Goal: Task Accomplishment & Management: Manage account settings

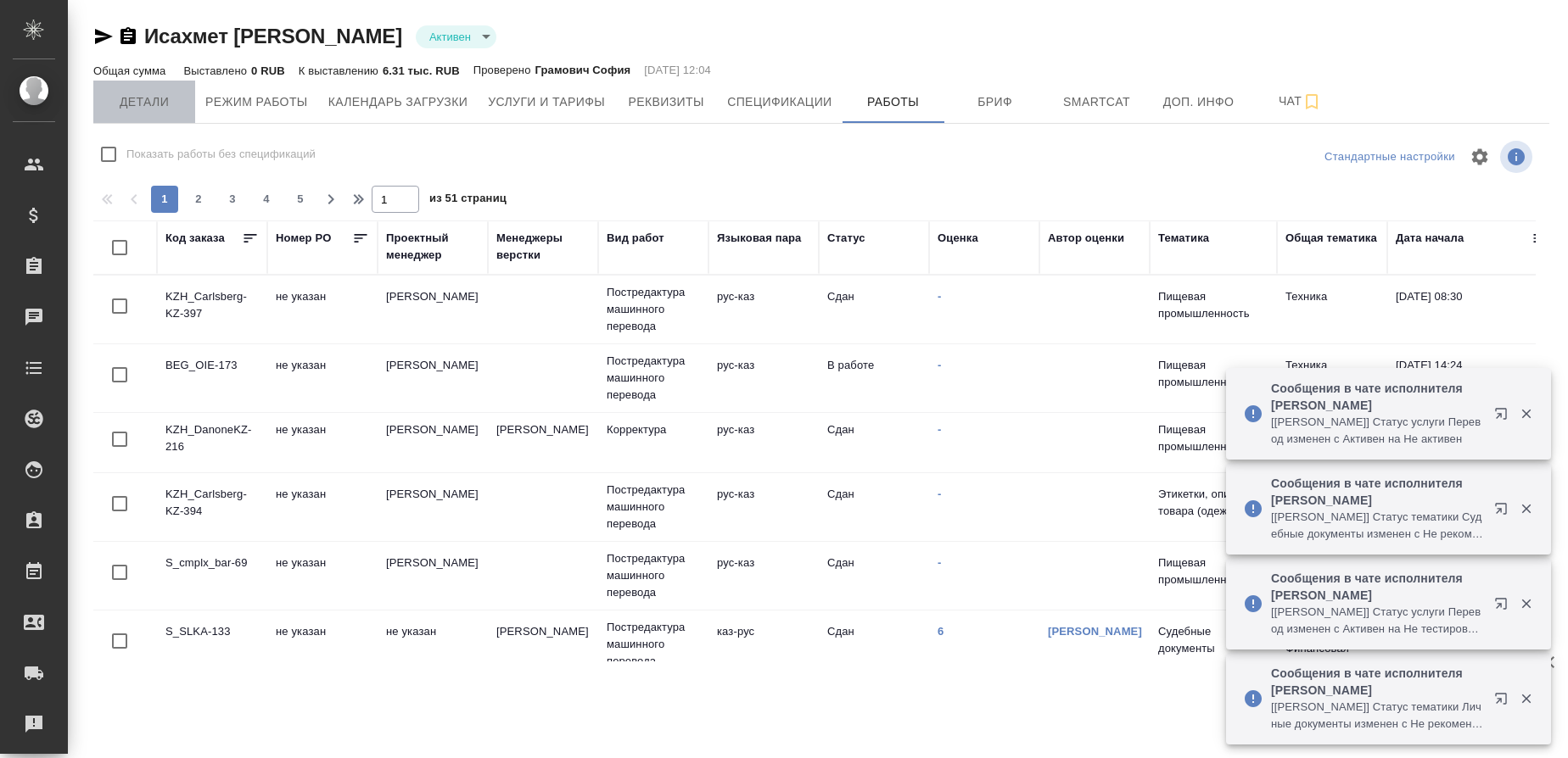
click at [165, 112] on span "Детали" at bounding box center [144, 102] width 82 height 21
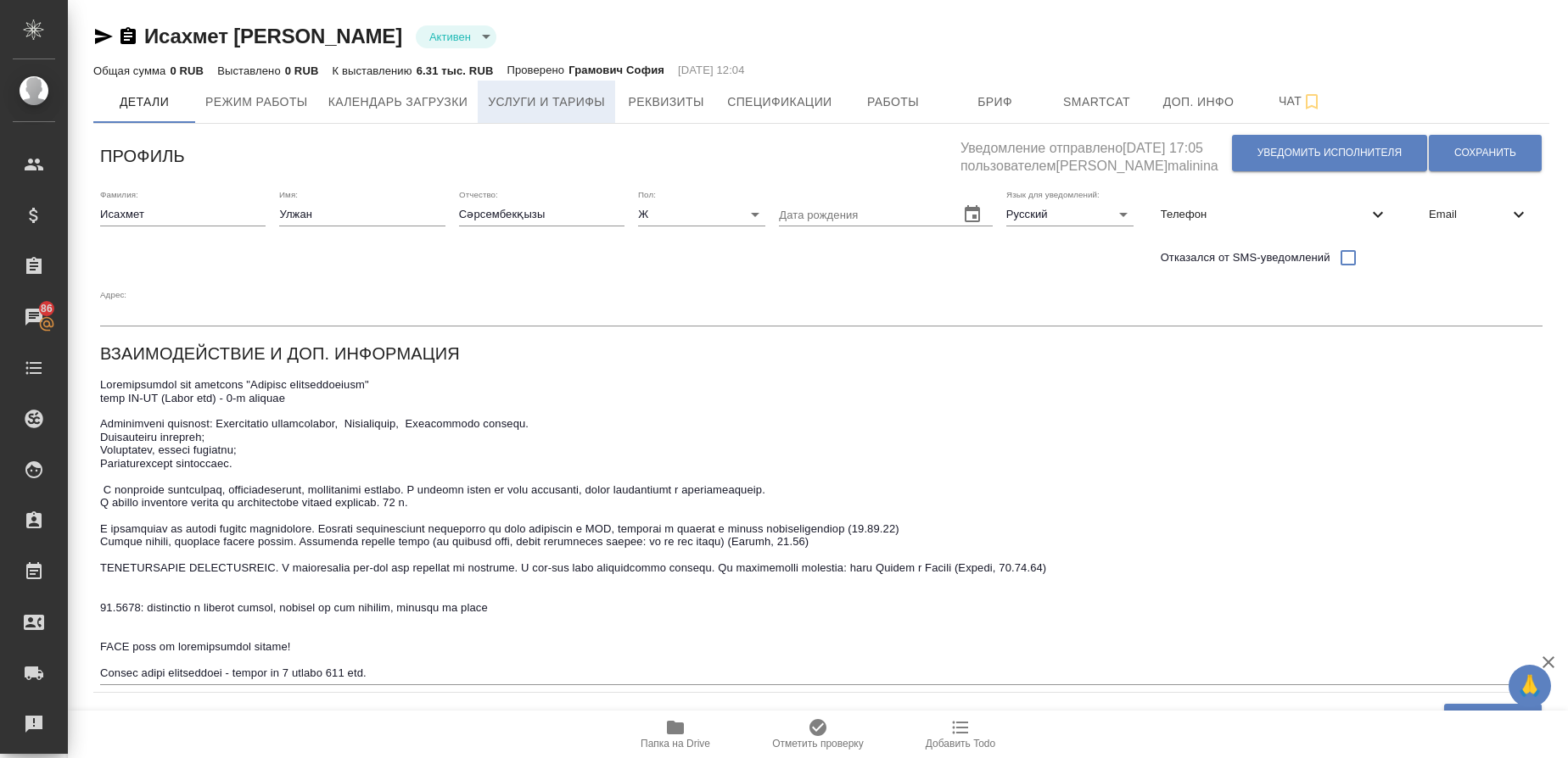
click at [576, 101] on span "Услуги и тарифы" at bounding box center [546, 102] width 117 height 21
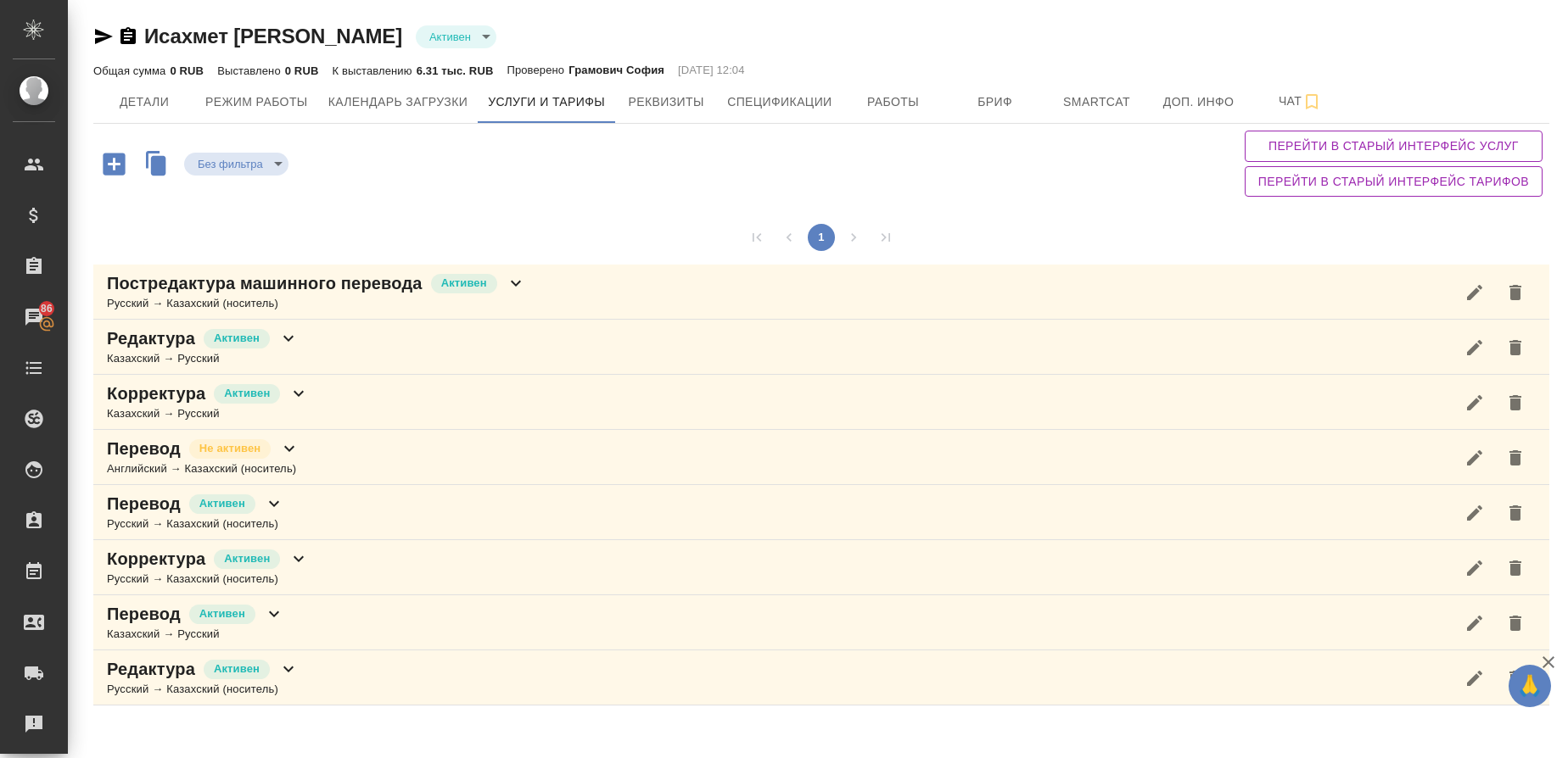
click at [131, 402] on p "Корректура" at bounding box center [155, 393] width 98 height 24
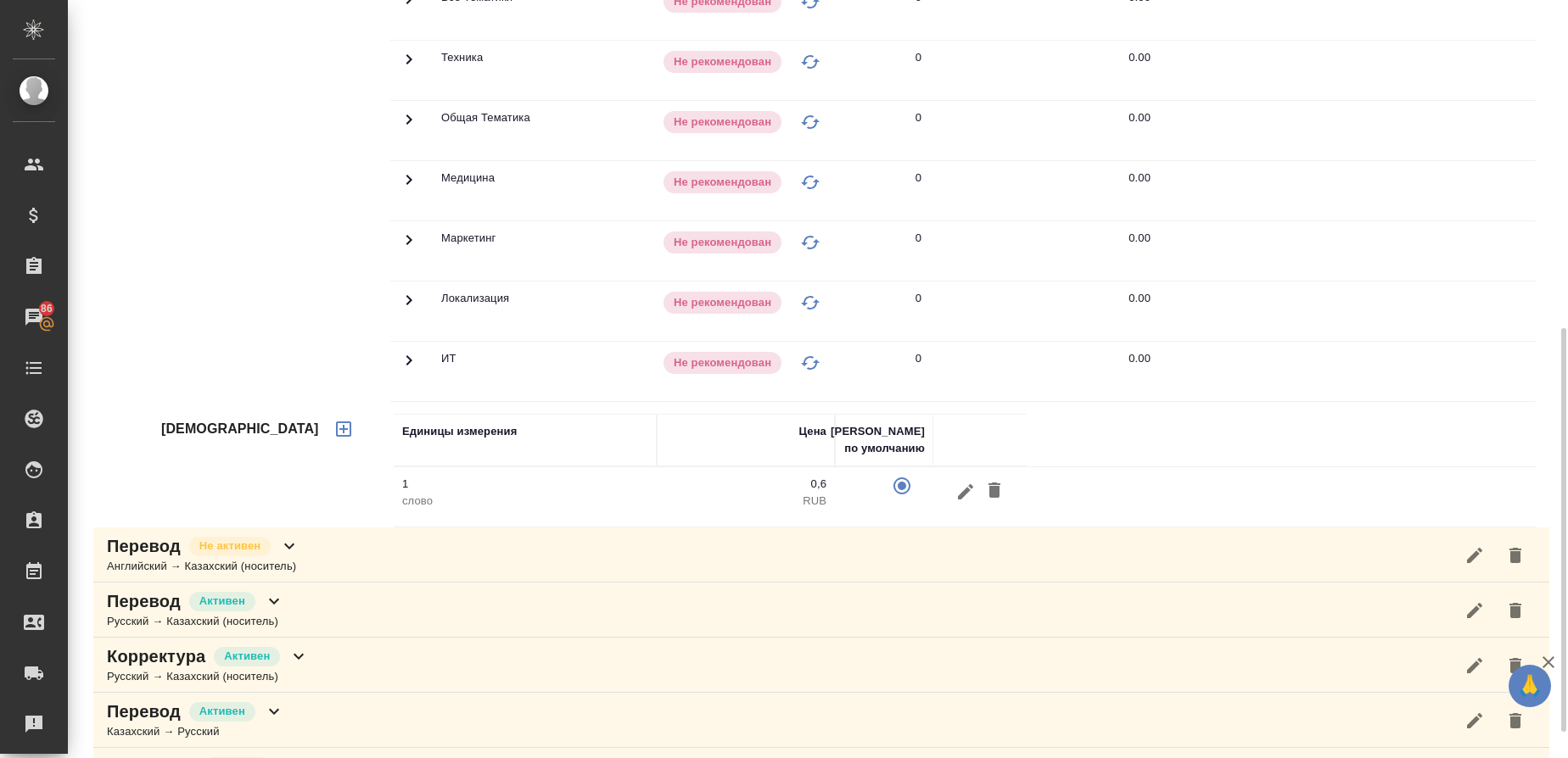
scroll to position [606, 0]
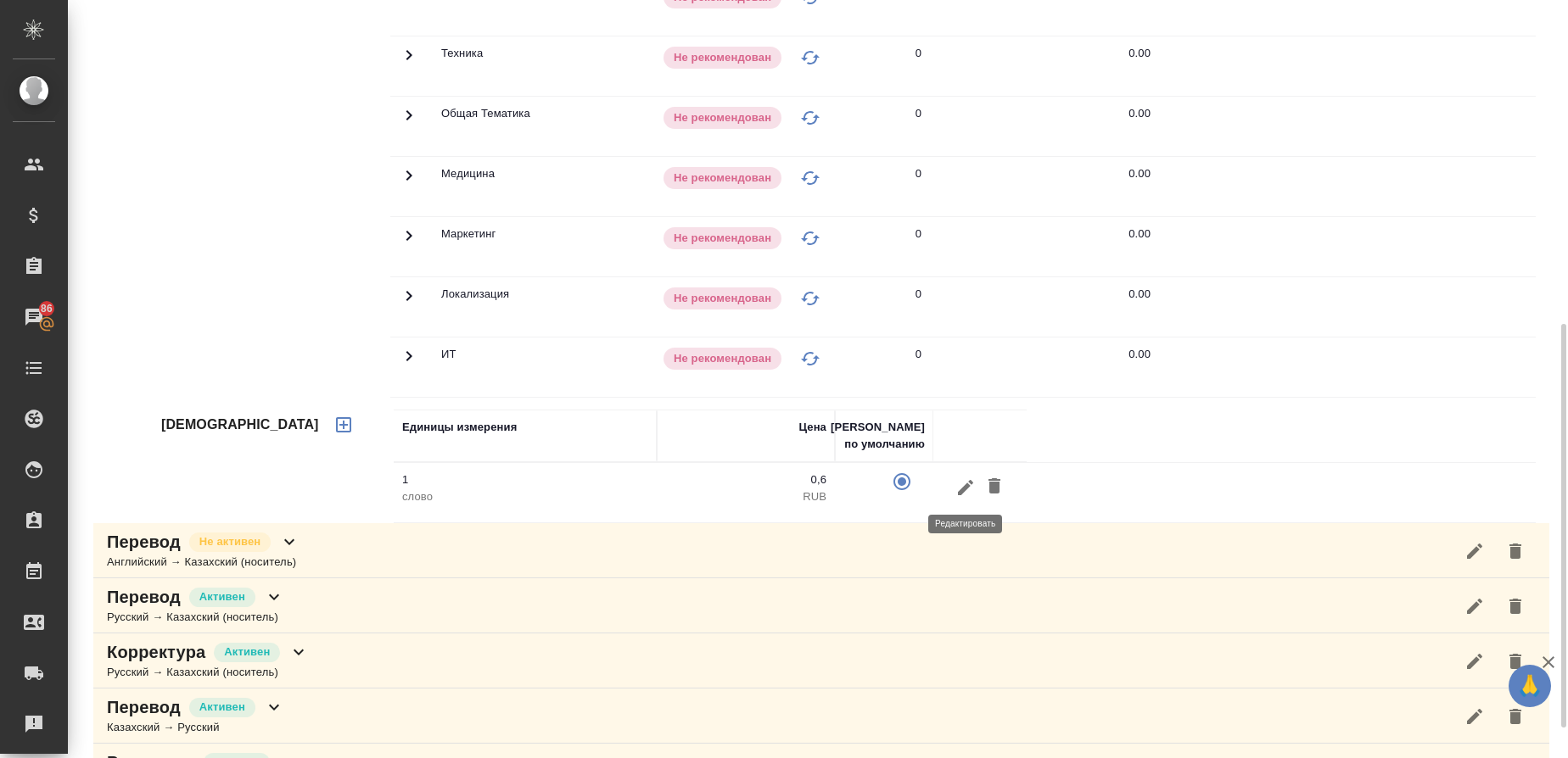
click at [964, 489] on icon "button" at bounding box center [965, 487] width 16 height 16
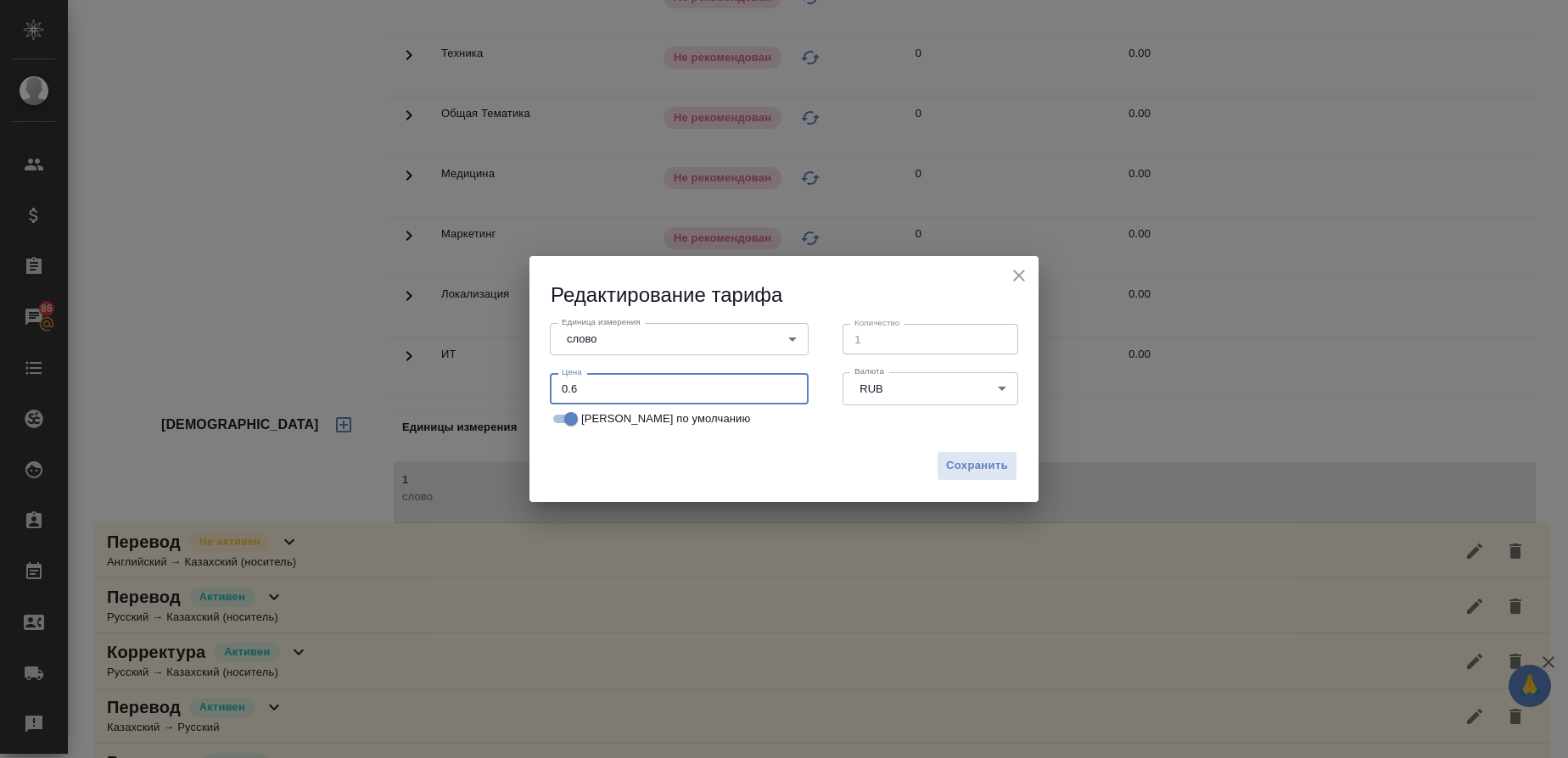
click at [597, 387] on input "0.6" at bounding box center [679, 388] width 259 height 30
type input "0.16"
click at [980, 458] on span "Сохранить" at bounding box center [977, 466] width 62 height 19
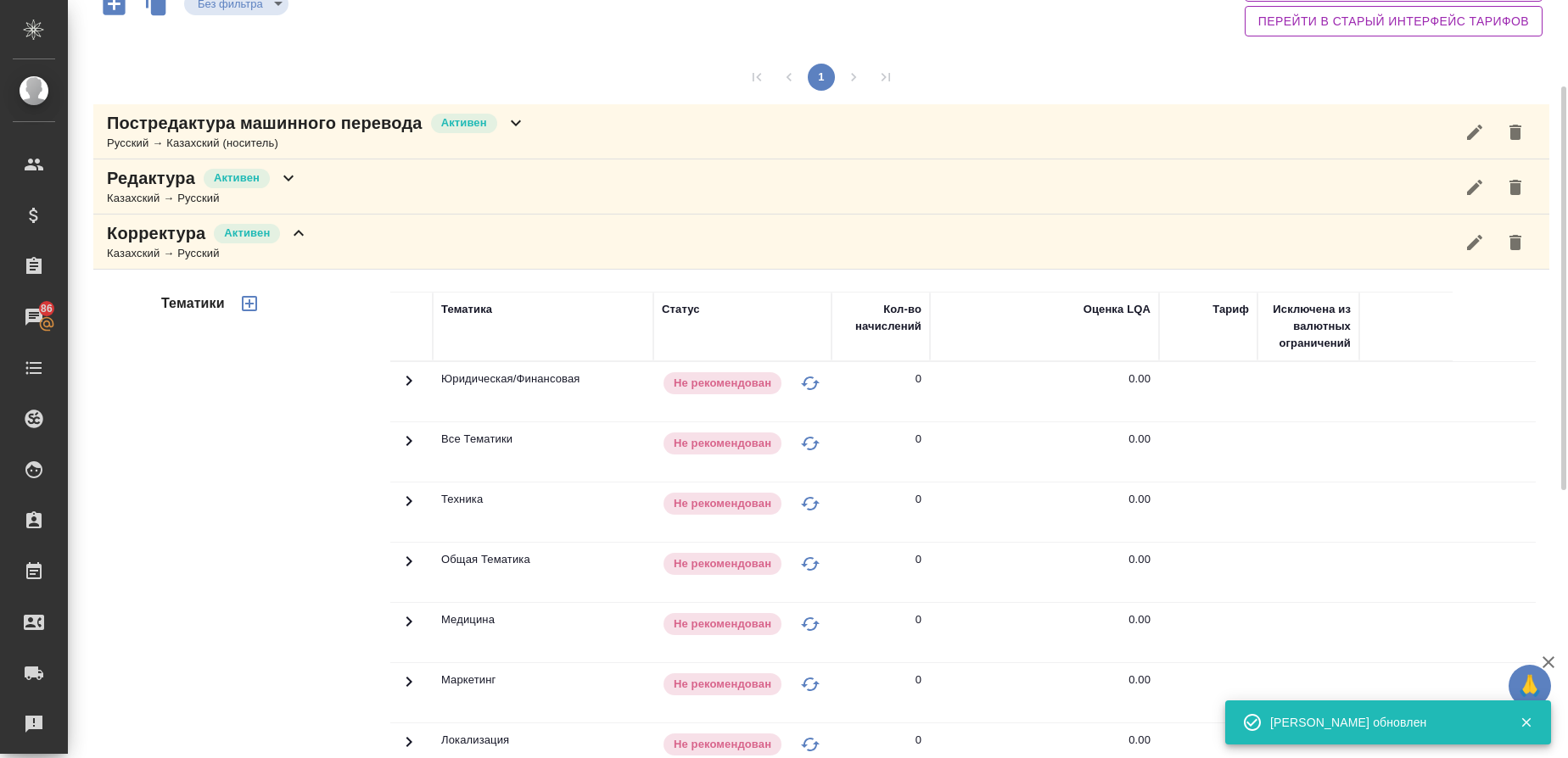
scroll to position [159, 0]
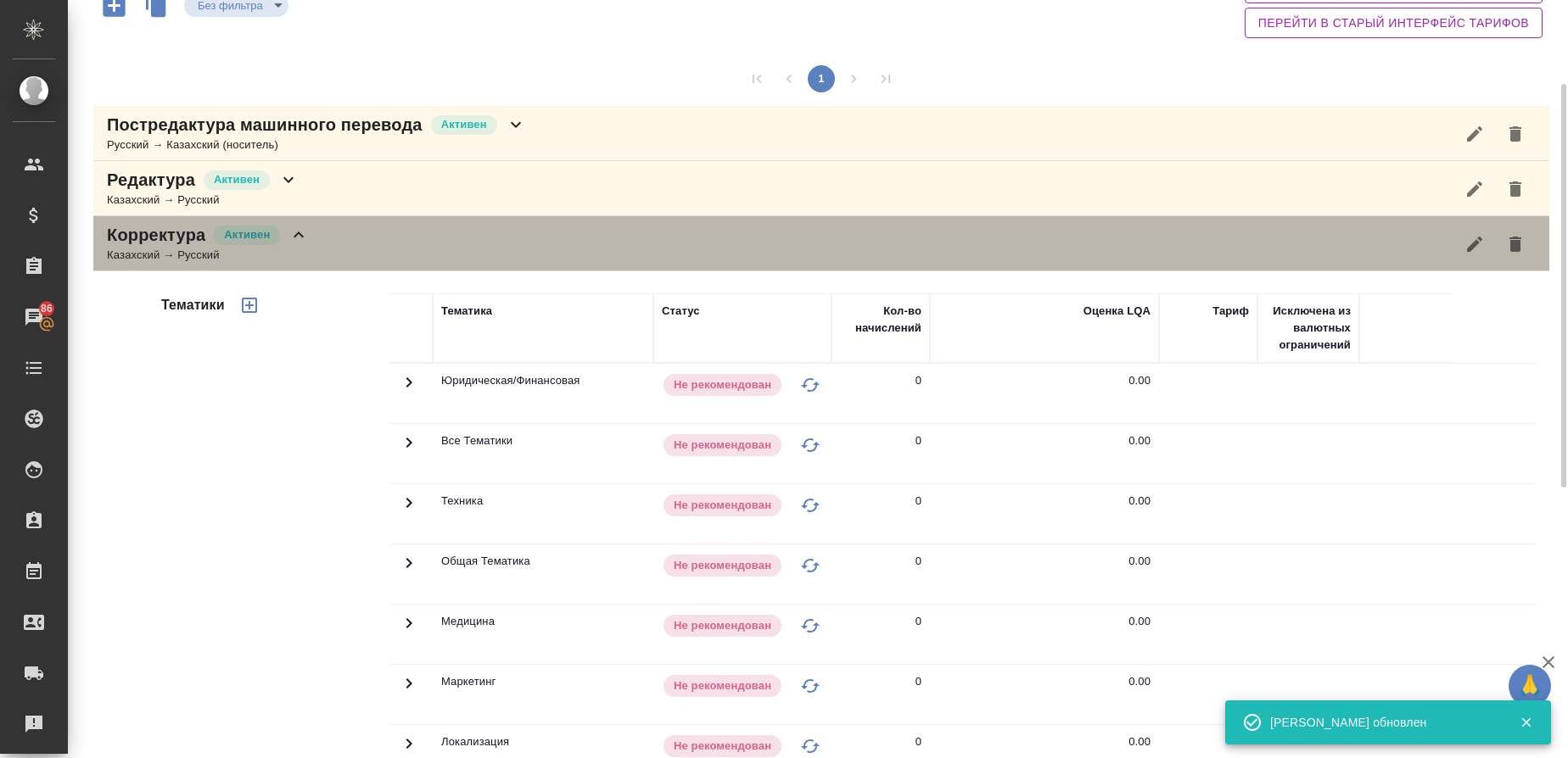
click at [157, 249] on div "Казахский → Русский" at bounding box center [208, 255] width 202 height 17
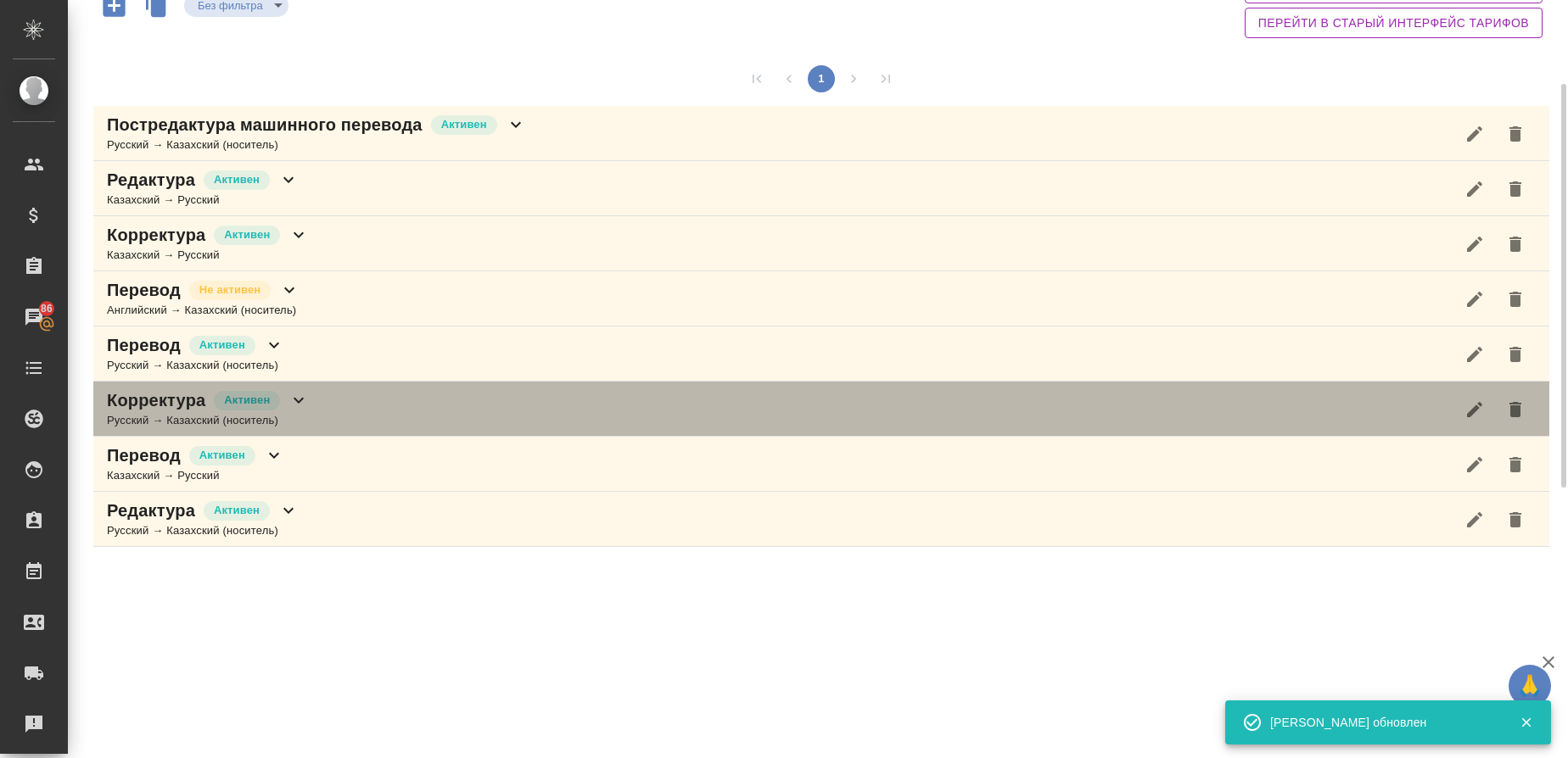
click at [154, 426] on div "Русский → Казахский (носитель)" at bounding box center [208, 421] width 202 height 17
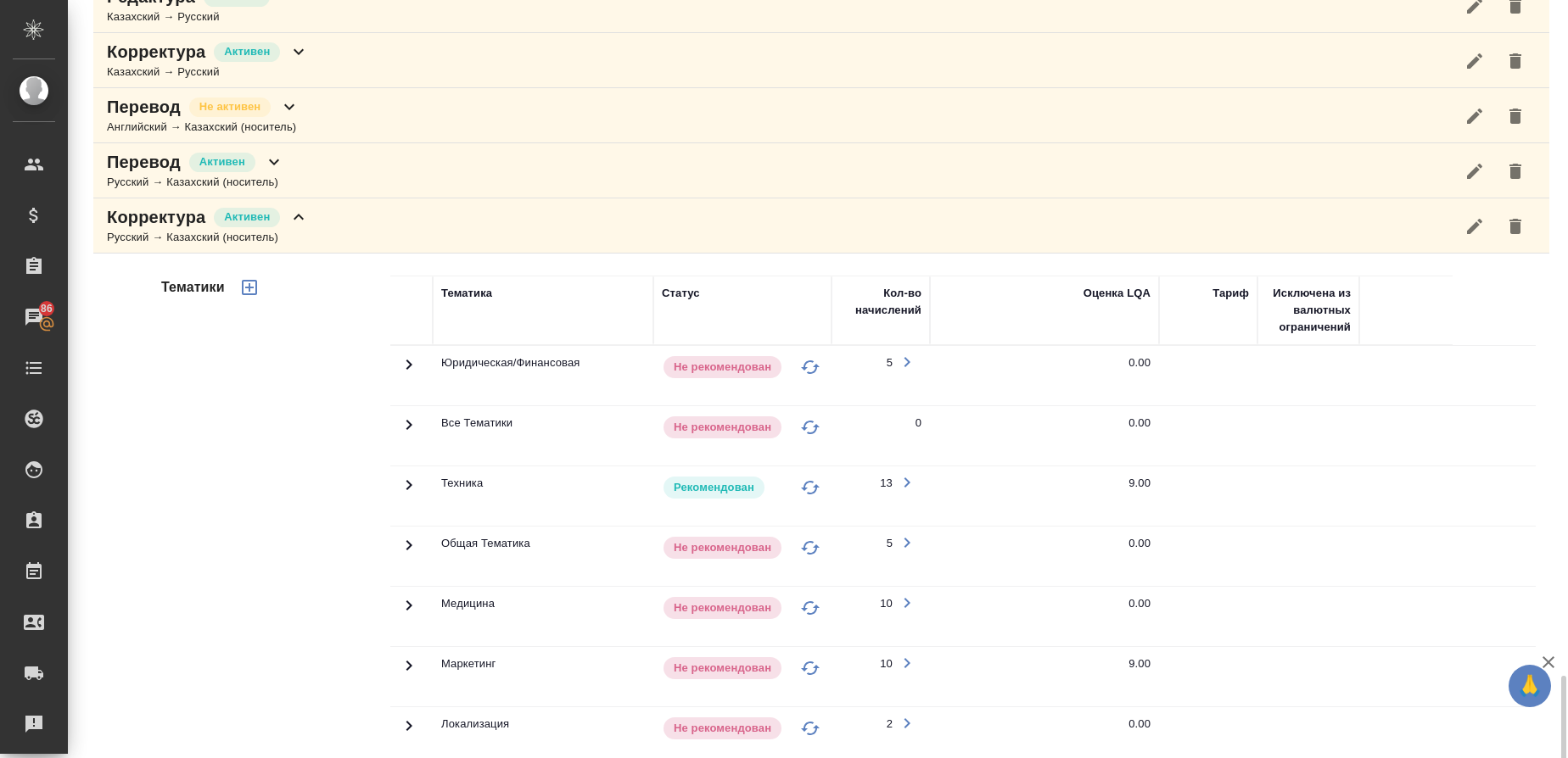
scroll to position [663, 0]
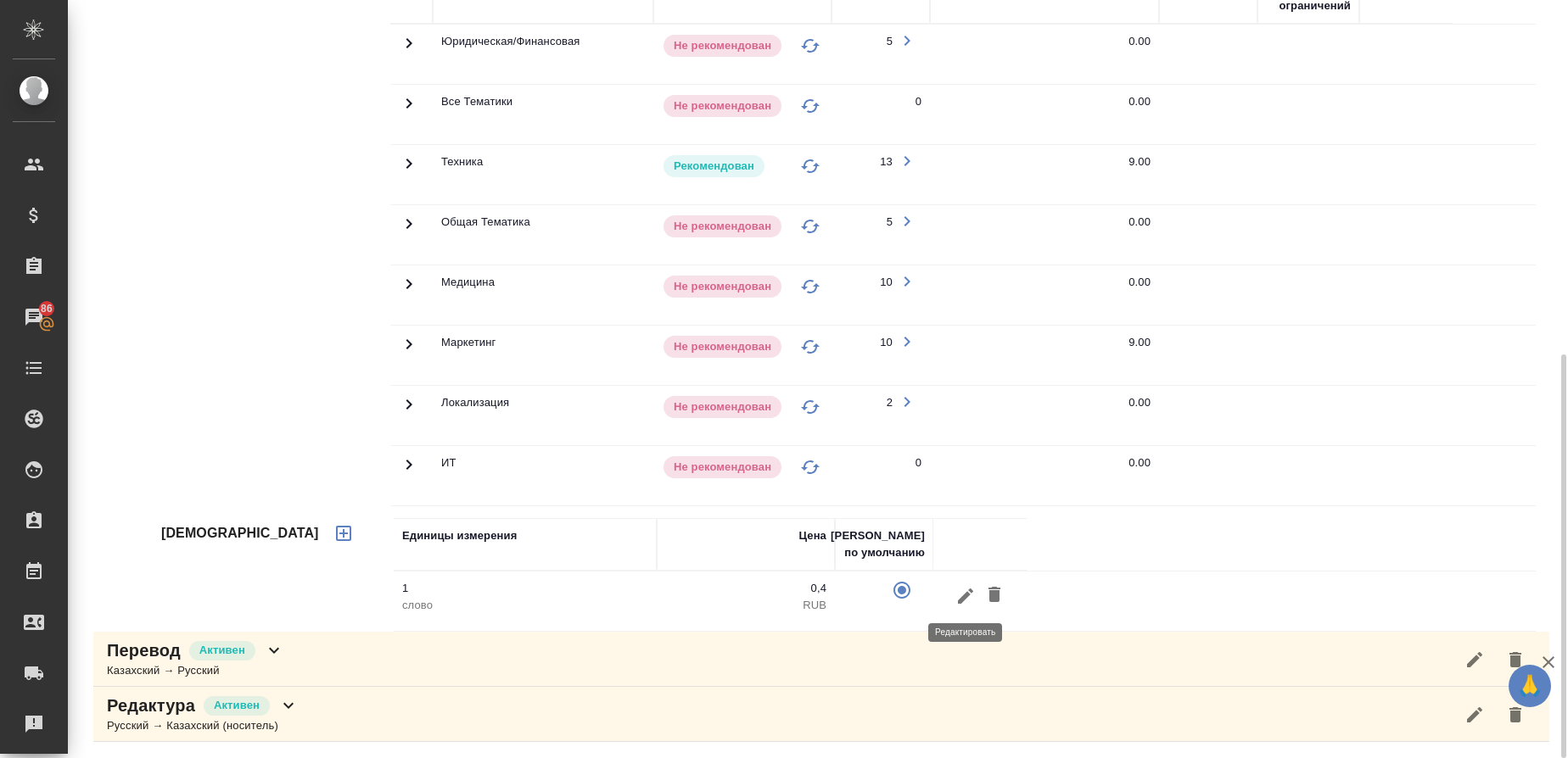
click at [962, 602] on icon "button" at bounding box center [965, 595] width 16 height 16
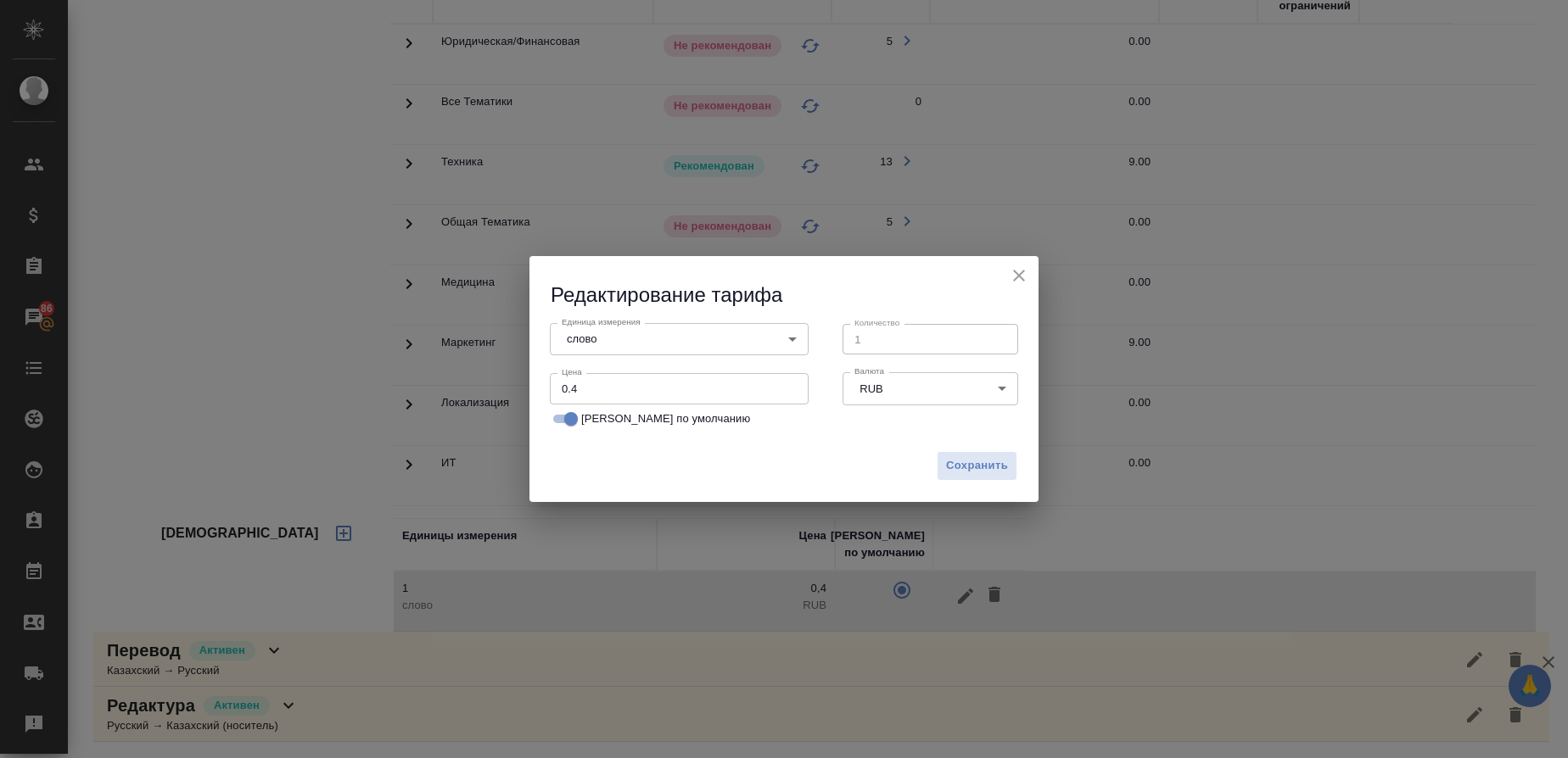
click at [608, 392] on input "0.4" at bounding box center [679, 388] width 259 height 30
type input "0.25"
click at [1002, 455] on button "Сохранить" at bounding box center [977, 466] width 81 height 29
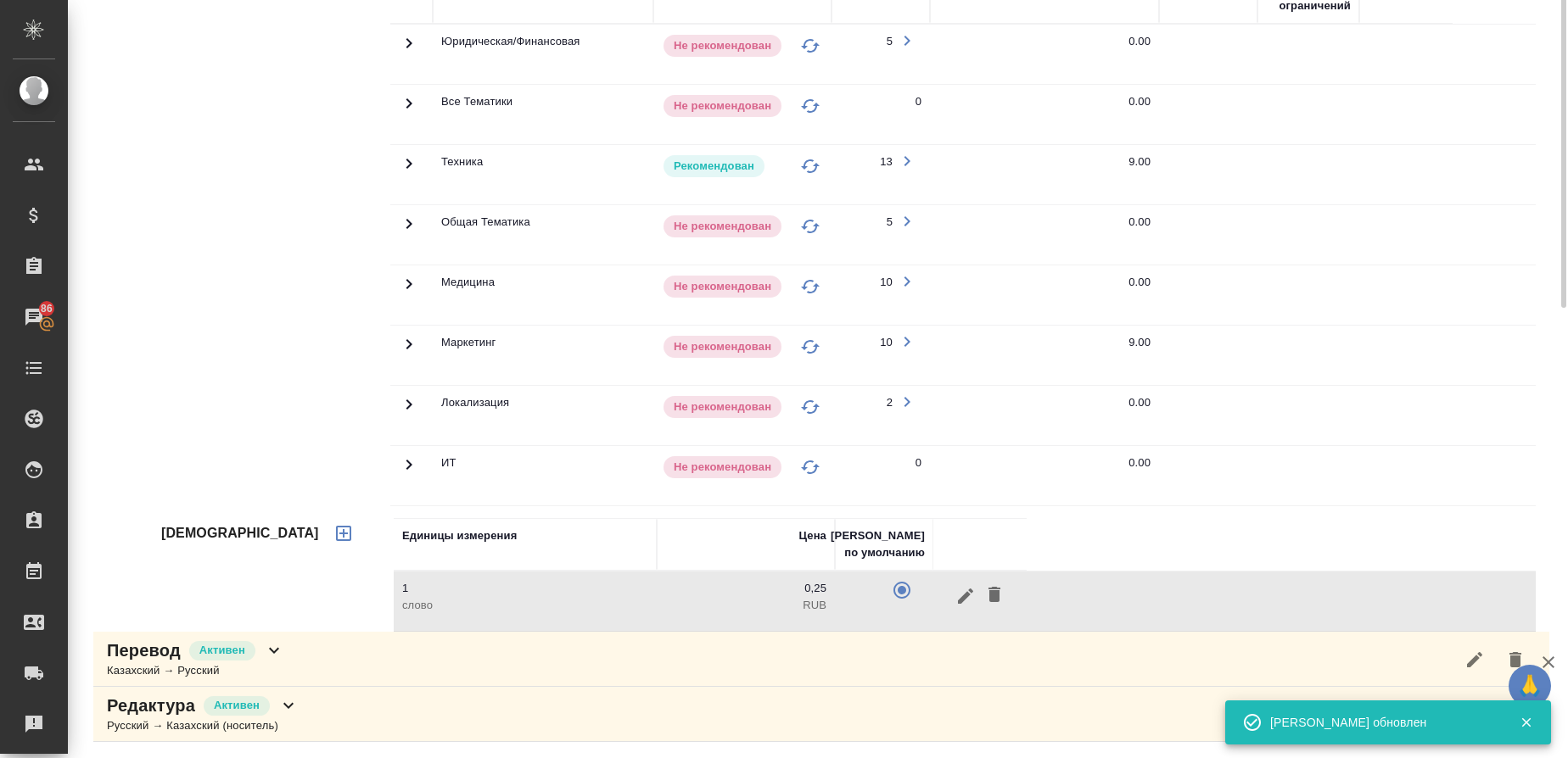
scroll to position [0, 0]
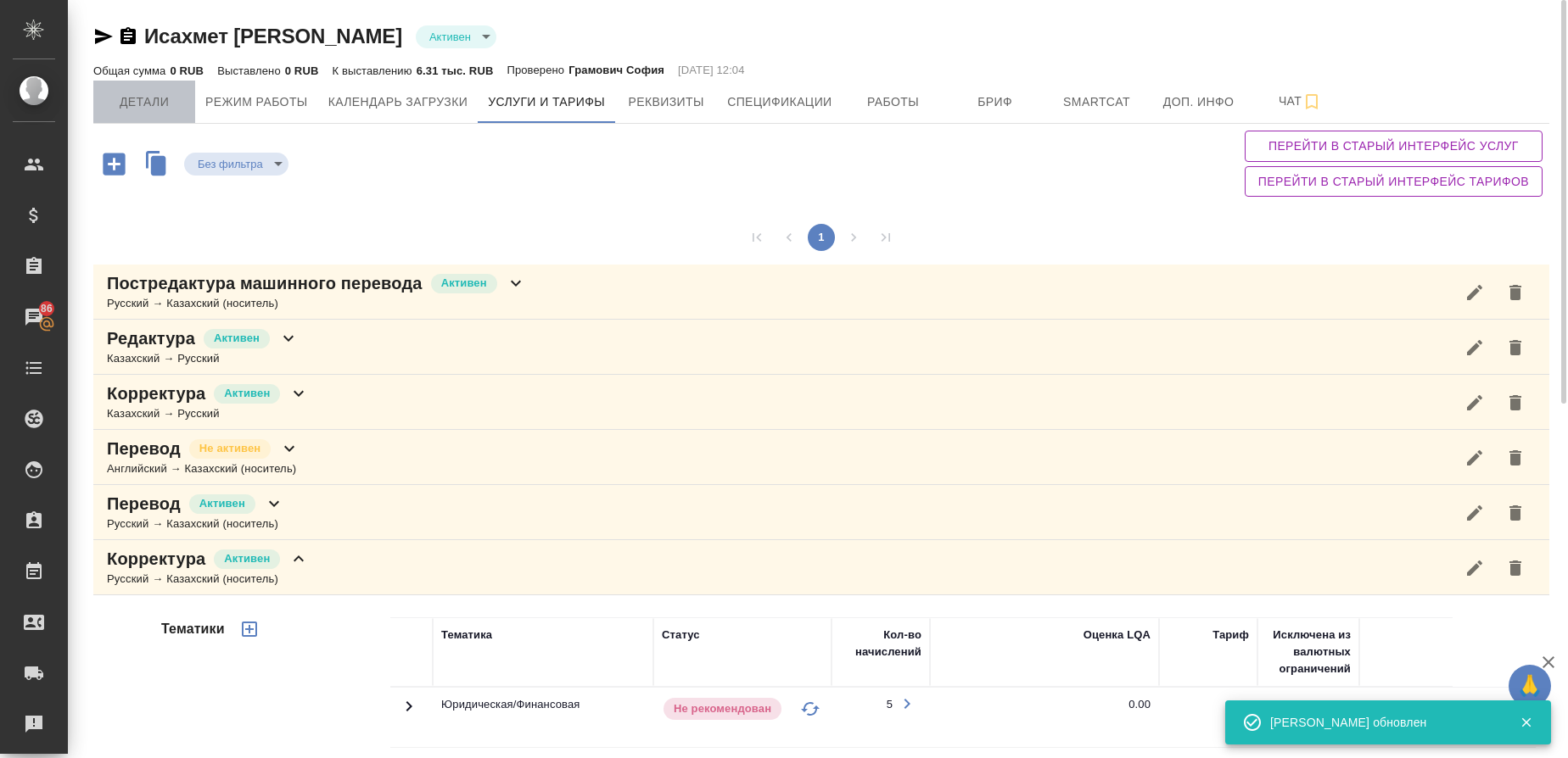
click at [151, 99] on span "Детали" at bounding box center [144, 102] width 82 height 21
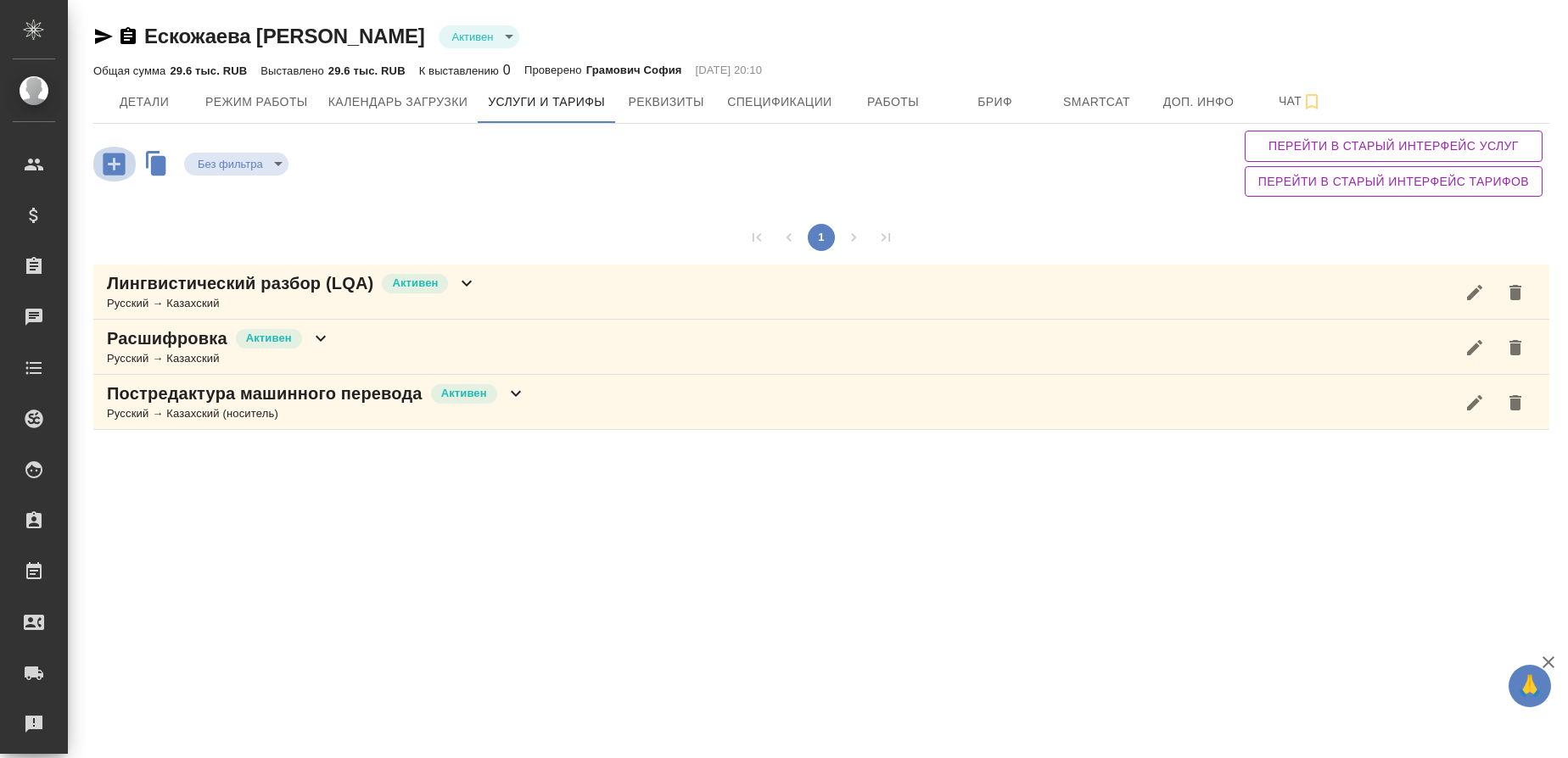
click at [119, 170] on icon "button" at bounding box center [114, 164] width 22 height 22
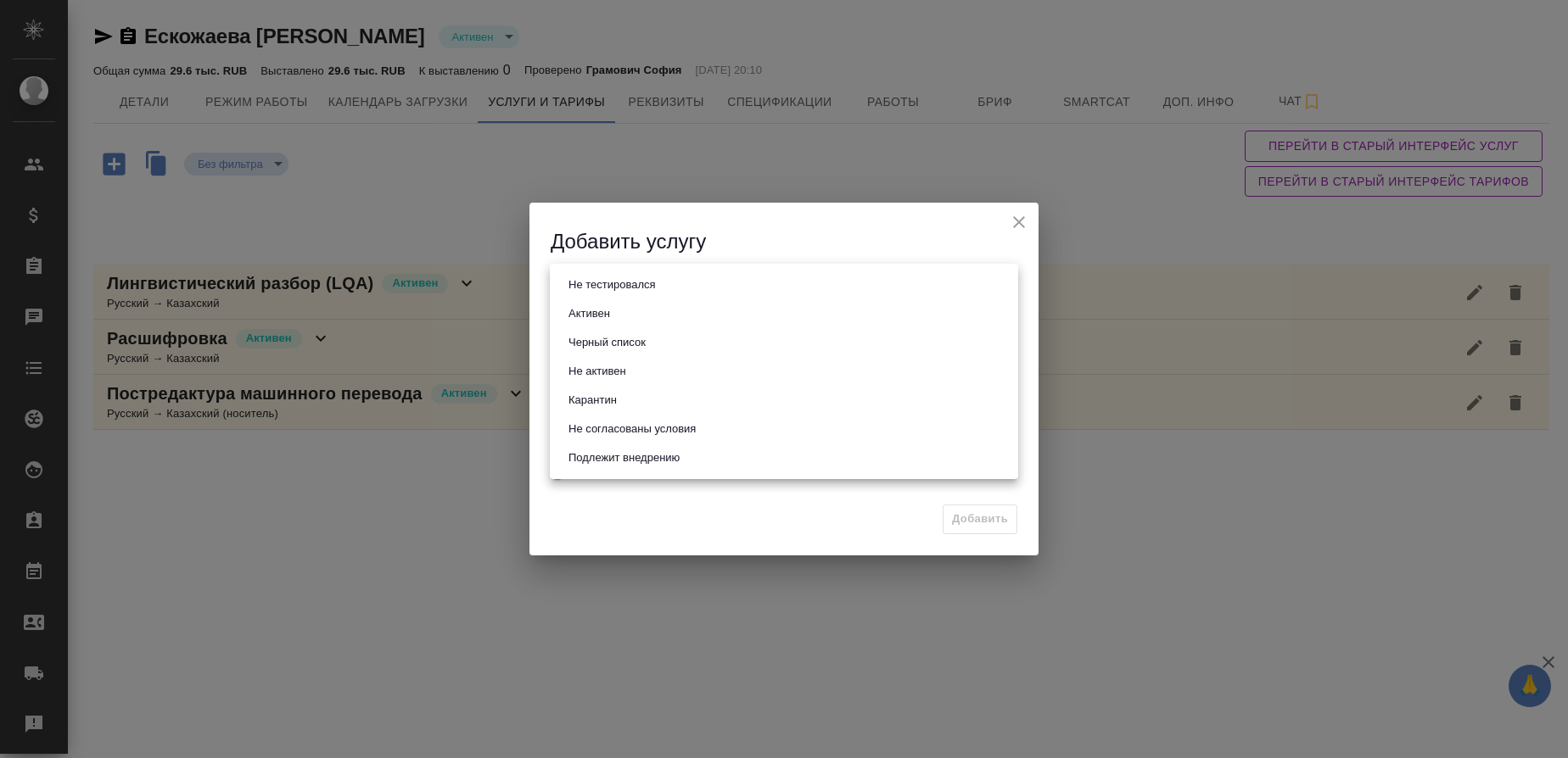
click at [625, 281] on body "🙏 .cls-1 fill:#fff; AWATERA [PERSON_NAME] Спецификации Заказы Чаты Todo Проекты…" at bounding box center [784, 379] width 1568 height 758
click at [598, 304] on button "Активен" at bounding box center [589, 313] width 51 height 18
type input "active"
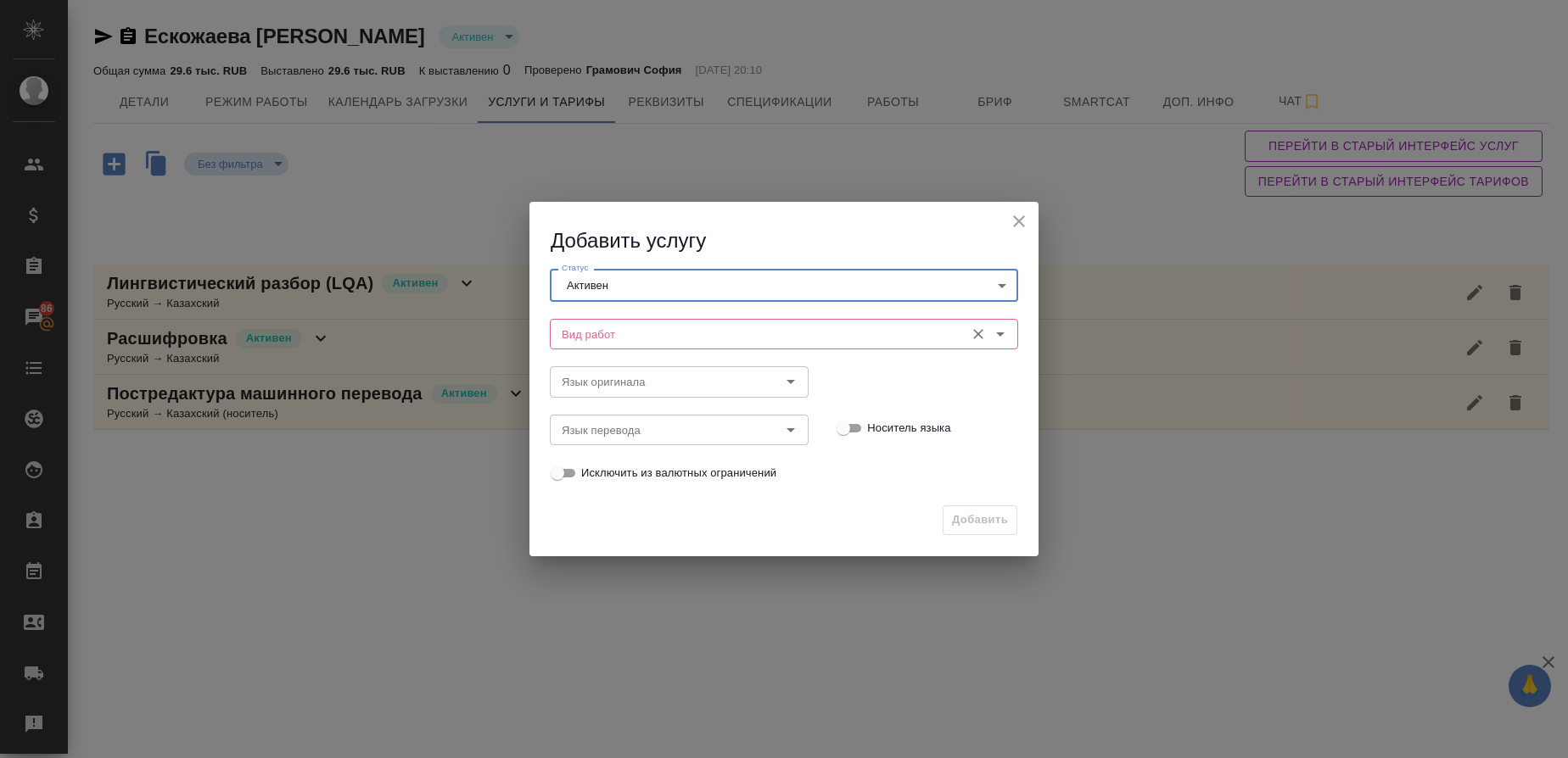
click at [578, 334] on input "Вид работ" at bounding box center [756, 334] width 402 height 20
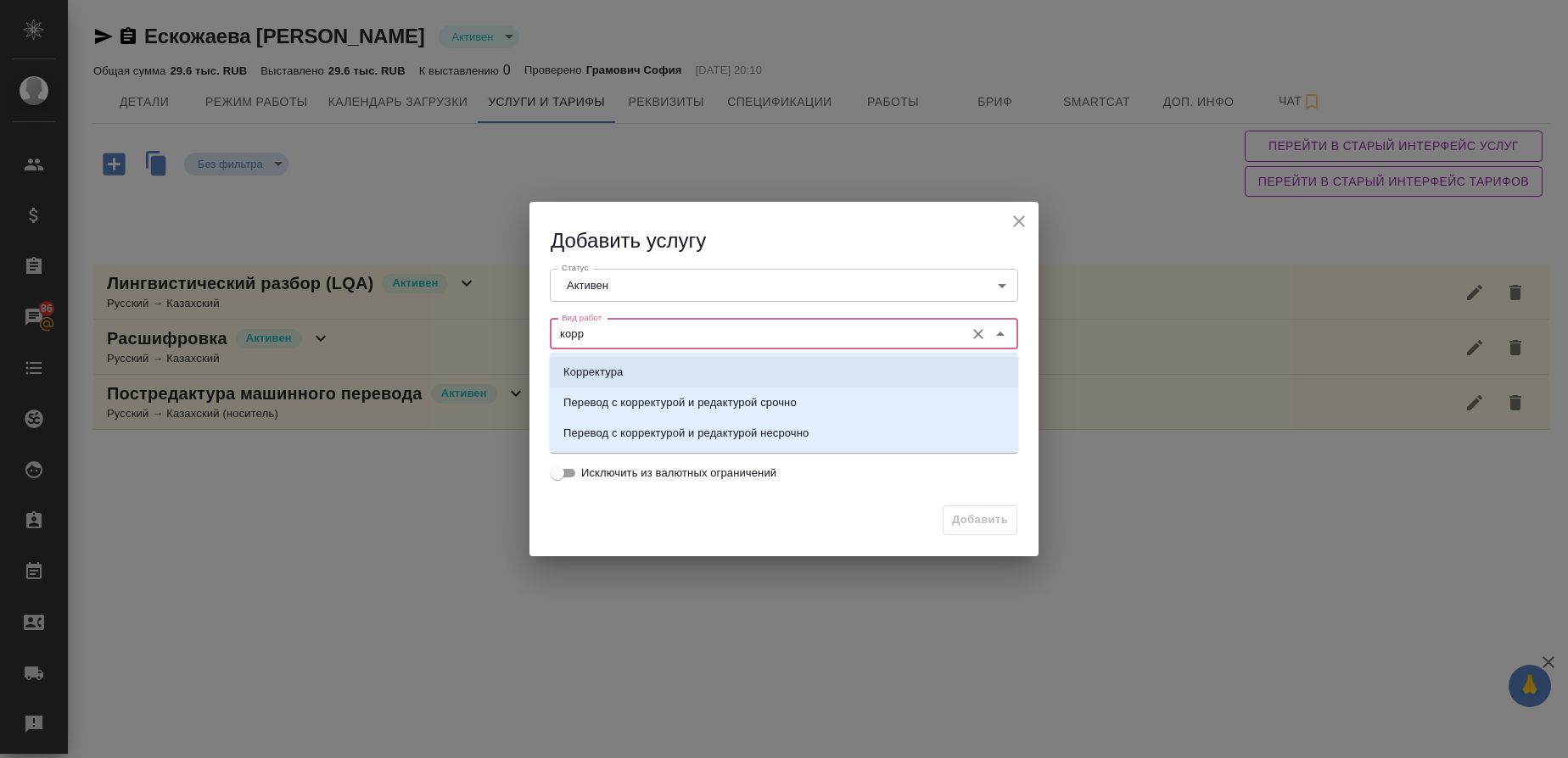
click at [605, 366] on p "Корректура" at bounding box center [593, 372] width 60 height 17
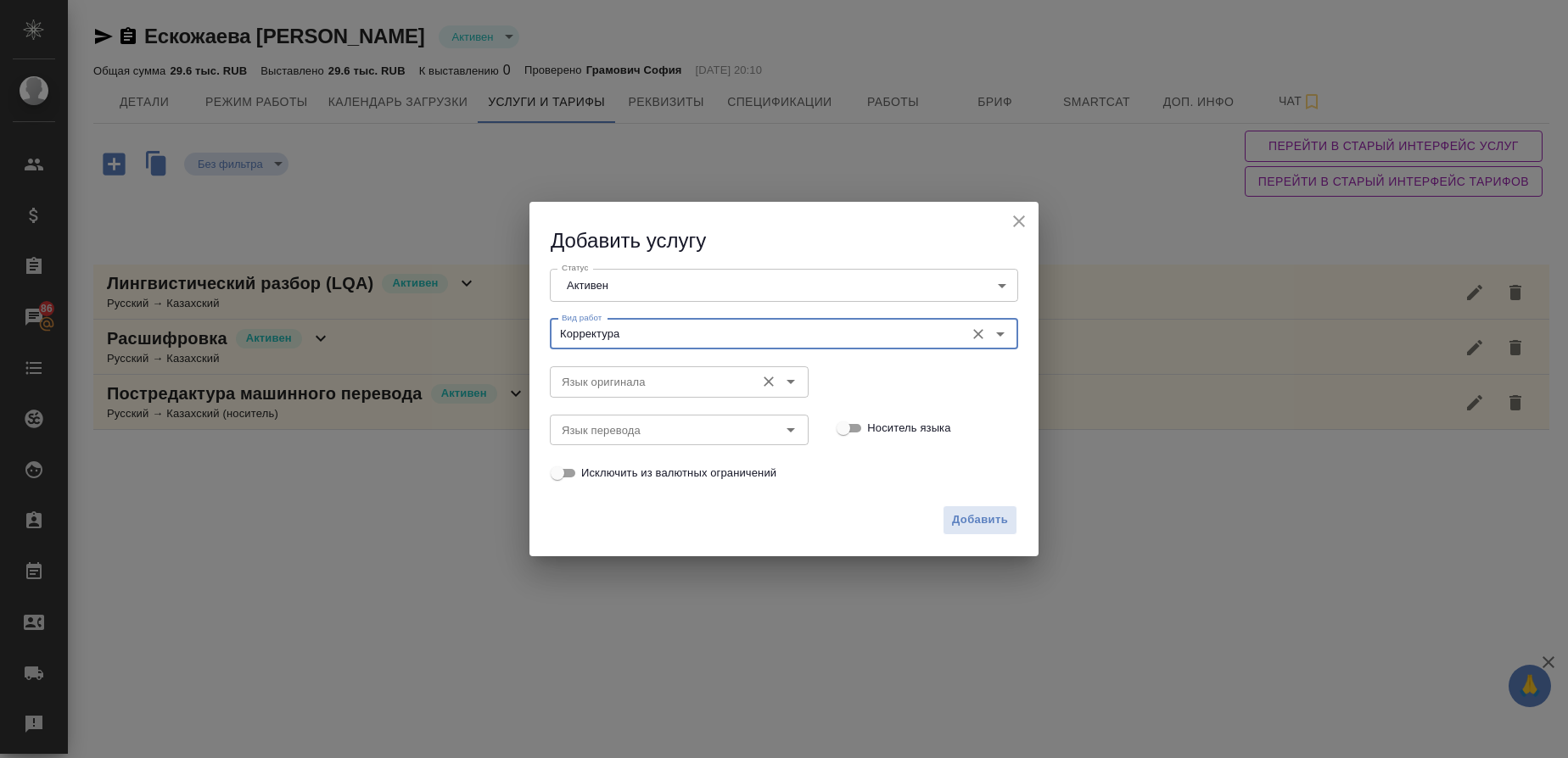
type input "Корректура"
click at [597, 381] on input "Язык оригинала" at bounding box center [651, 381] width 192 height 20
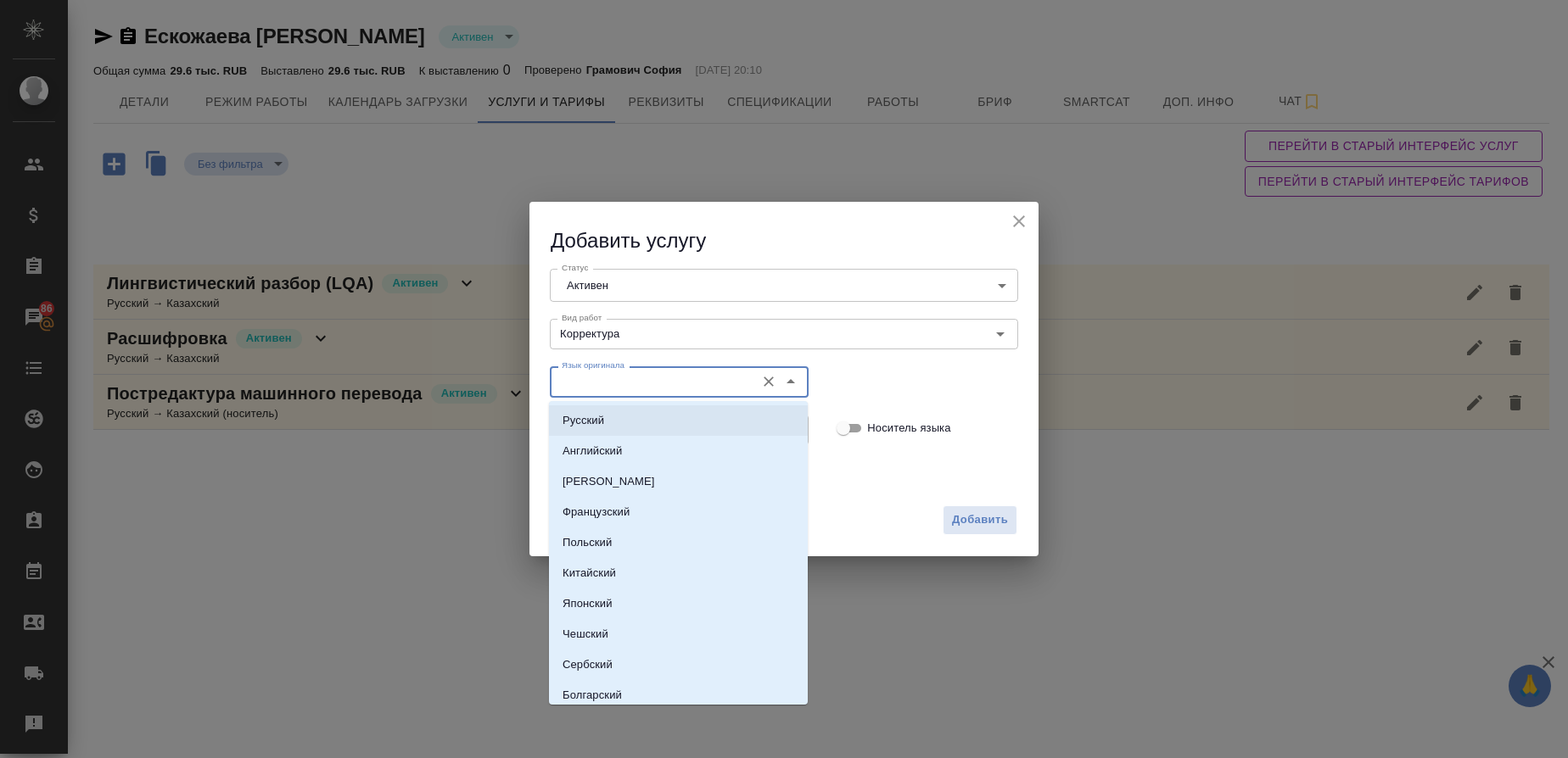
click at [584, 421] on p "Русский" at bounding box center [583, 421] width 41 height 17
type input "Русский"
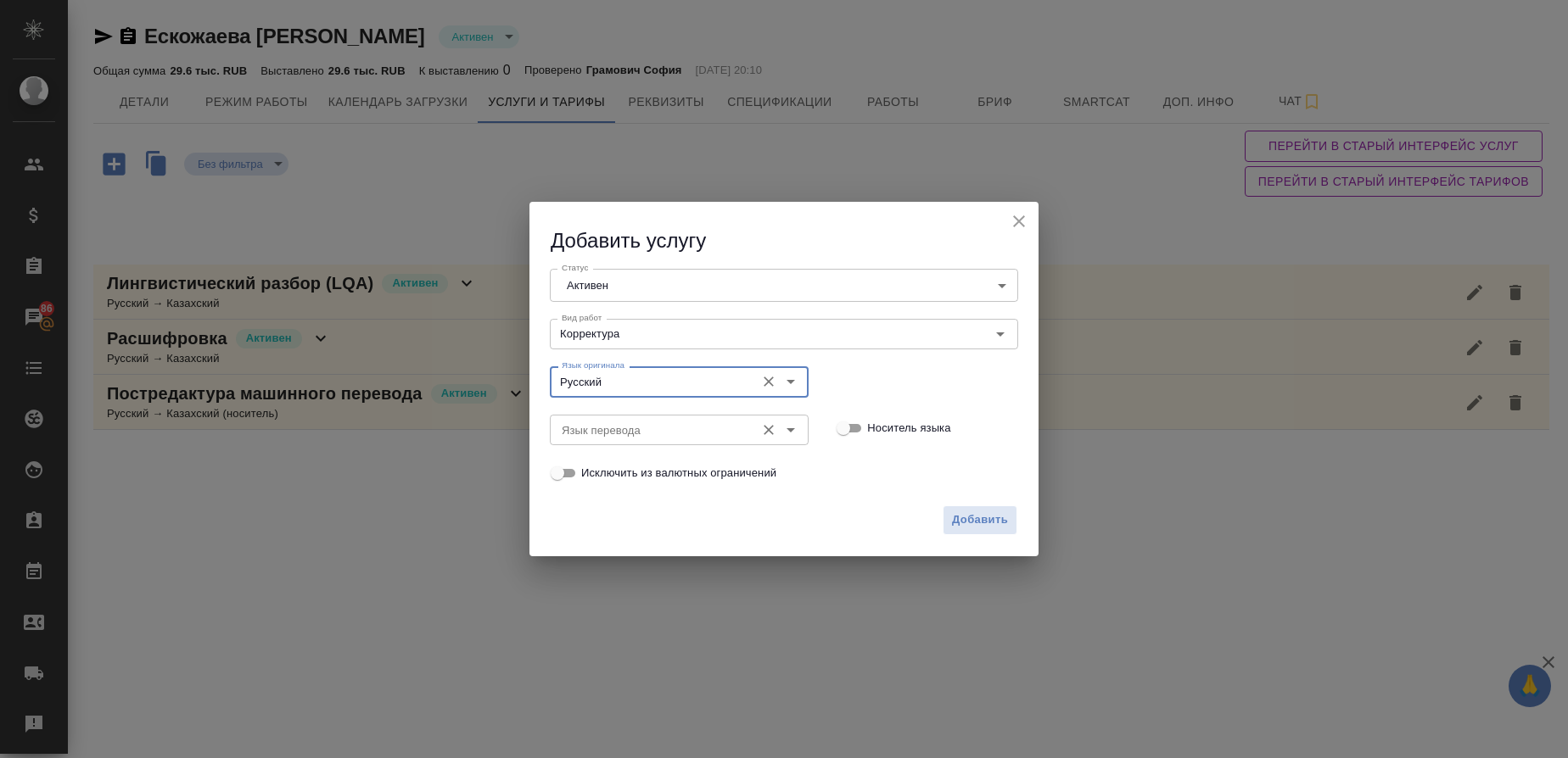
click at [580, 436] on input "Язык перевода" at bounding box center [651, 430] width 192 height 20
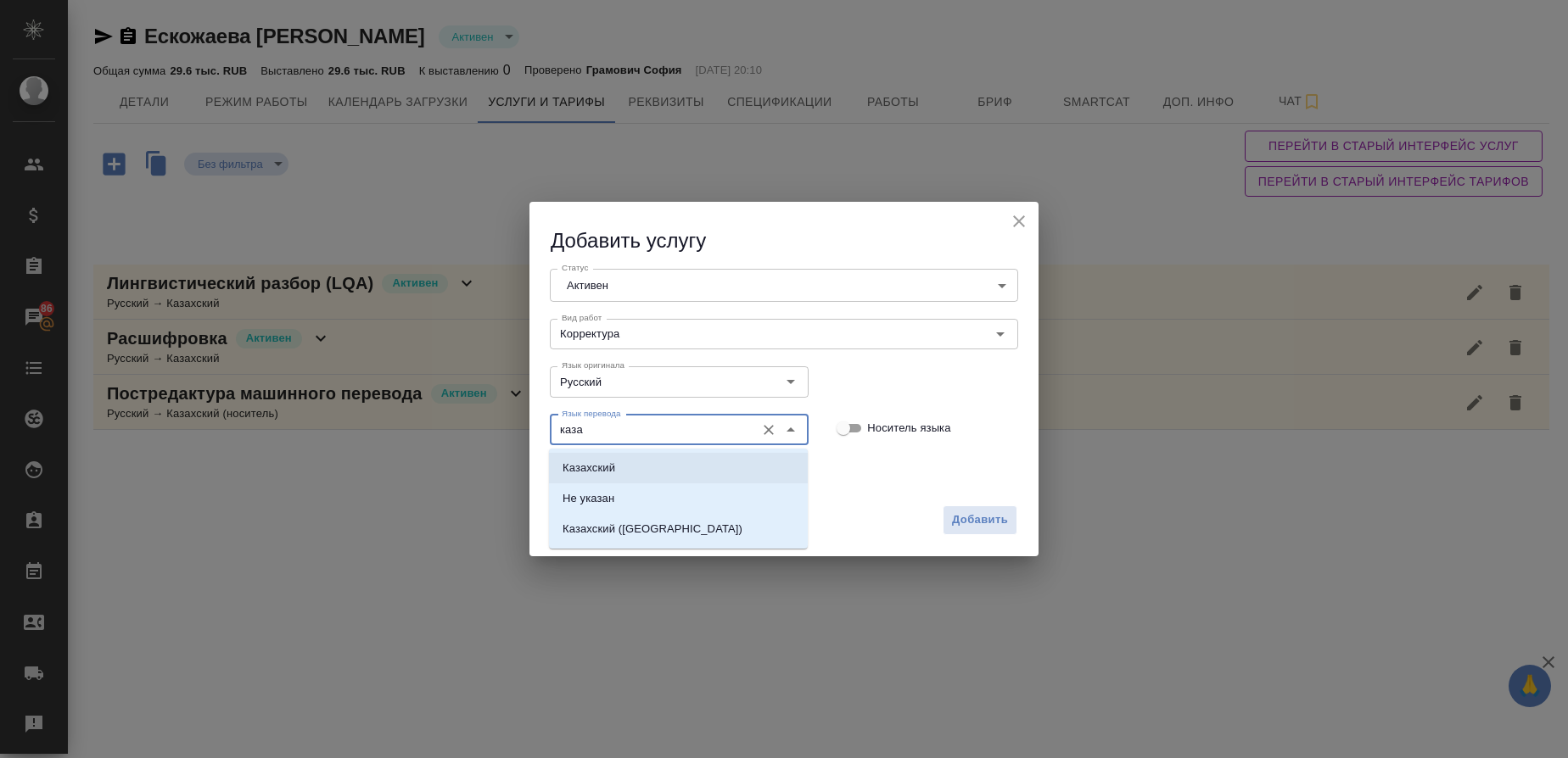
click at [592, 480] on li "Казахский" at bounding box center [678, 468] width 259 height 30
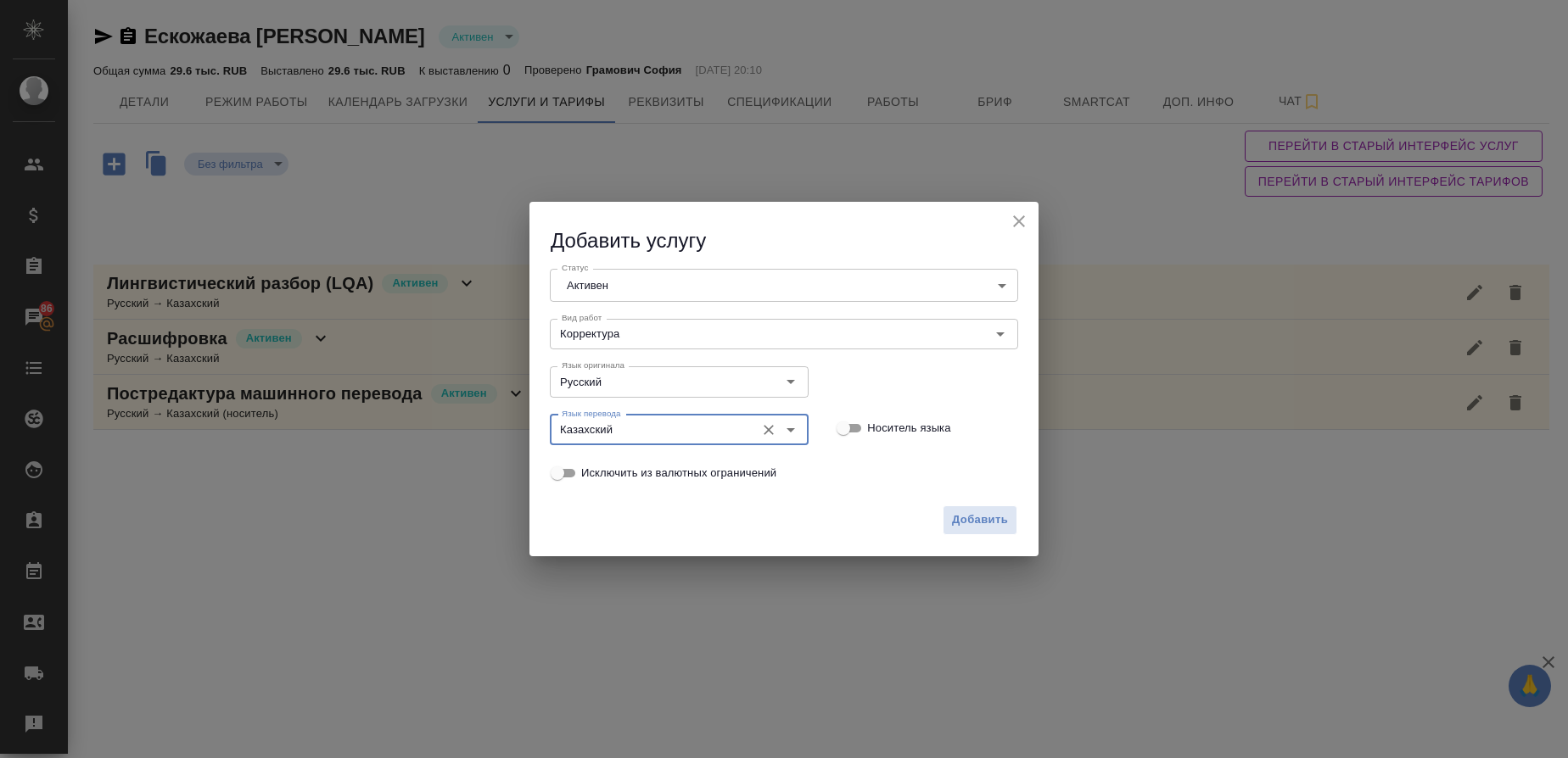
type input "Казахский"
click at [856, 426] on input "Носитель языка" at bounding box center [844, 428] width 61 height 20
checkbox input "true"
click at [965, 525] on span "Добавить" at bounding box center [980, 520] width 56 height 19
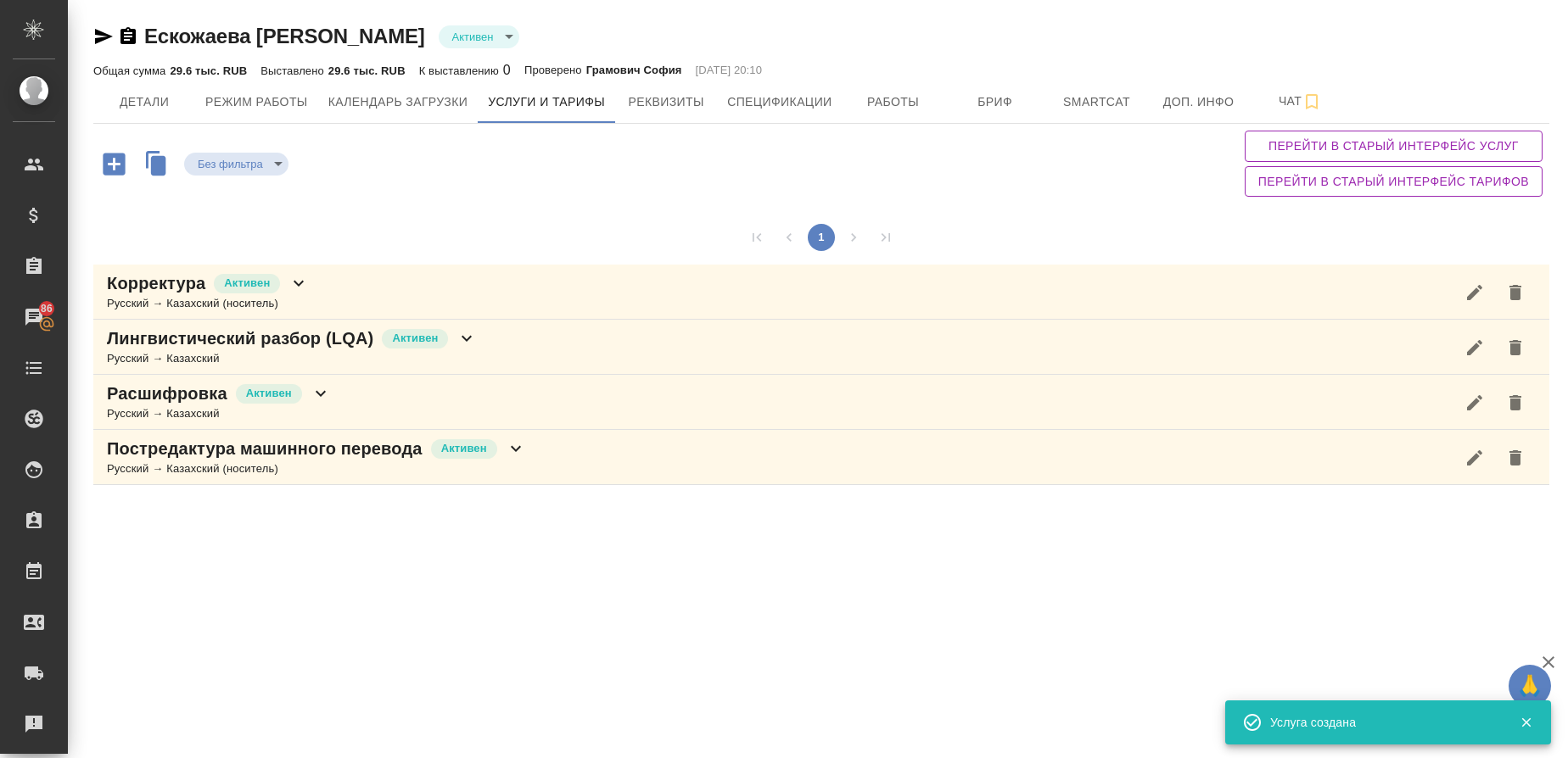
click at [166, 448] on p "Постредактура машинного перевода" at bounding box center [264, 449] width 315 height 24
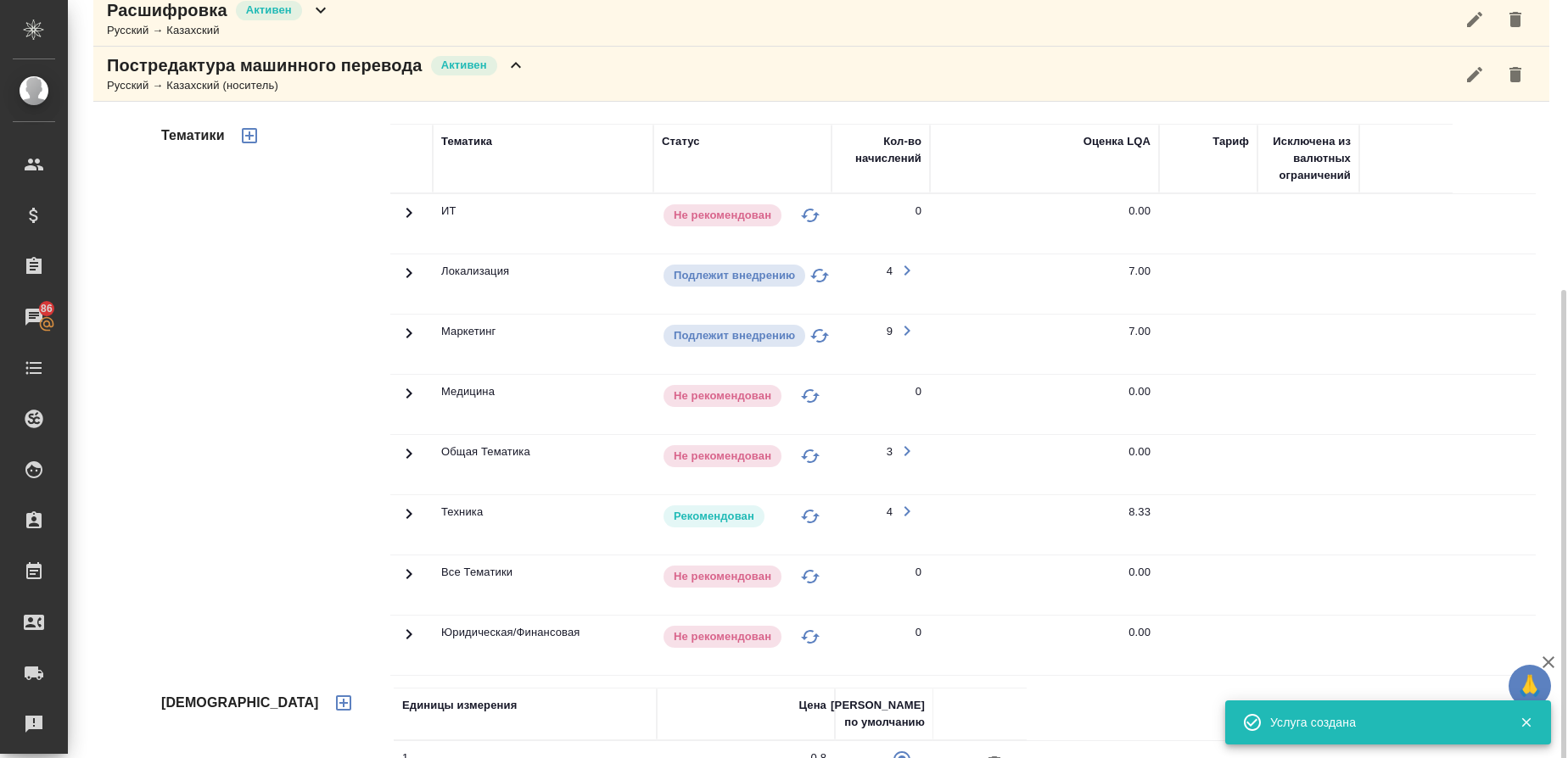
scroll to position [443, 0]
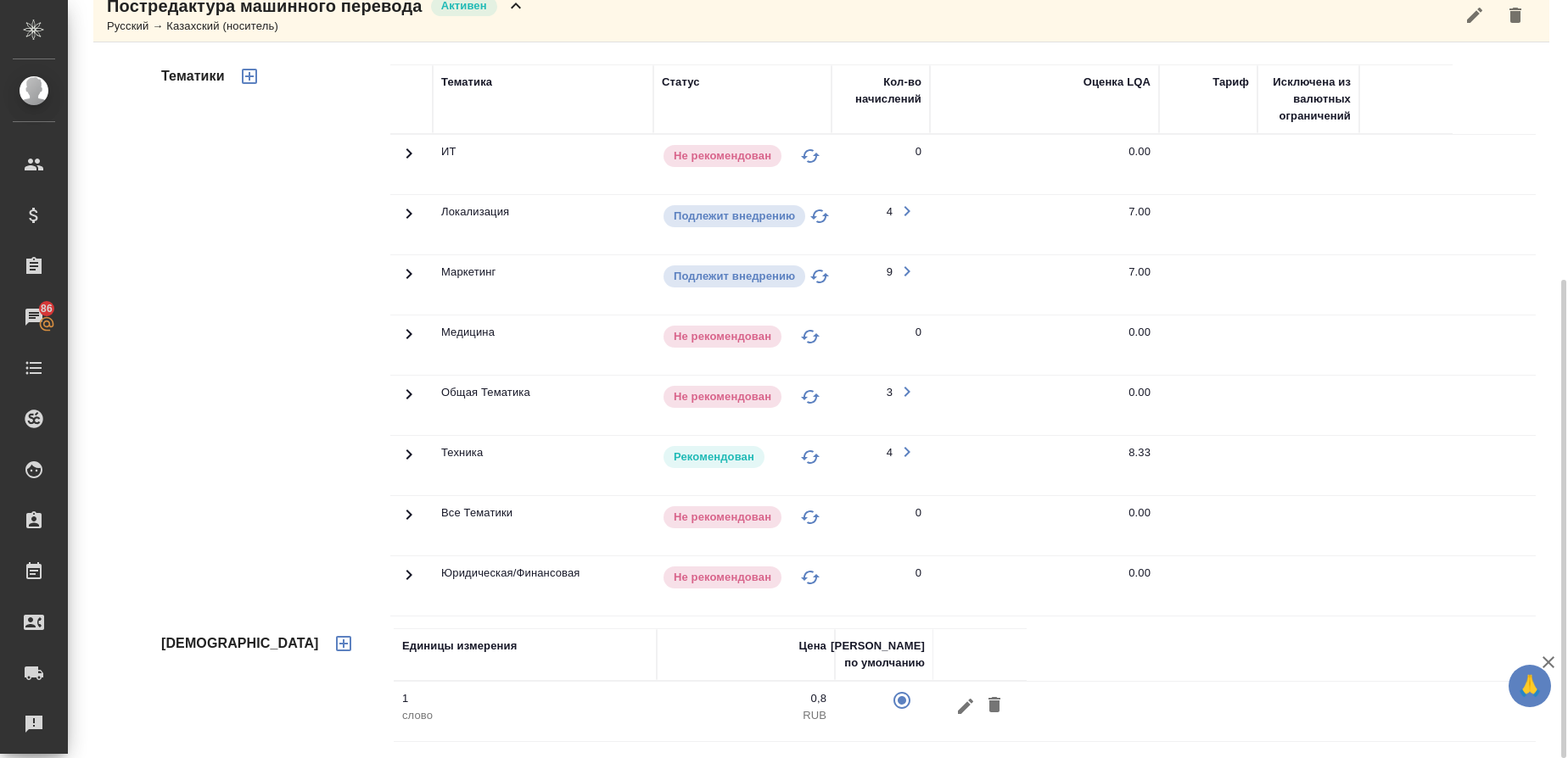
click at [399, 164] on icon at bounding box center [409, 153] width 20 height 20
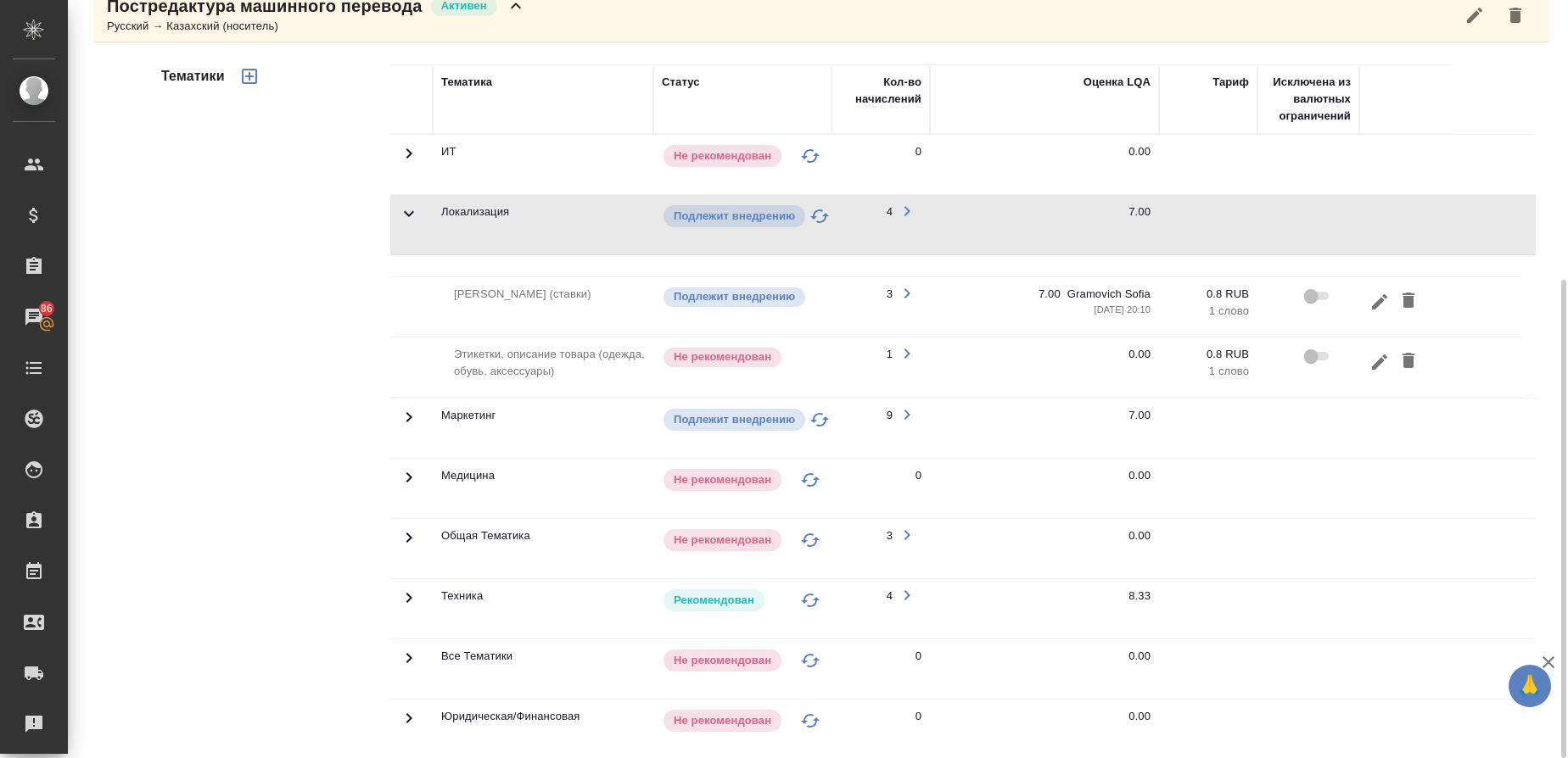
click at [399, 164] on icon at bounding box center [409, 153] width 20 height 20
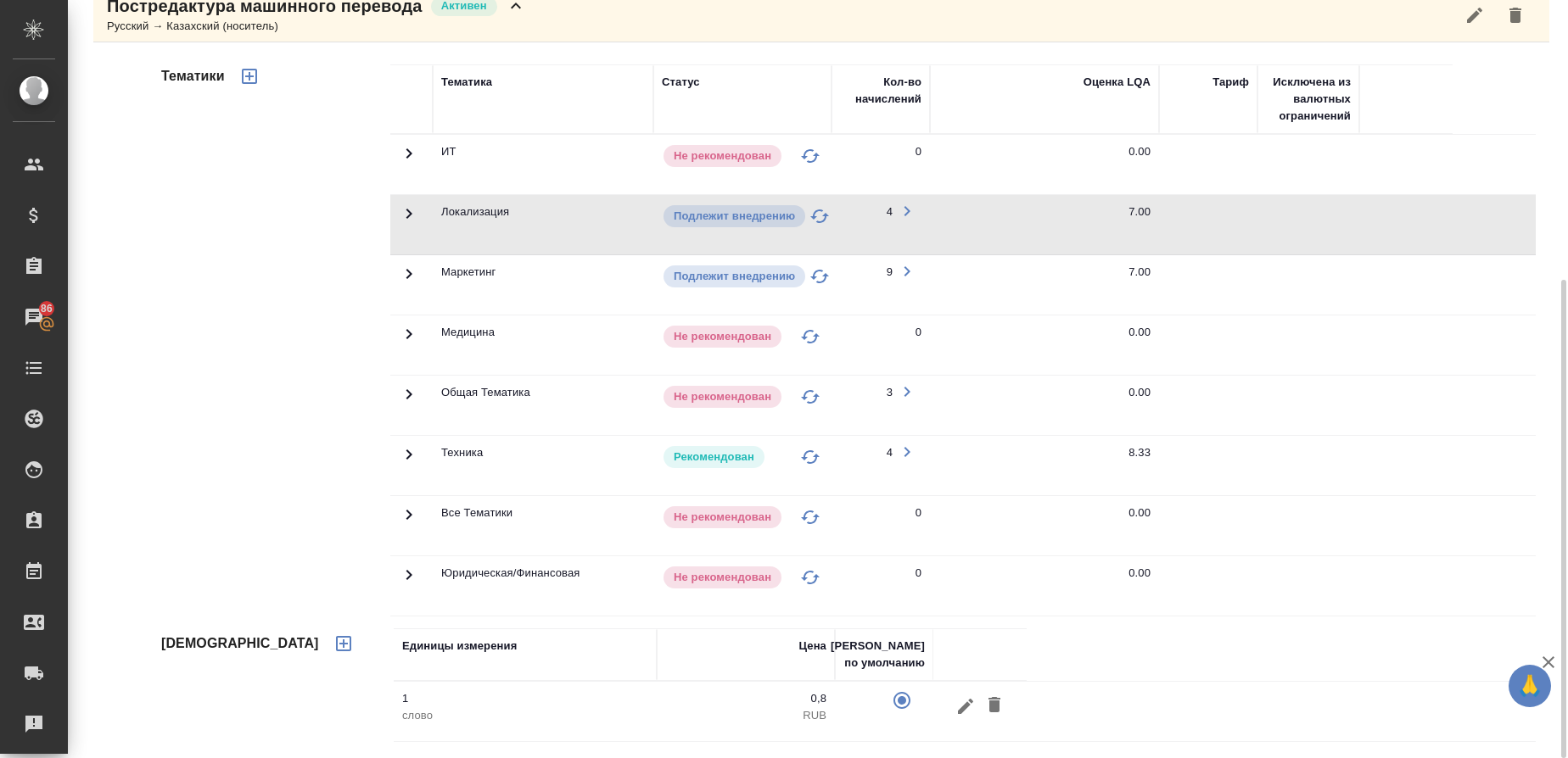
click at [403, 164] on icon at bounding box center [409, 153] width 20 height 20
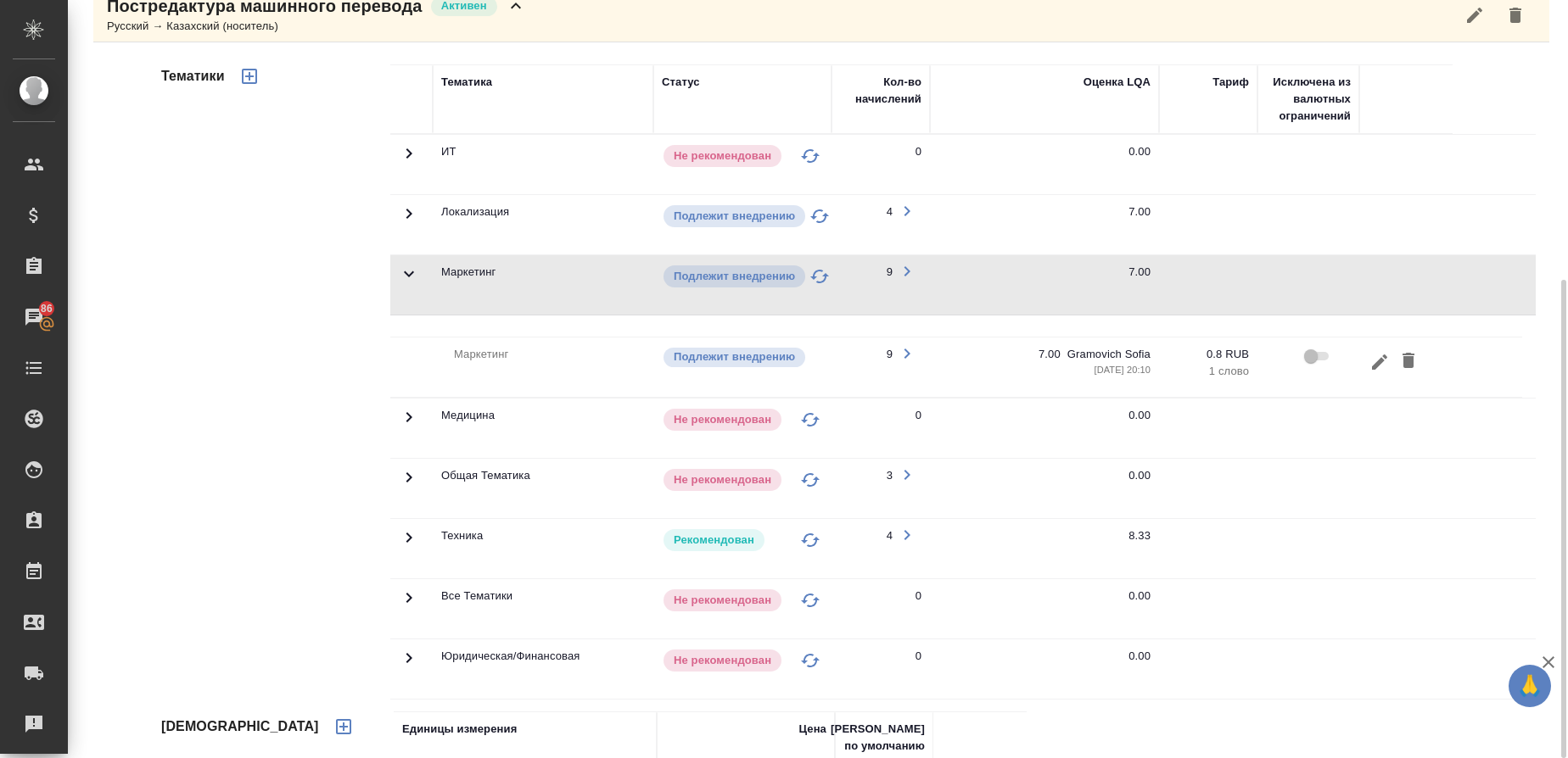
click at [403, 164] on icon at bounding box center [409, 153] width 20 height 20
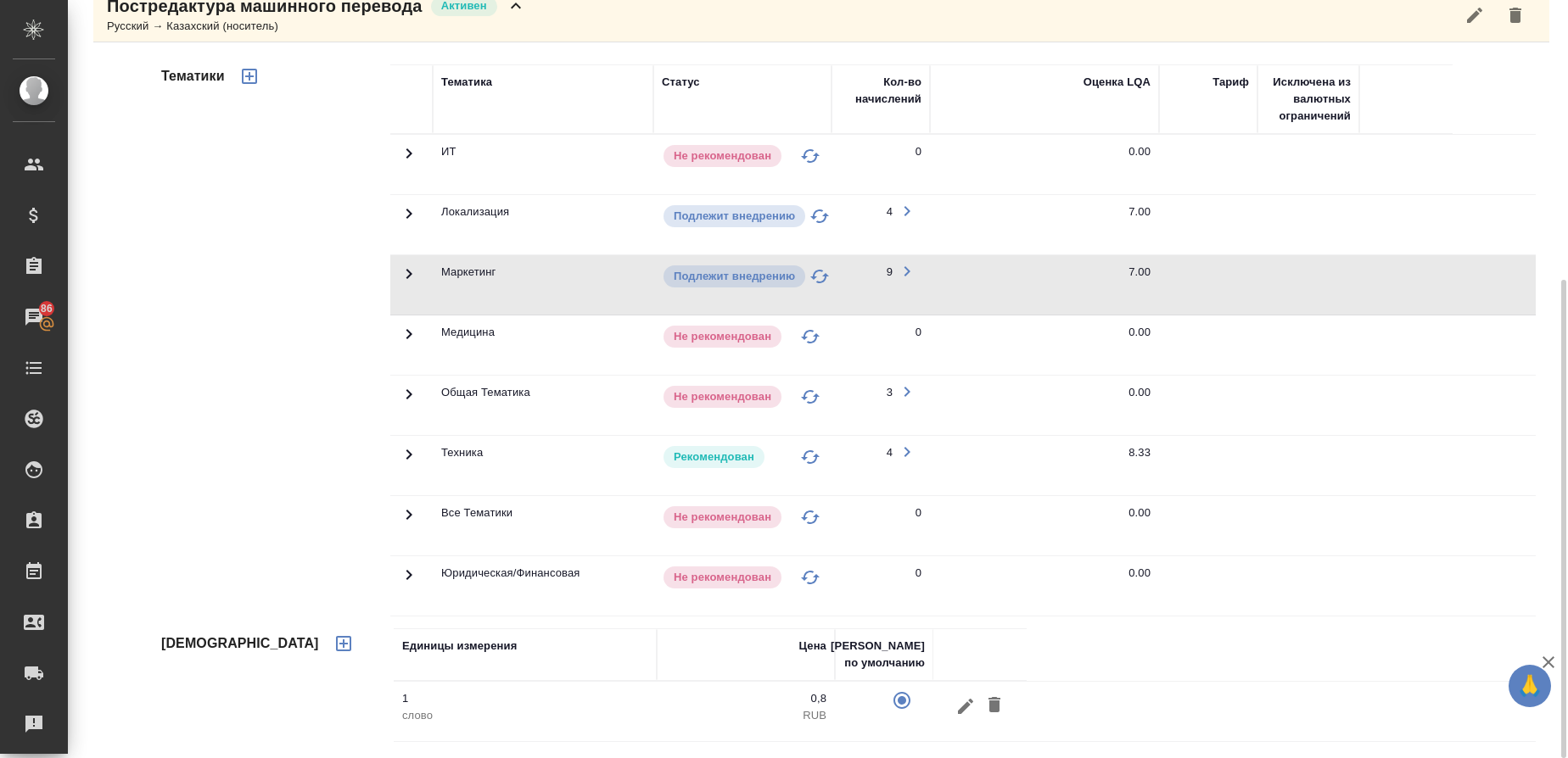
click at [415, 164] on icon at bounding box center [409, 153] width 20 height 20
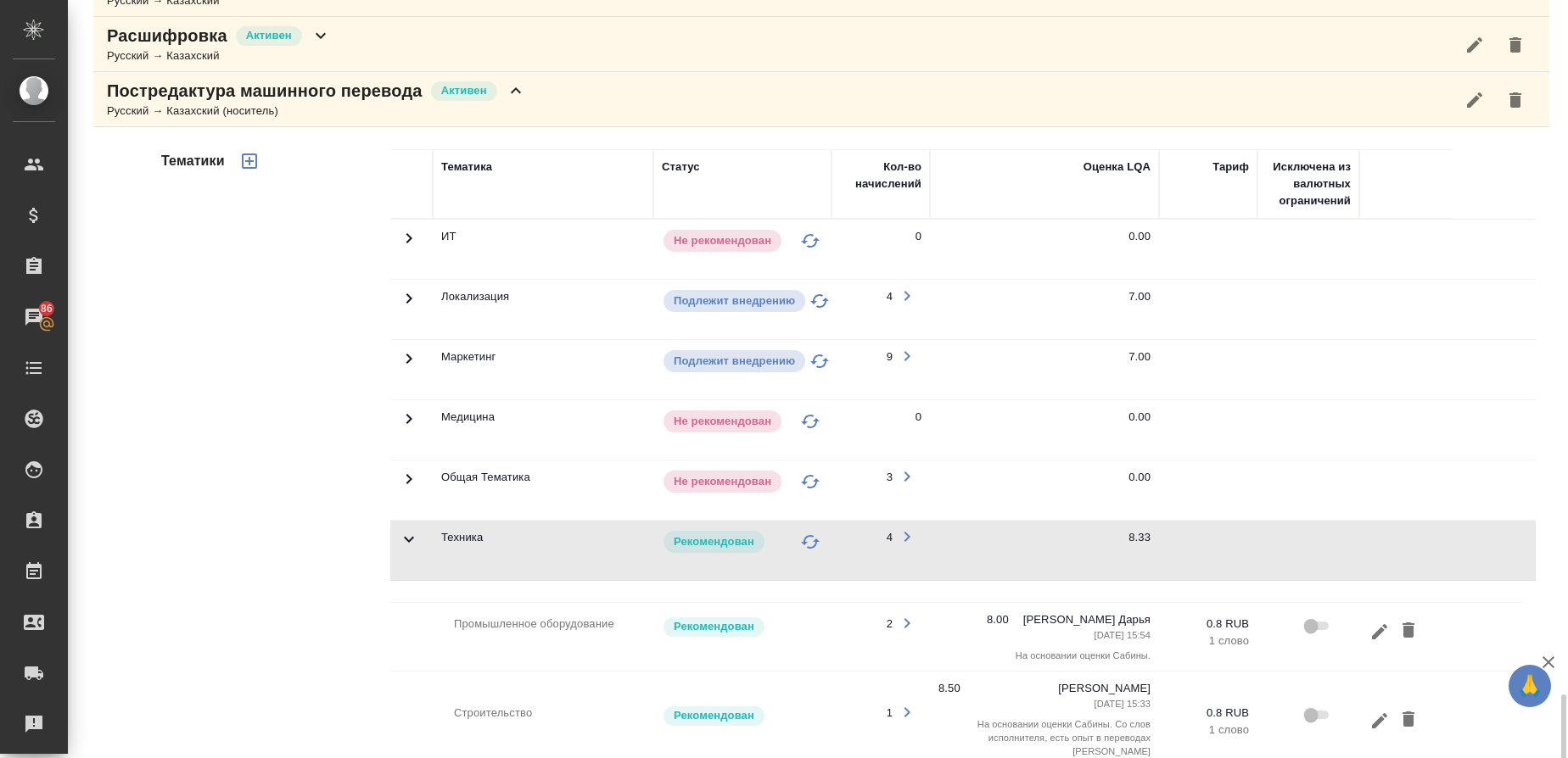
scroll to position [691, 0]
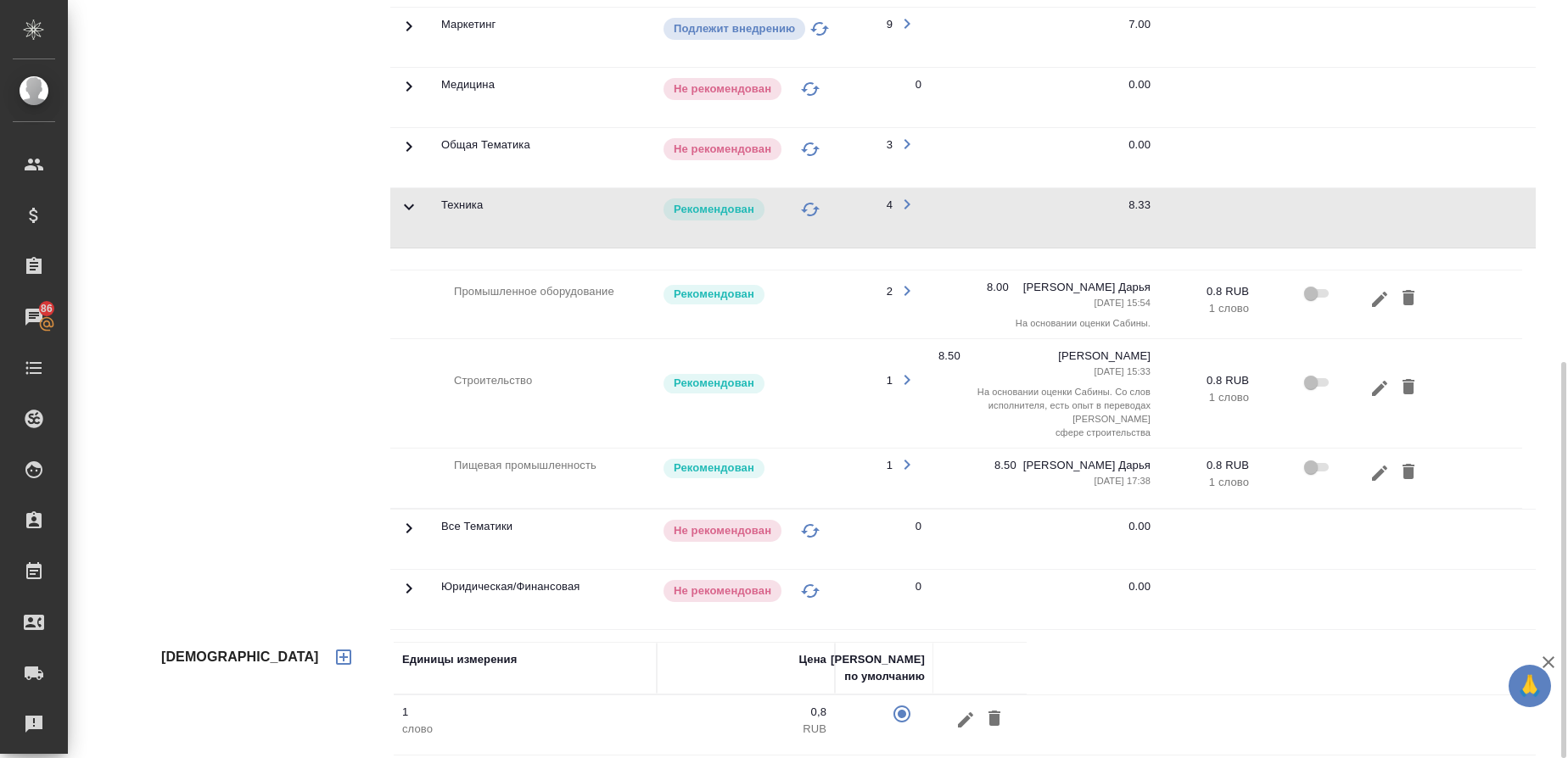
click at [252, 437] on div "Тематики" at bounding box center [274, 220] width 233 height 829
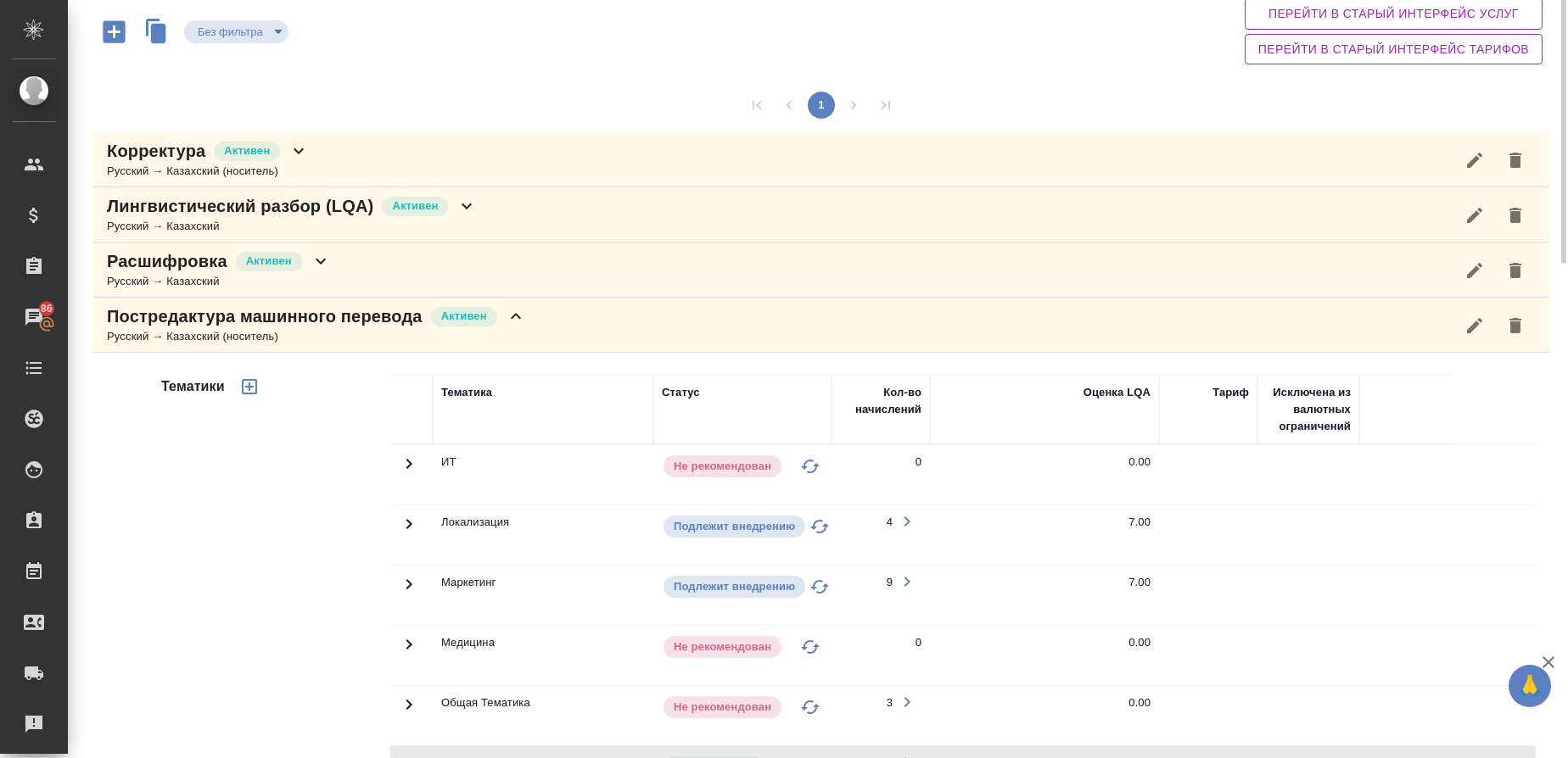
scroll to position [0, 0]
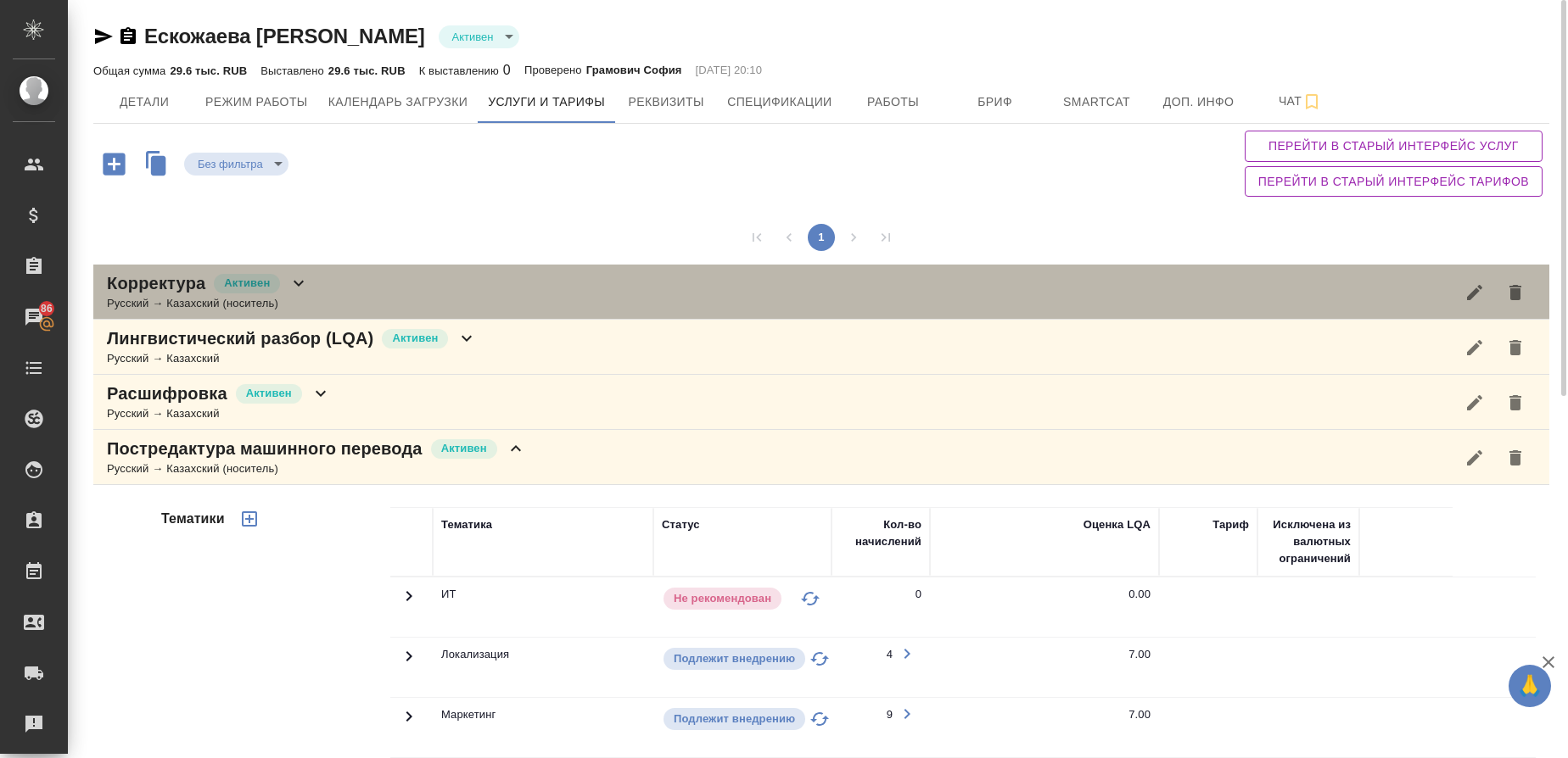
click at [137, 306] on div "Русский → Казахский (носитель)" at bounding box center [208, 303] width 202 height 17
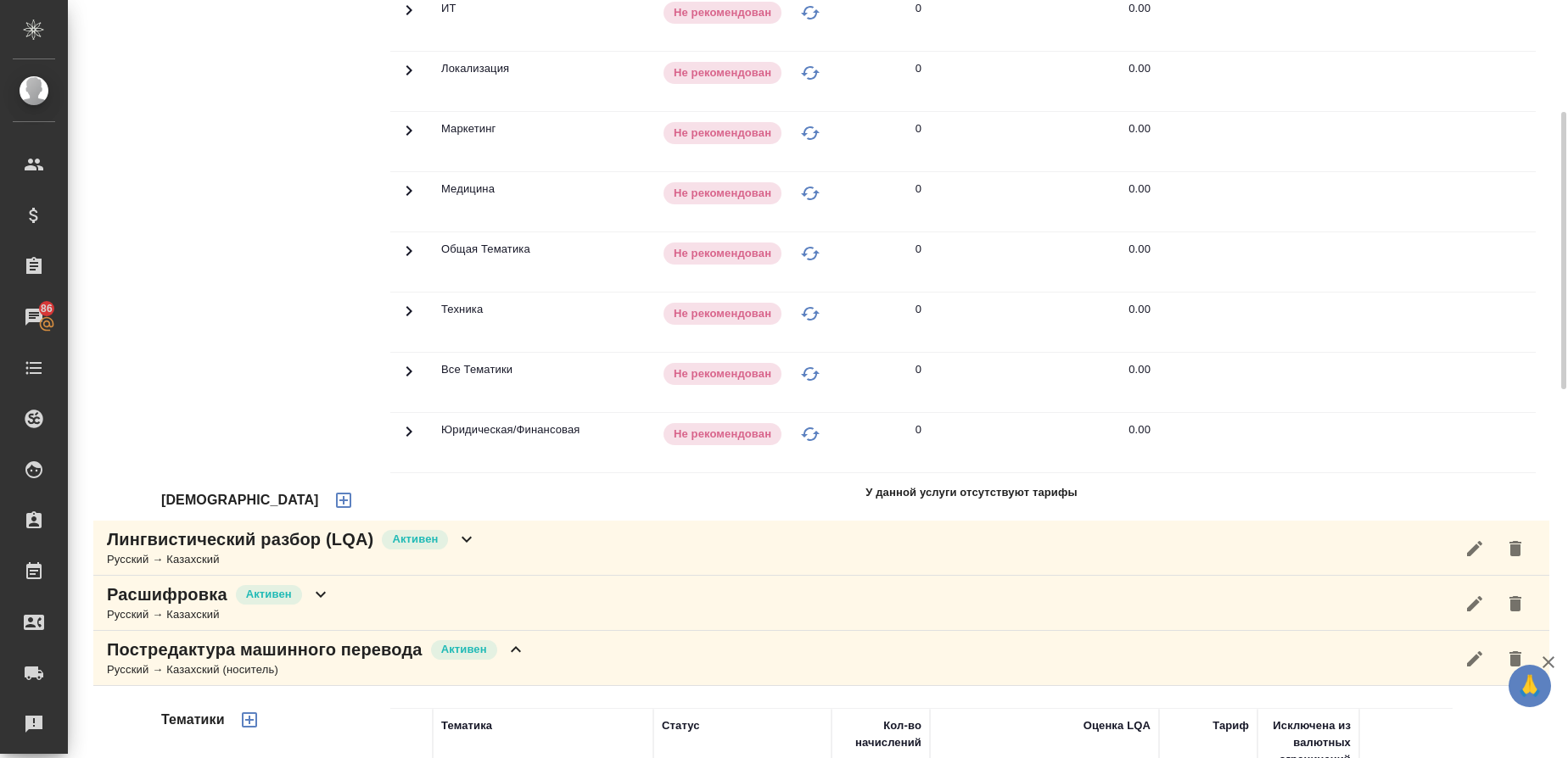
scroll to position [446, 0]
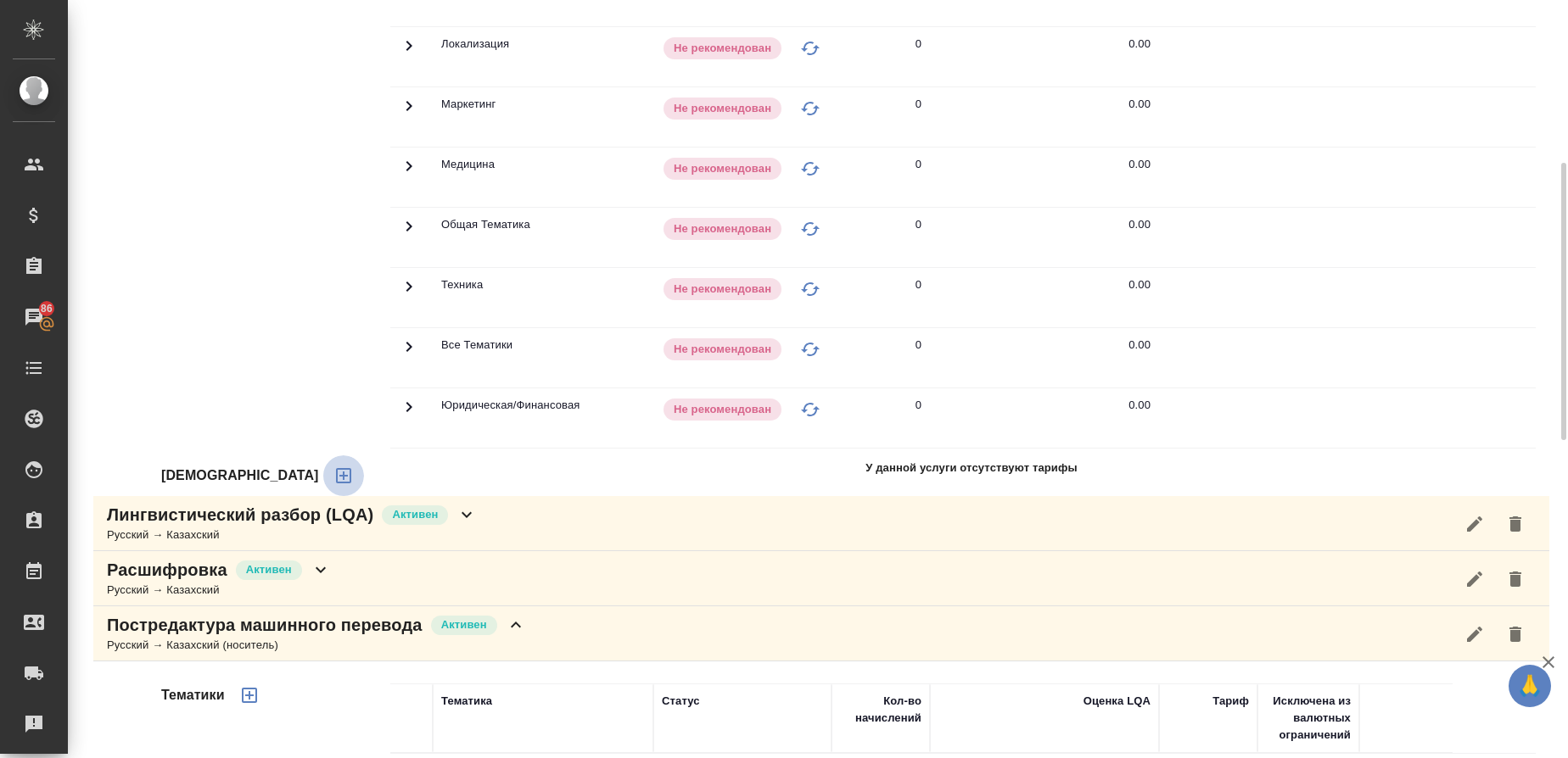
click at [336, 479] on icon "button" at bounding box center [344, 476] width 16 height 16
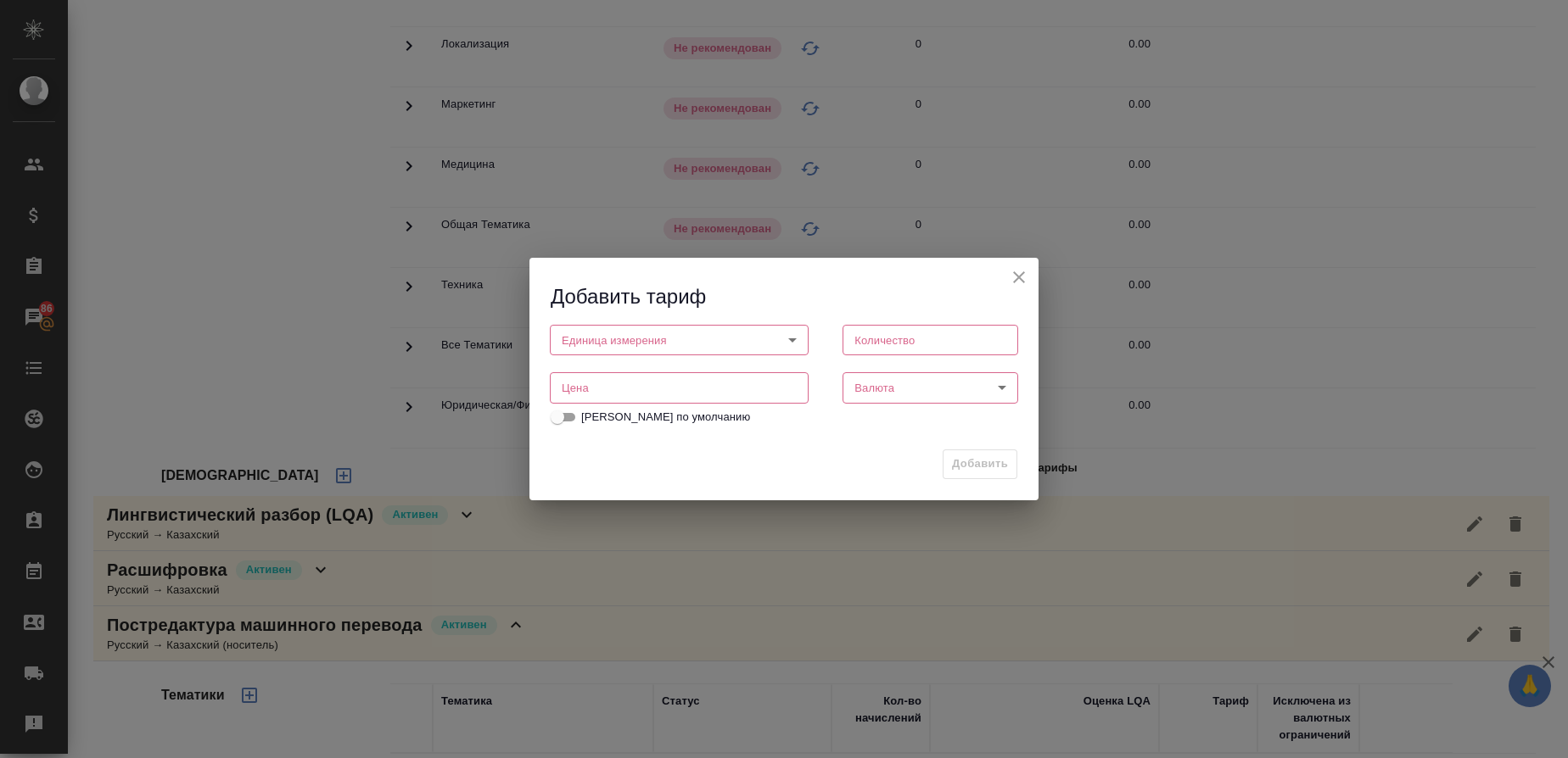
click at [619, 334] on body "🙏 .cls-1 fill:#fff; AWATERA Gusmanova Nailya Клиенты Спецификации Заказы 86 Чат…" at bounding box center [784, 379] width 1568 height 758
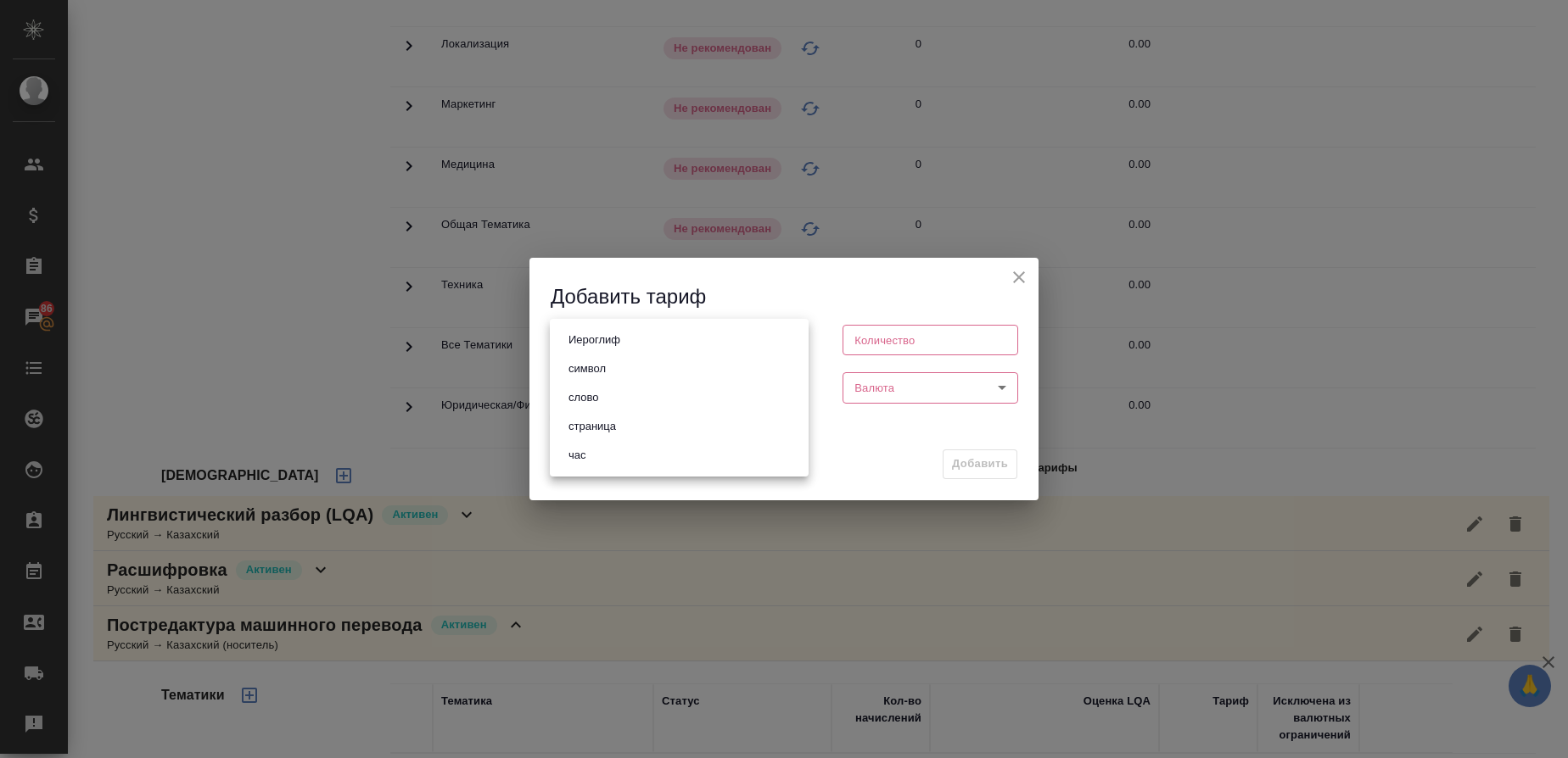
click at [594, 392] on button "слово" at bounding box center [583, 398] width 40 height 18
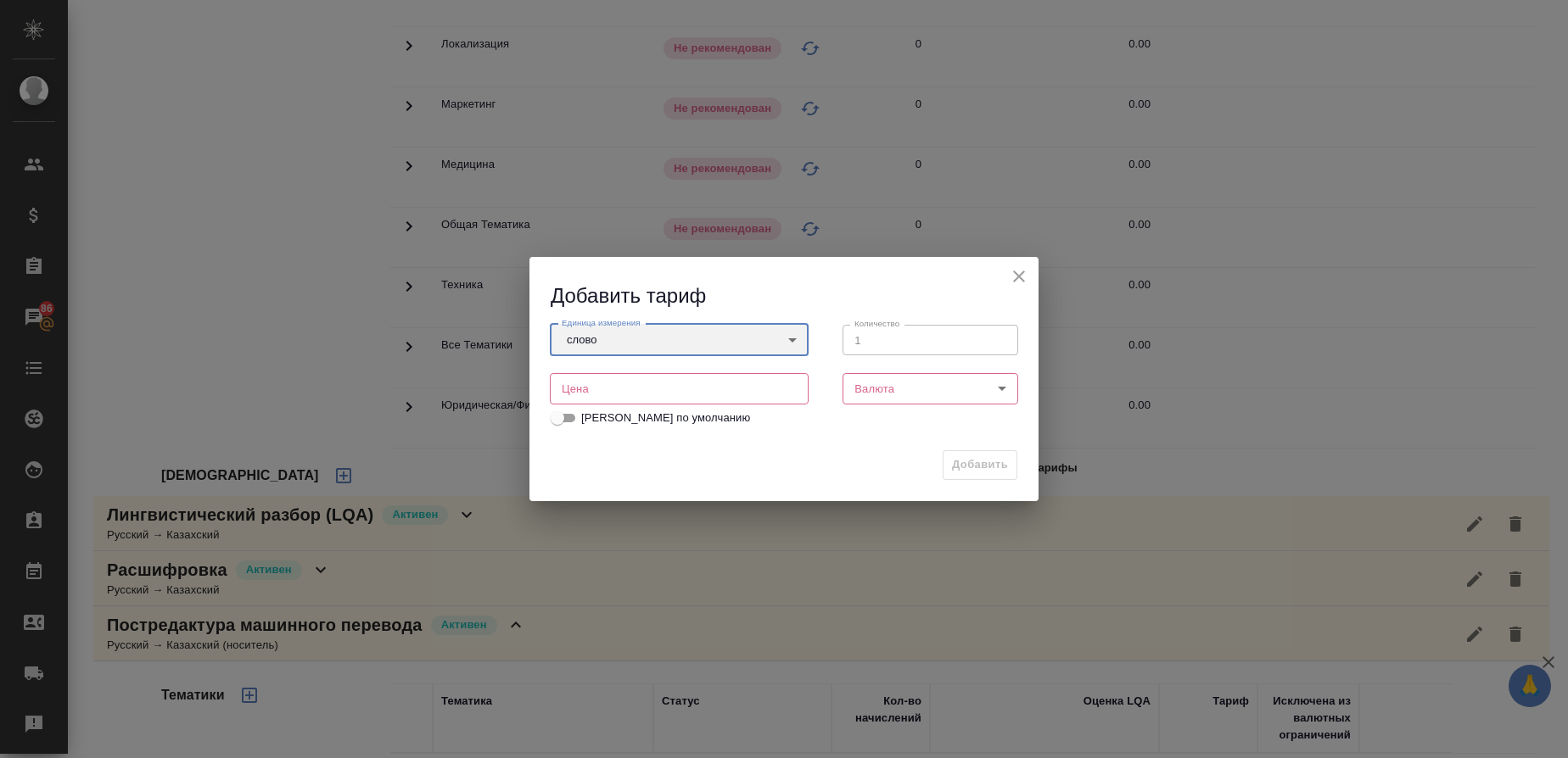
type input "5a8b1489cc6b4906c91bfd90"
type input "1"
click at [663, 382] on input "number" at bounding box center [679, 388] width 259 height 30
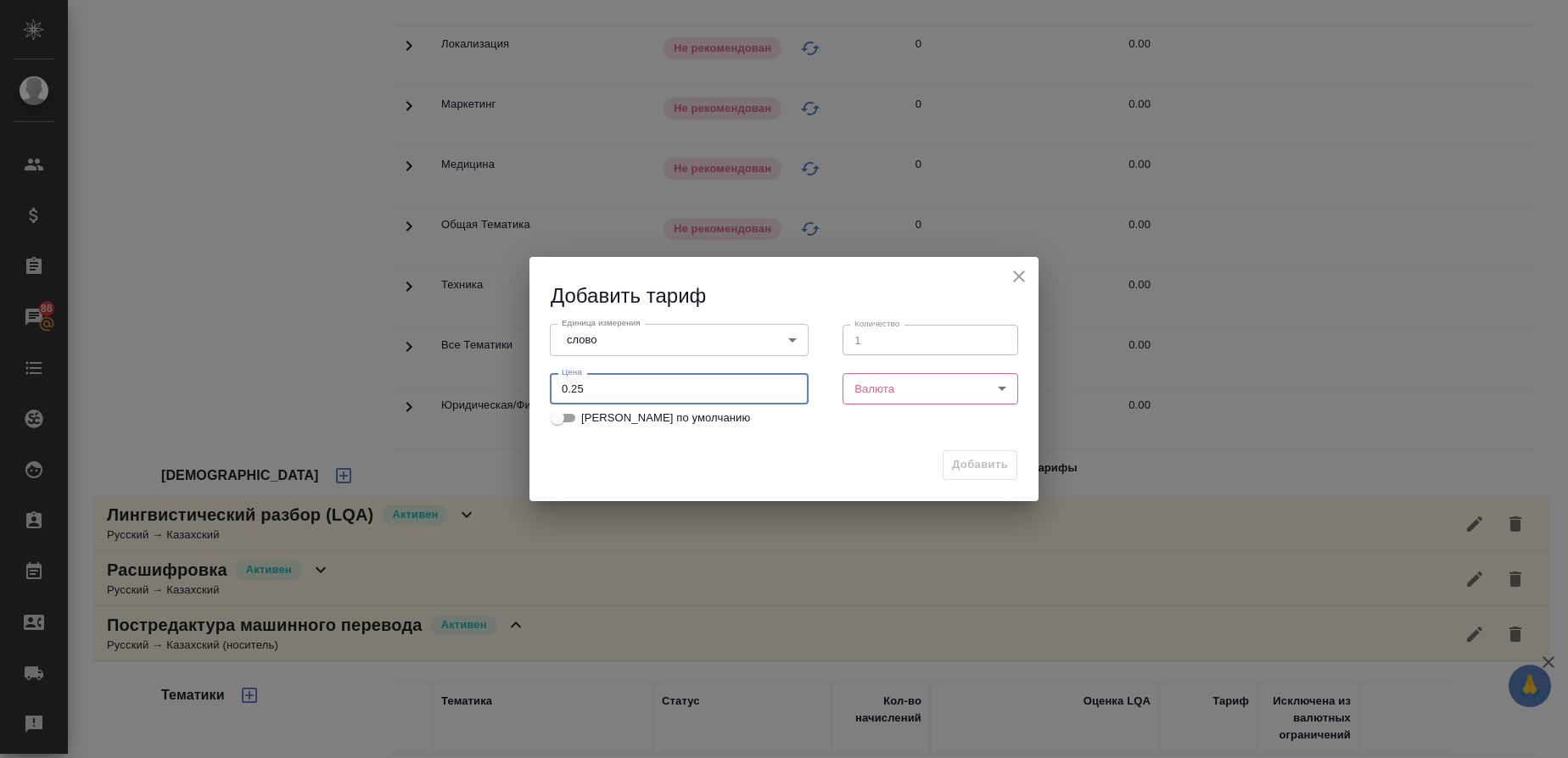
type input "0.25"
click at [900, 369] on div "Валюта ​ Валюта" at bounding box center [930, 386] width 210 height 74
click at [891, 388] on body "🙏 .cls-1 fill:#fff; AWATERA Gusmanova Nailya Клиенты Спецификации Заказы 86 Чат…" at bounding box center [784, 379] width 1568 height 758
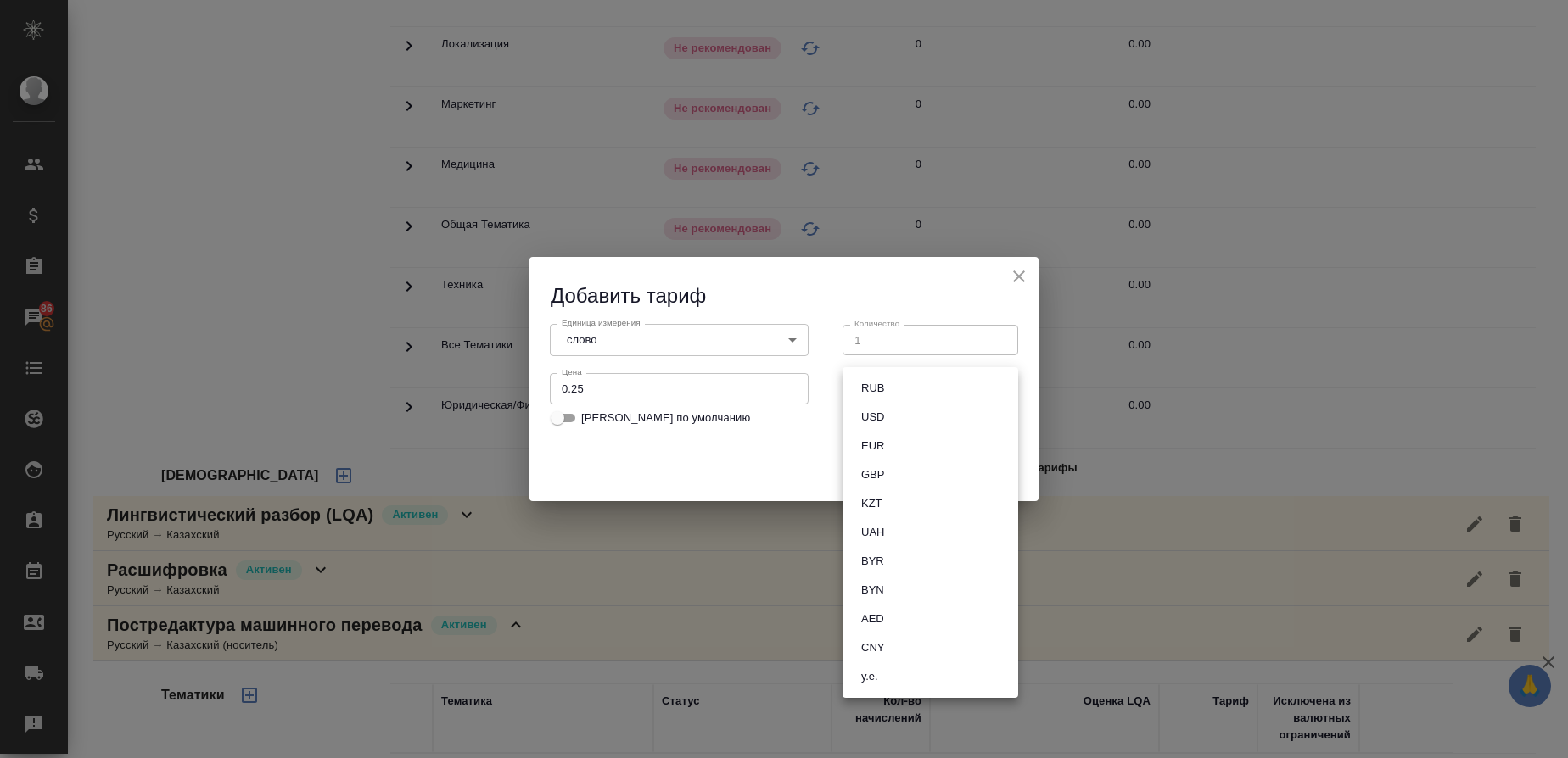
click at [872, 387] on button "RUB" at bounding box center [873, 389] width 33 height 18
type input "RUB"
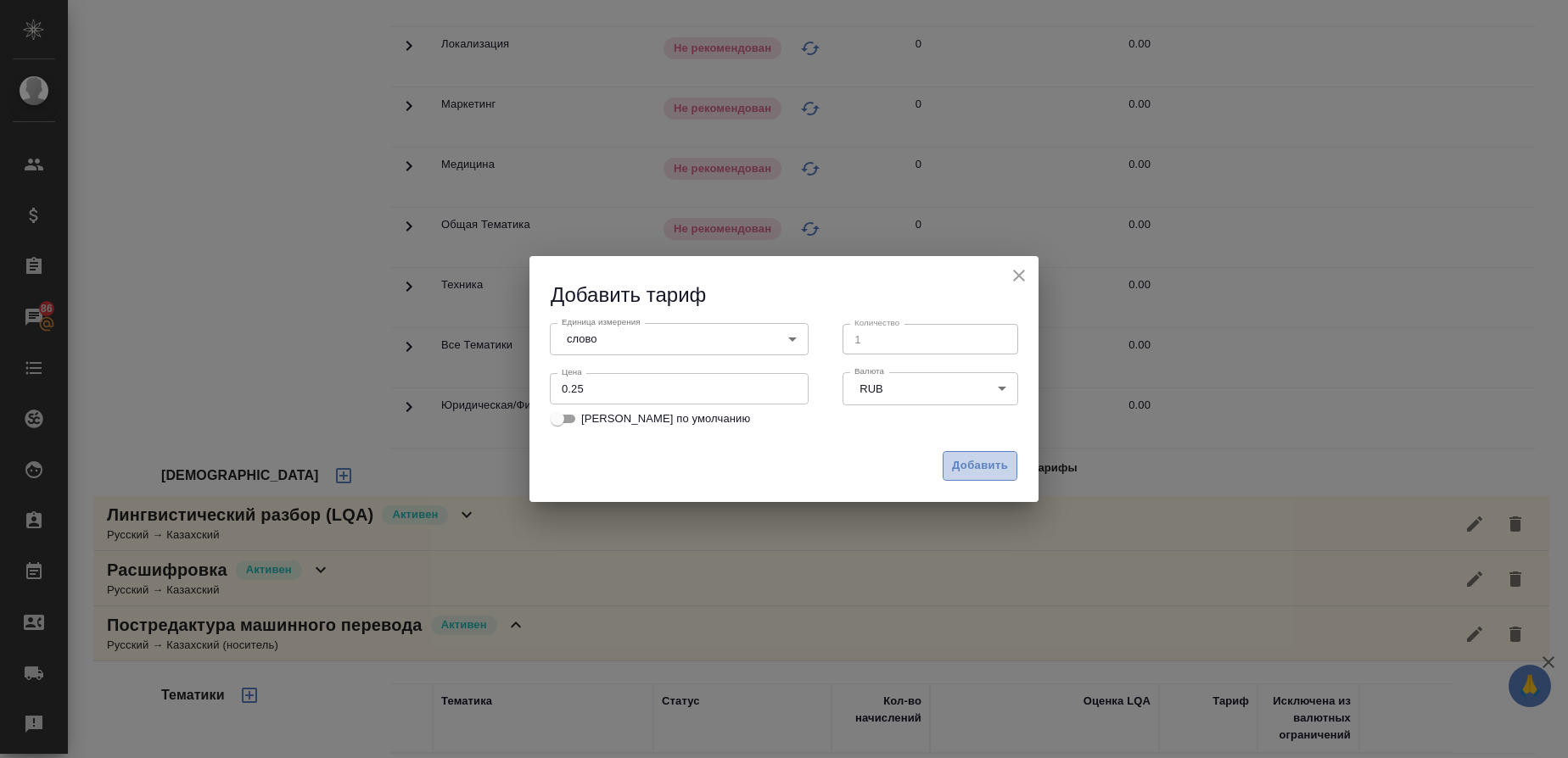
click at [977, 465] on span "Добавить" at bounding box center [980, 466] width 56 height 19
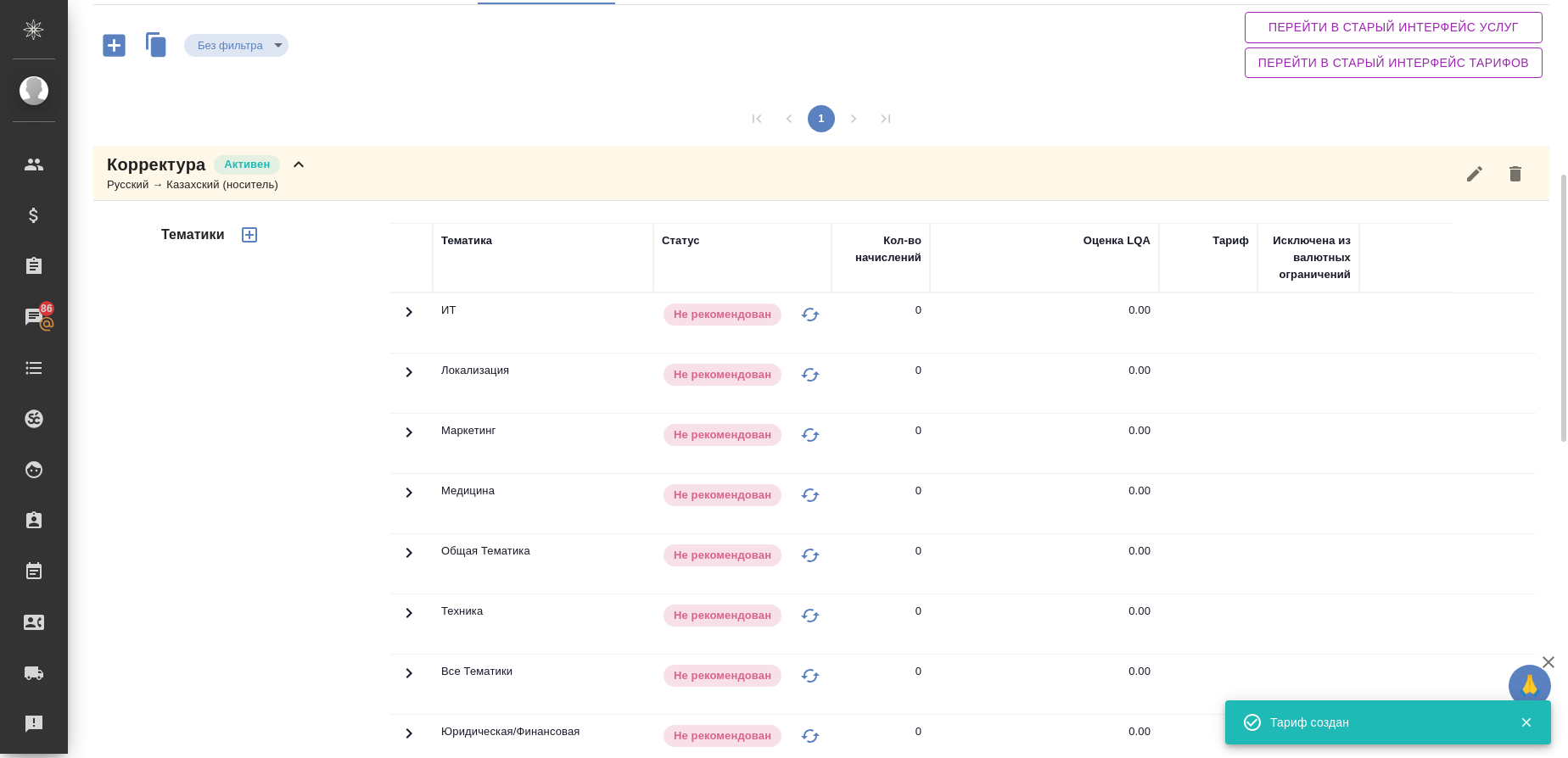
scroll to position [89, 0]
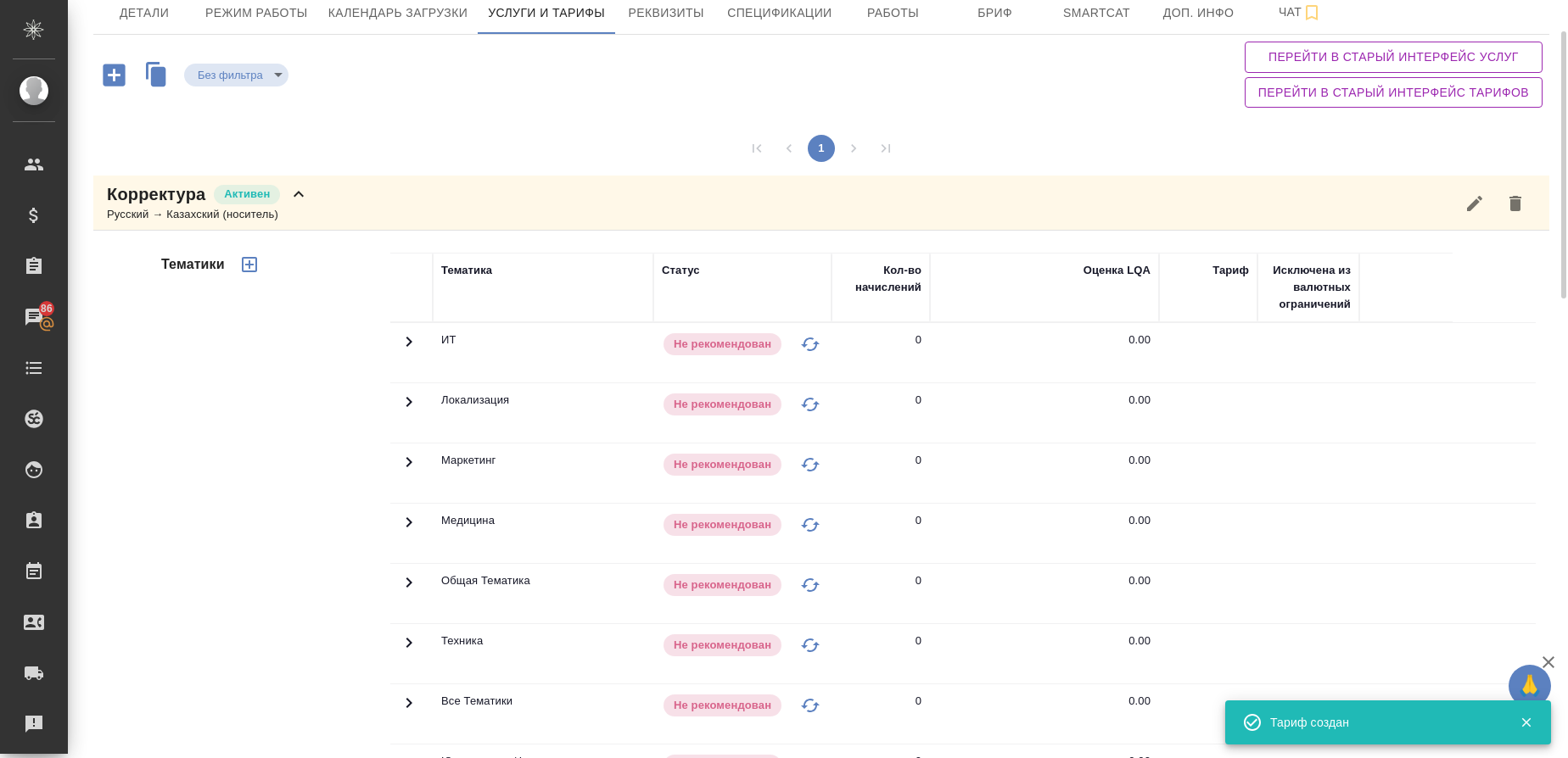
click at [249, 267] on icon "button" at bounding box center [249, 265] width 16 height 16
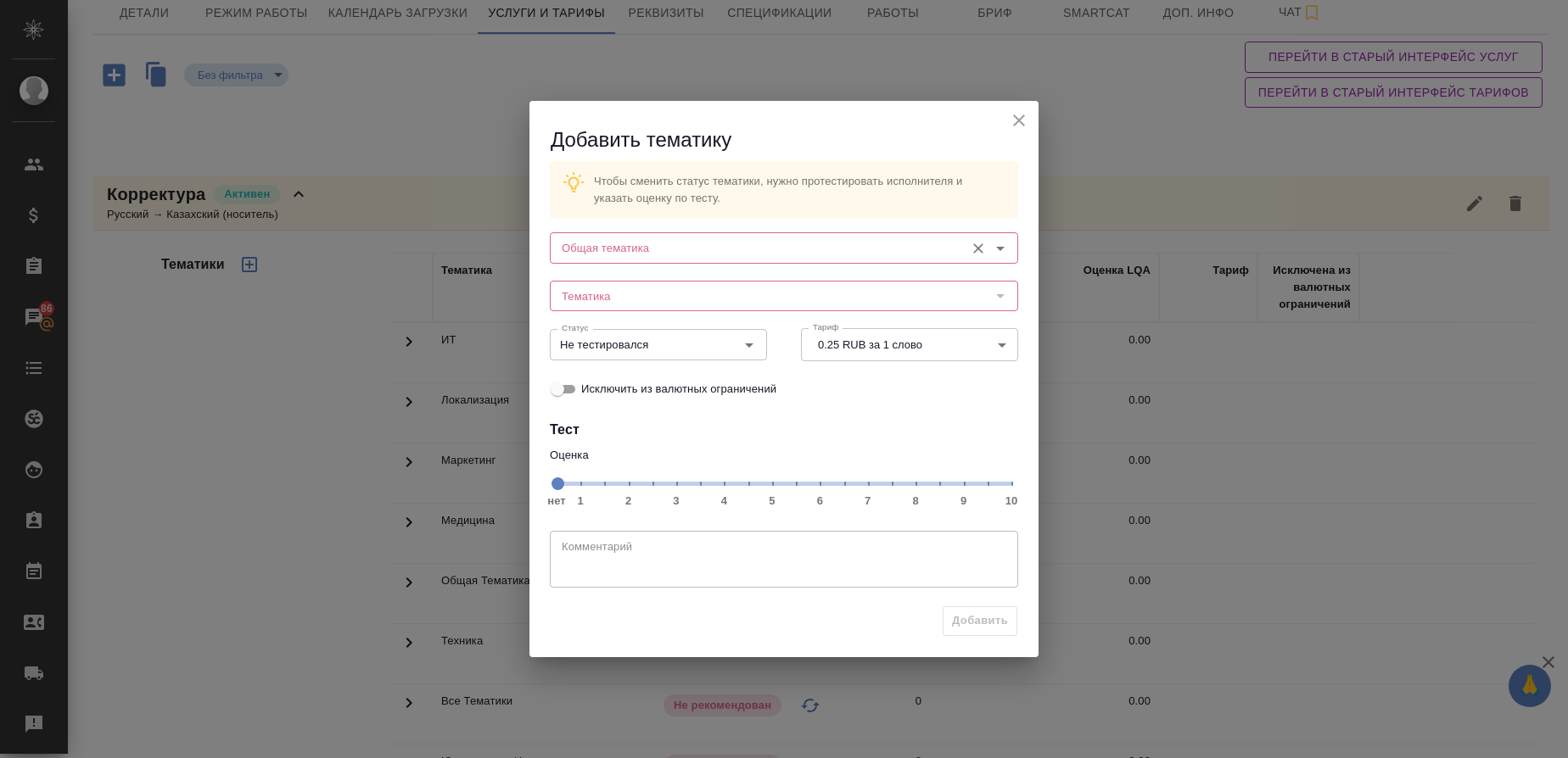
click at [605, 261] on div "Общая тематика" at bounding box center [784, 247] width 469 height 30
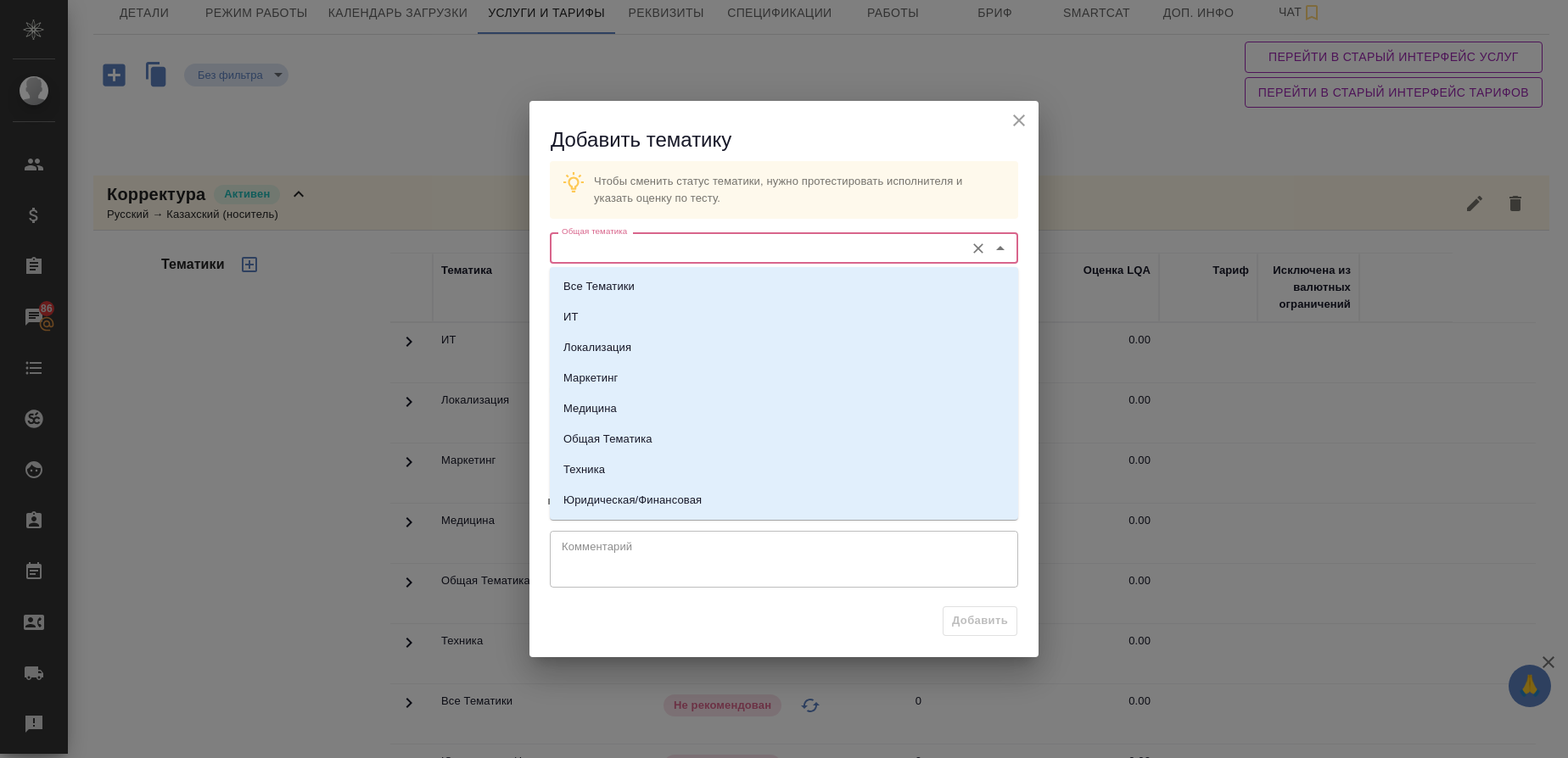
click at [605, 250] on input "Общая тематика" at bounding box center [756, 248] width 402 height 20
click at [610, 342] on p "Локализация" at bounding box center [597, 347] width 68 height 17
type input "Локализация"
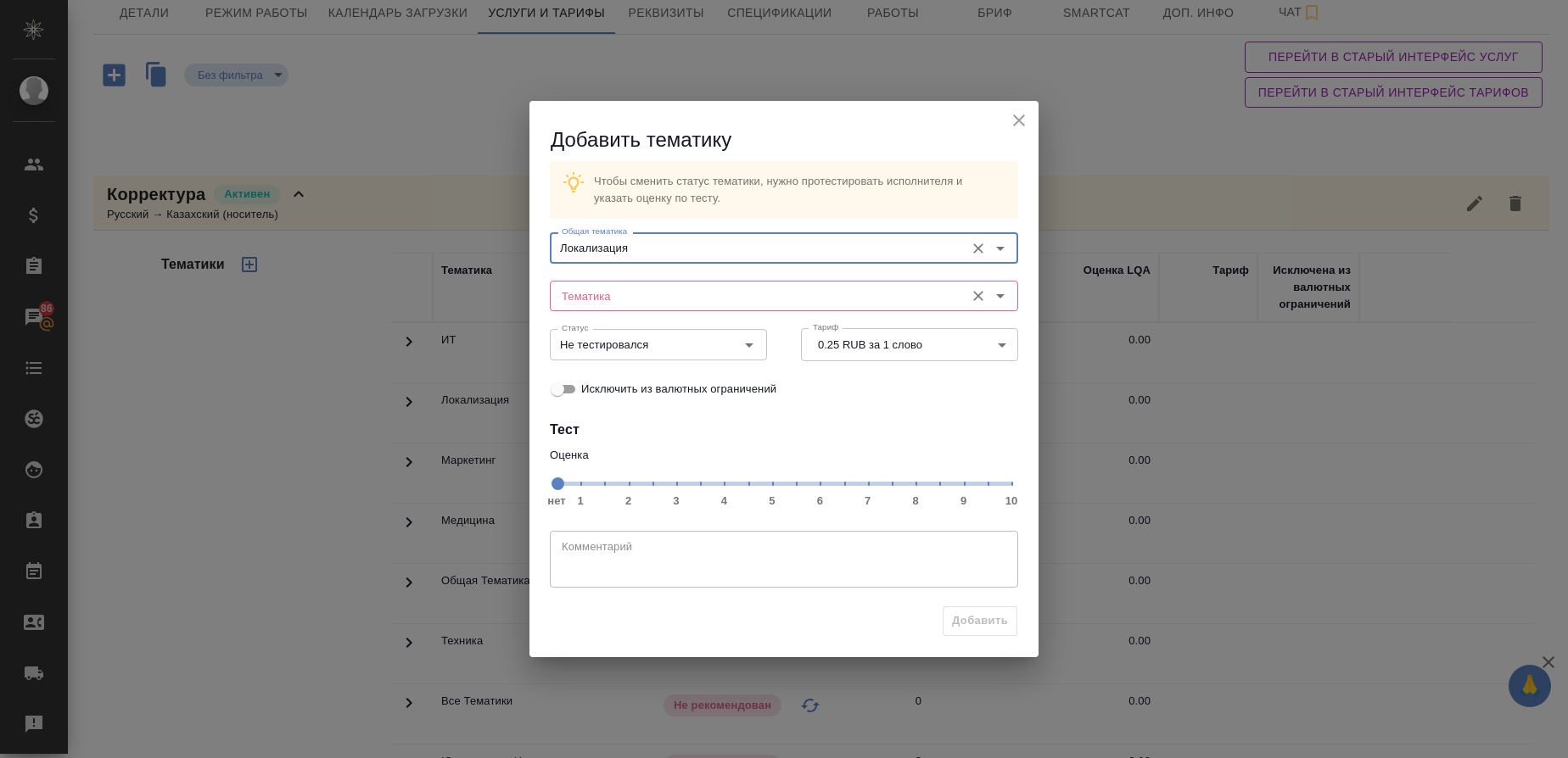
click at [609, 288] on input "Тематика" at bounding box center [756, 296] width 402 height 20
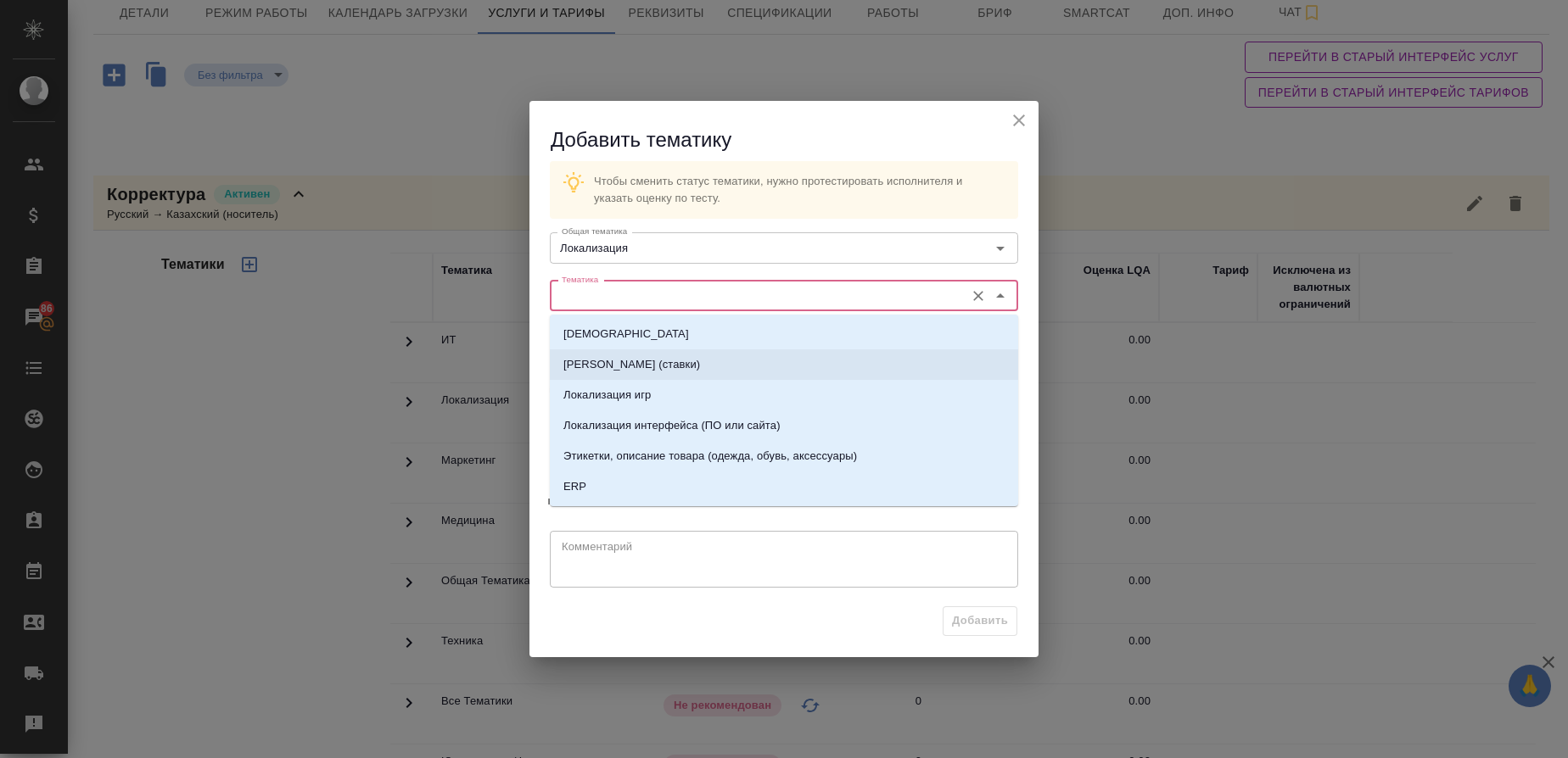
click at [608, 360] on p "[PERSON_NAME] (ставки)" at bounding box center [631, 365] width 137 height 17
type input "[PERSON_NAME] (ставки)"
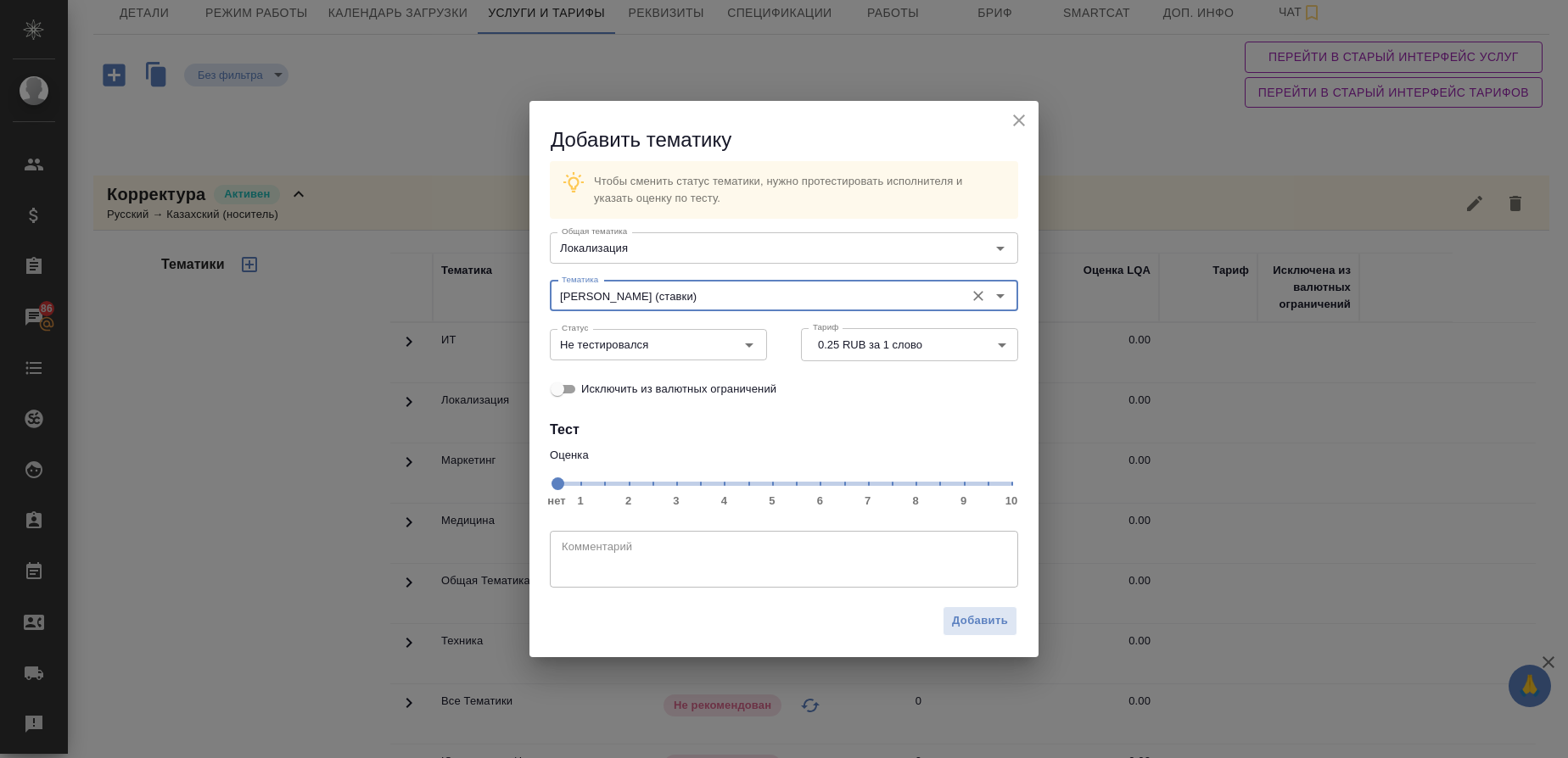
click at [891, 484] on span "нет 1 2 3 4 5 6 7 8 9 10" at bounding box center [784, 482] width 455 height 24
click at [757, 350] on icon "Open" at bounding box center [749, 345] width 20 height 20
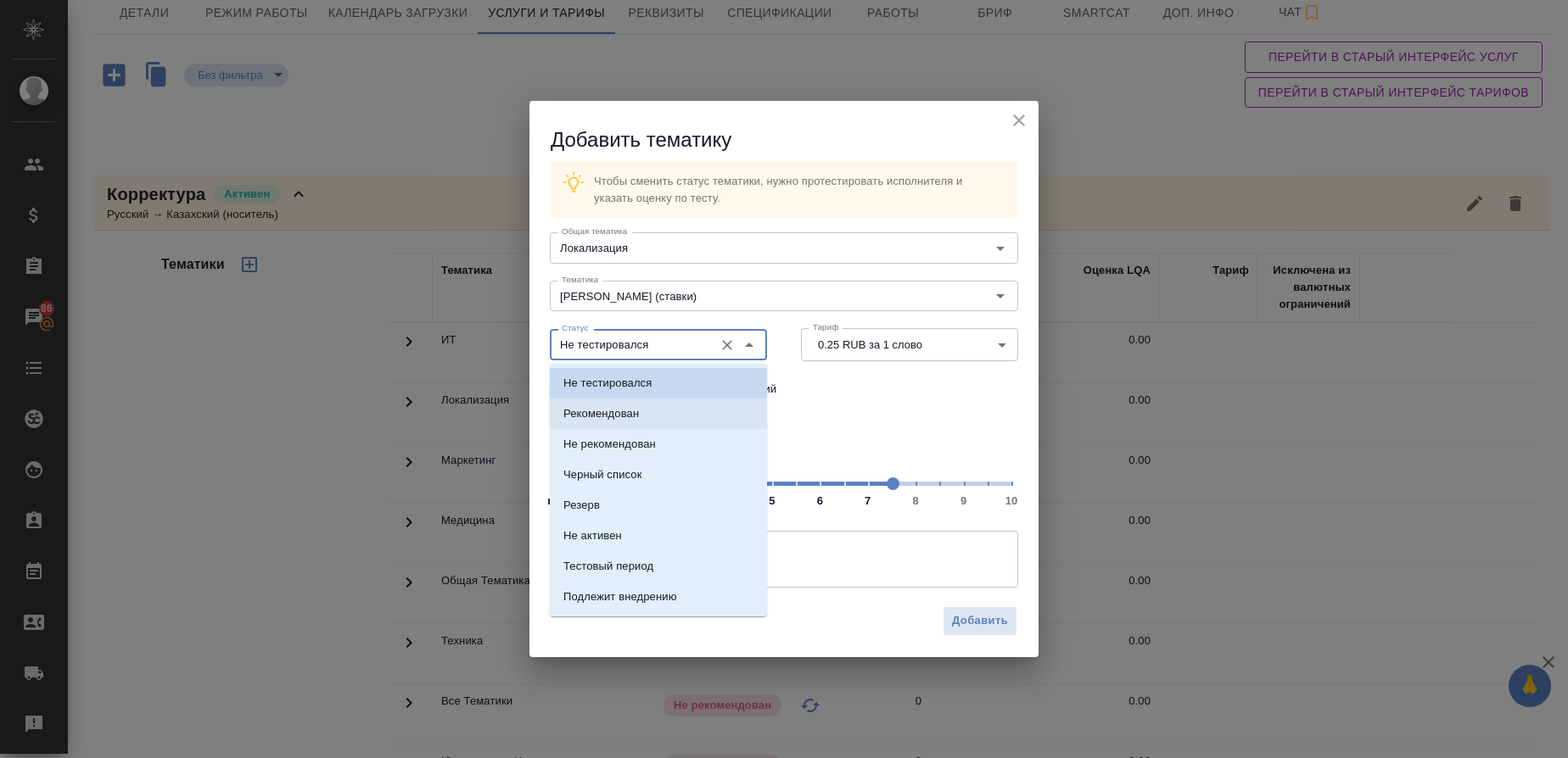
click at [639, 414] on p "Рекомендован" at bounding box center [601, 413] width 75 height 17
type input "Рекомендован"
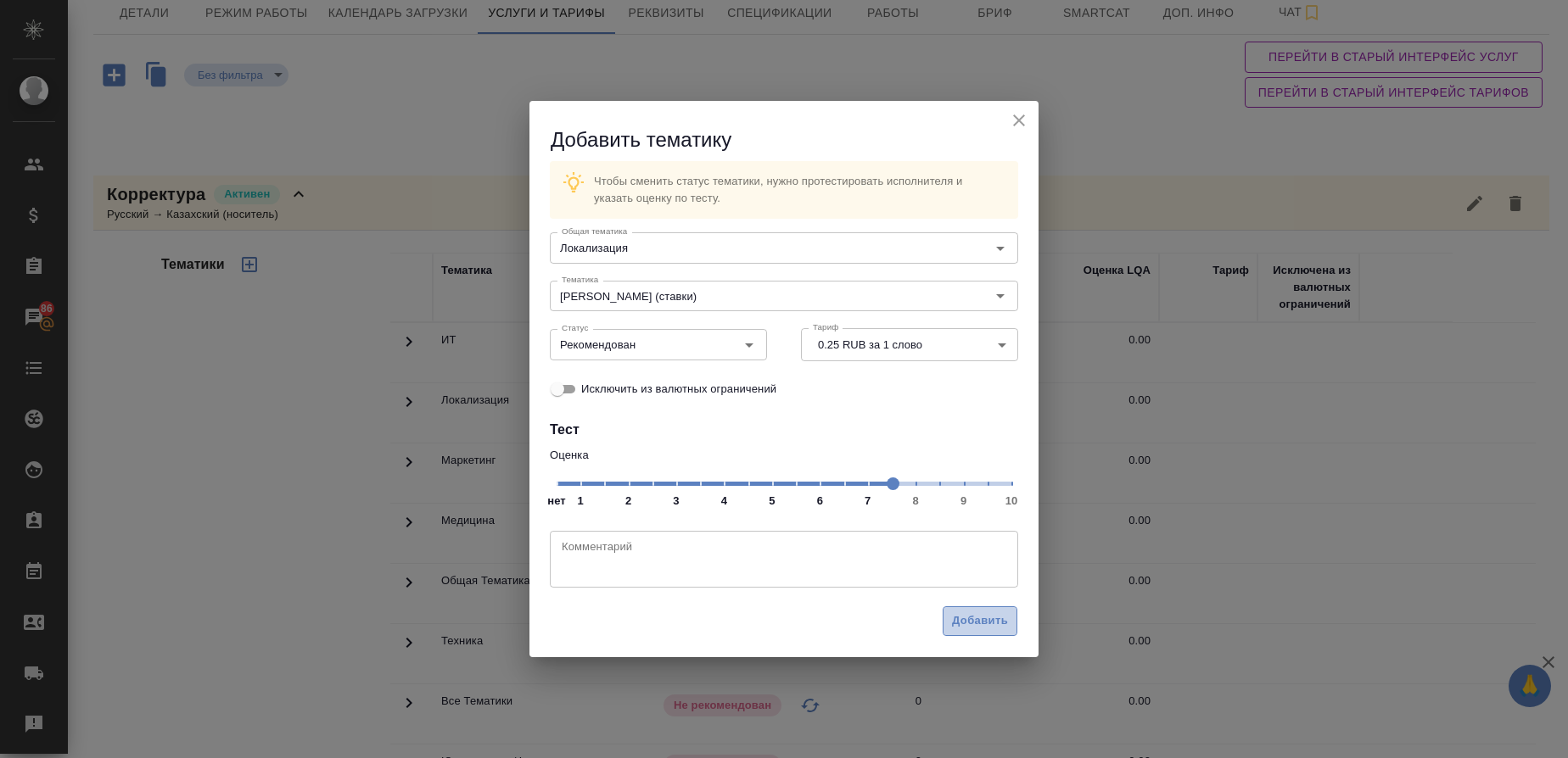
click at [974, 621] on span "Добавить" at bounding box center [980, 621] width 56 height 19
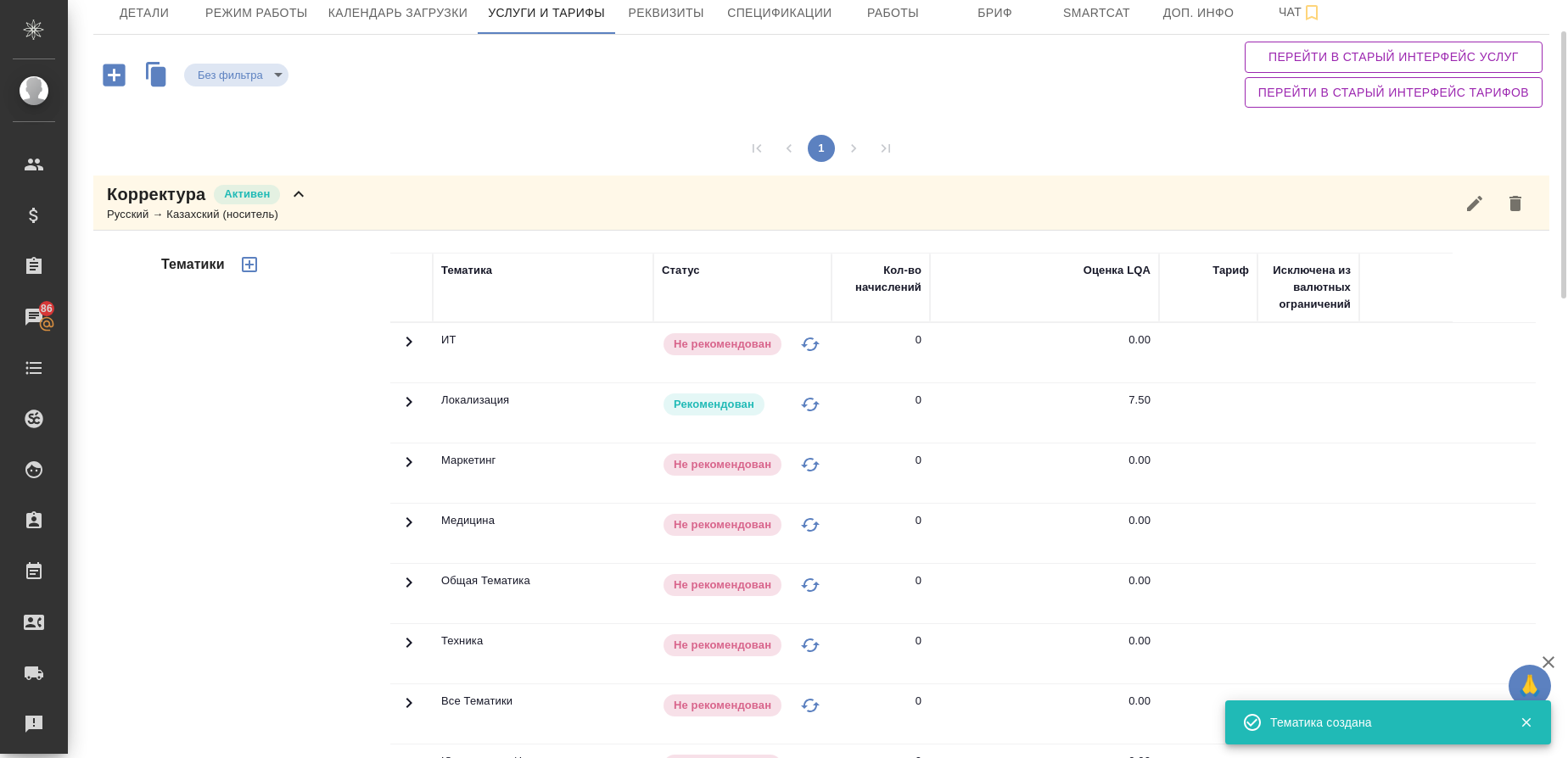
click at [249, 262] on icon "button" at bounding box center [249, 265] width 16 height 16
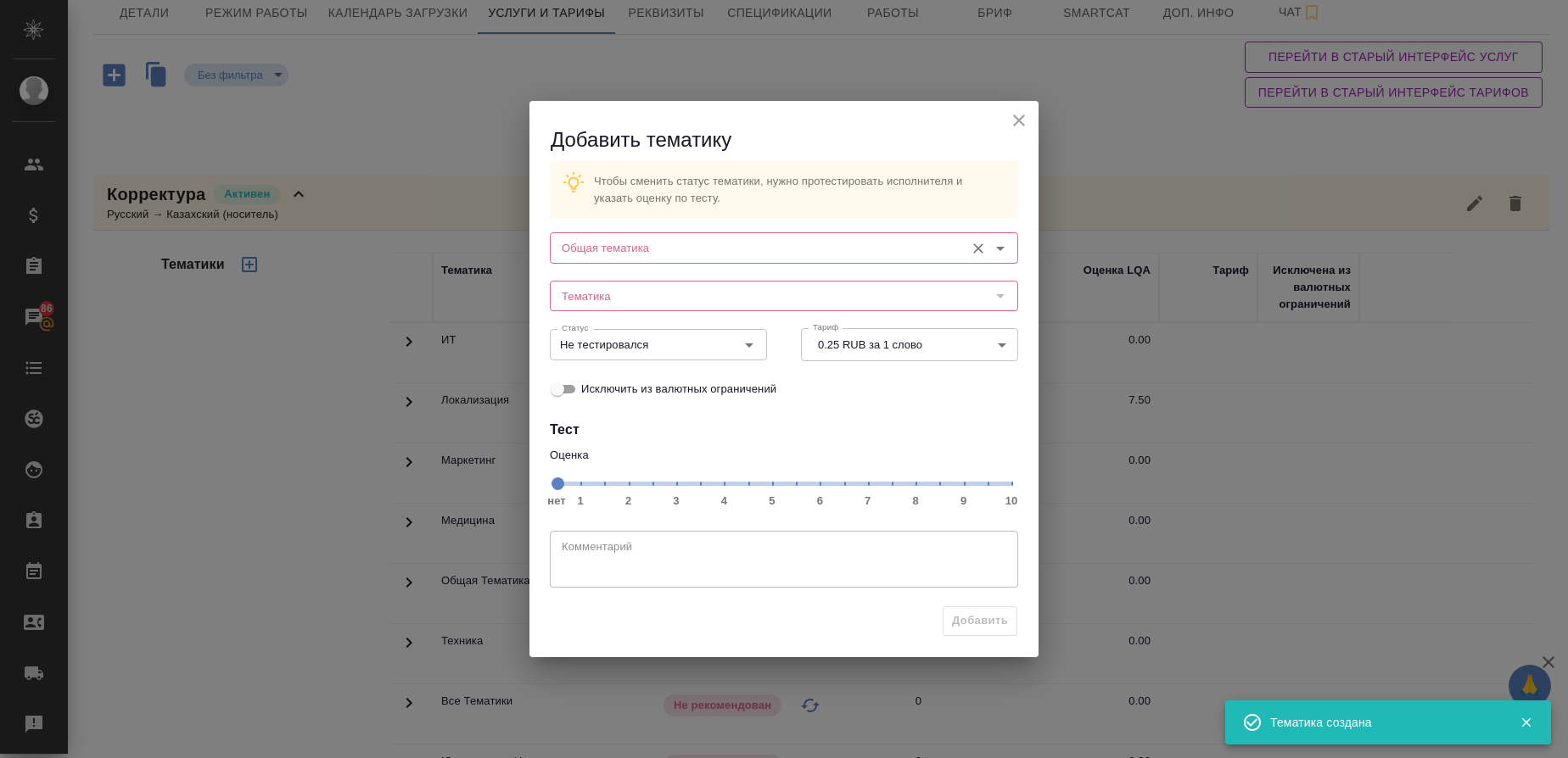
click at [672, 235] on div "Общая тематика" at bounding box center [784, 247] width 469 height 30
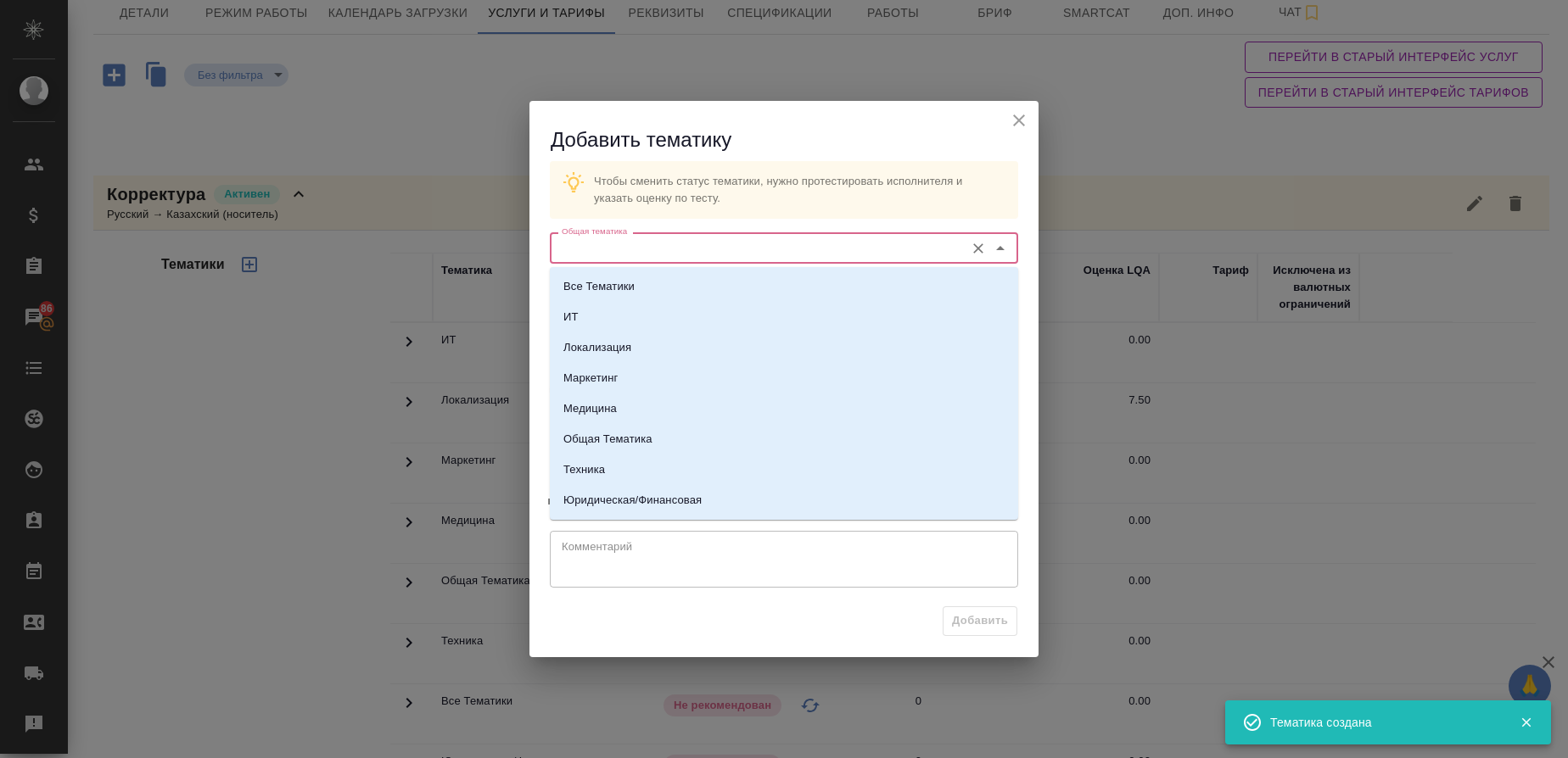
click at [620, 247] on input "Общая тематика" at bounding box center [756, 248] width 402 height 20
click at [605, 382] on p "Маркетинг" at bounding box center [590, 379] width 54 height 17
type input "Маркетинг"
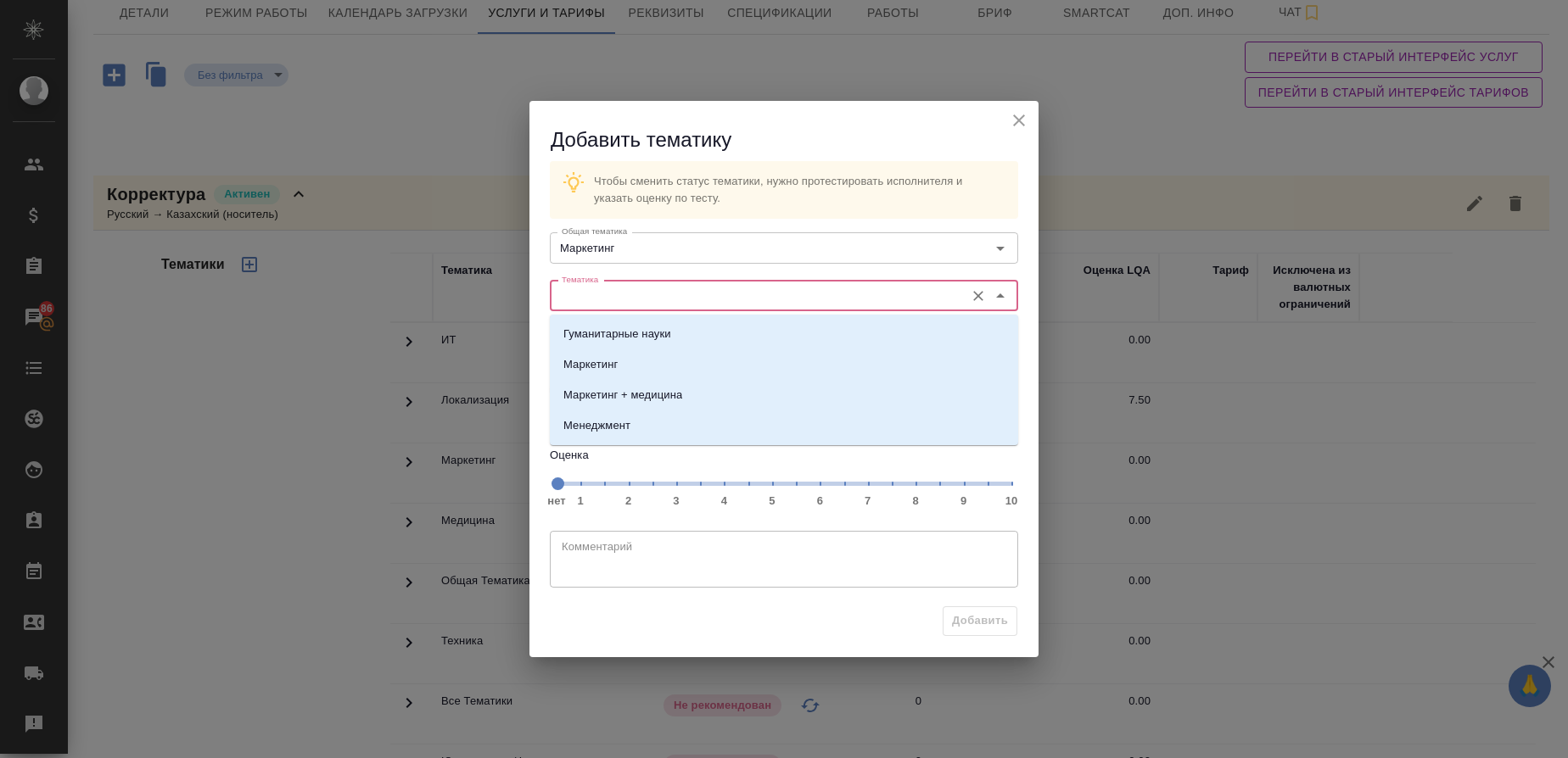
click at [604, 306] on input "Тематика" at bounding box center [756, 296] width 402 height 20
click at [600, 355] on li "Маркетинг" at bounding box center [784, 364] width 469 height 30
type input "Маркетинг"
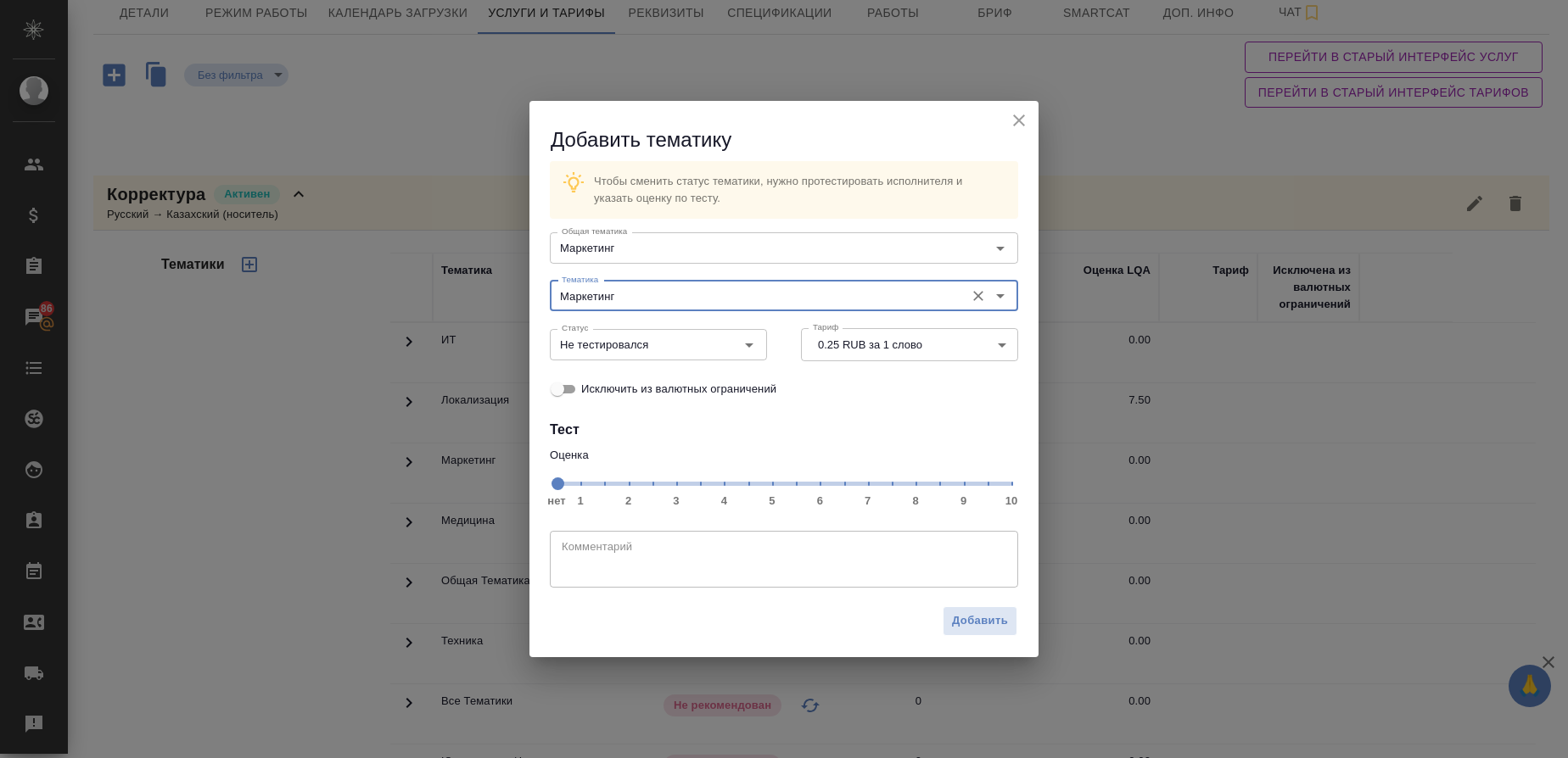
click at [890, 485] on span "нет 1 2 3 4 5 6 7 8 9 10" at bounding box center [784, 482] width 455 height 24
click at [756, 352] on icon "Open" at bounding box center [749, 345] width 20 height 20
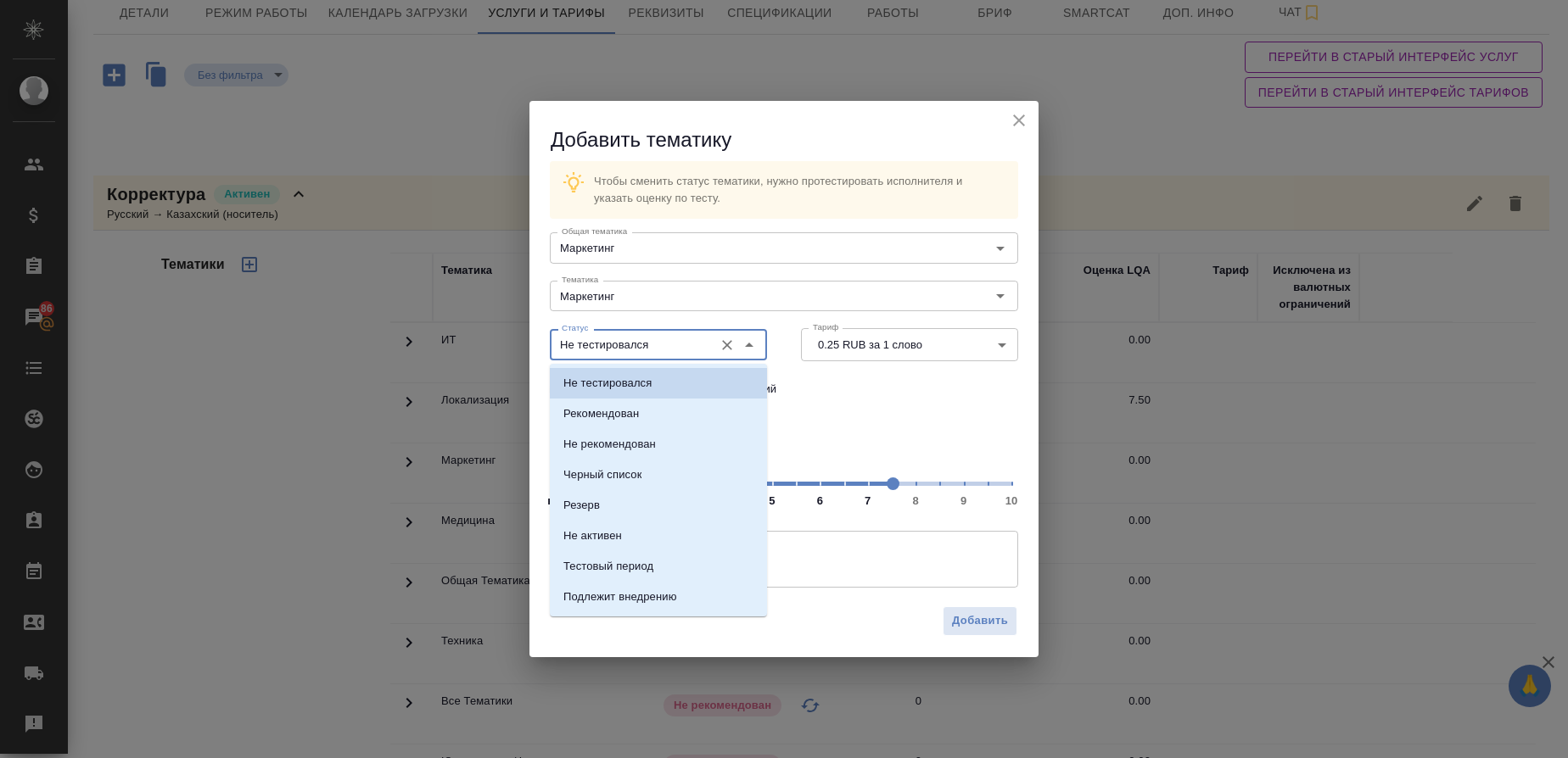
click at [864, 481] on span "нет 1 2 3 4 5 6 7 8 9 10" at bounding box center [784, 482] width 455 height 24
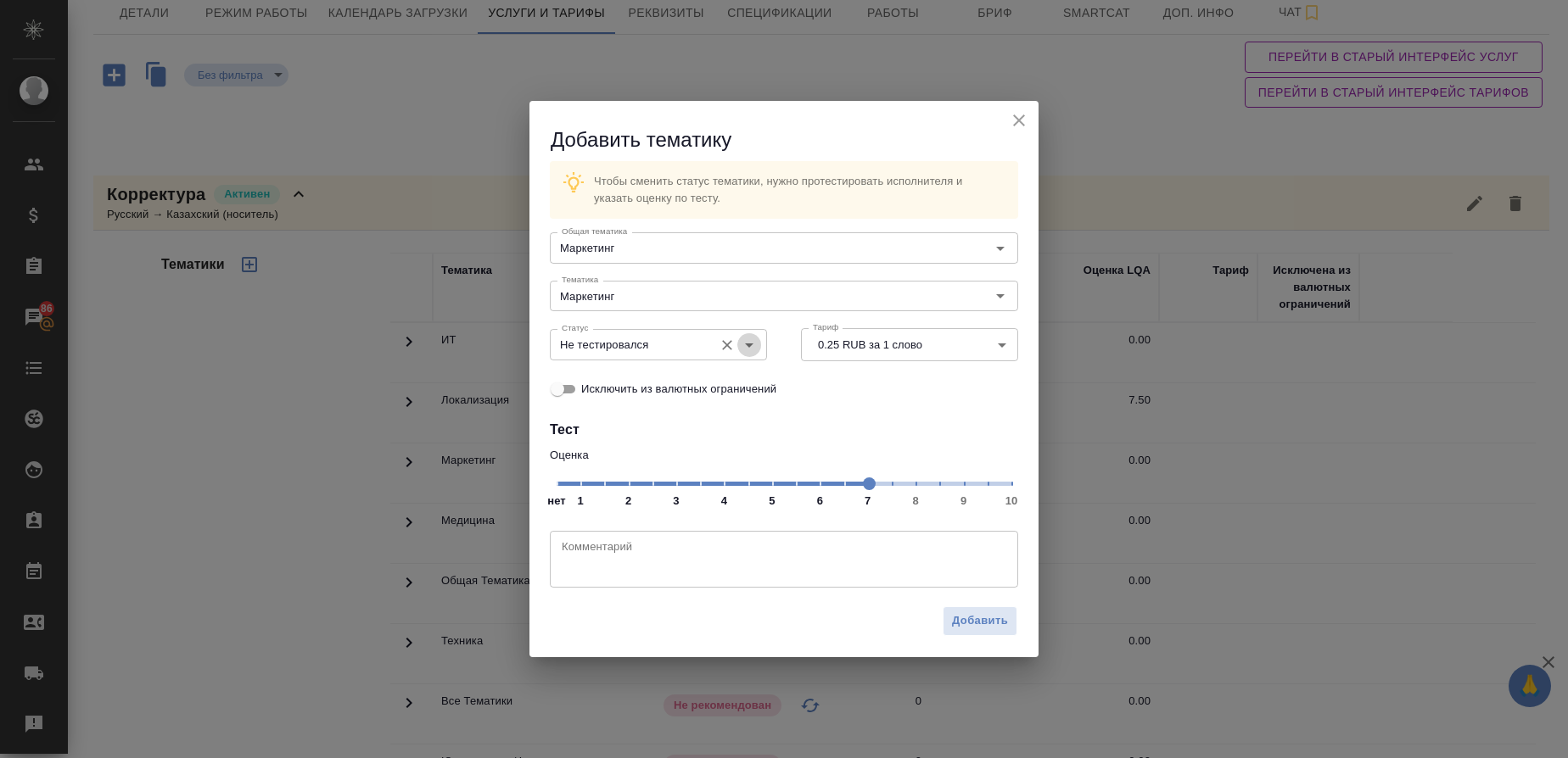
click at [752, 342] on icon "Open" at bounding box center [749, 345] width 20 height 20
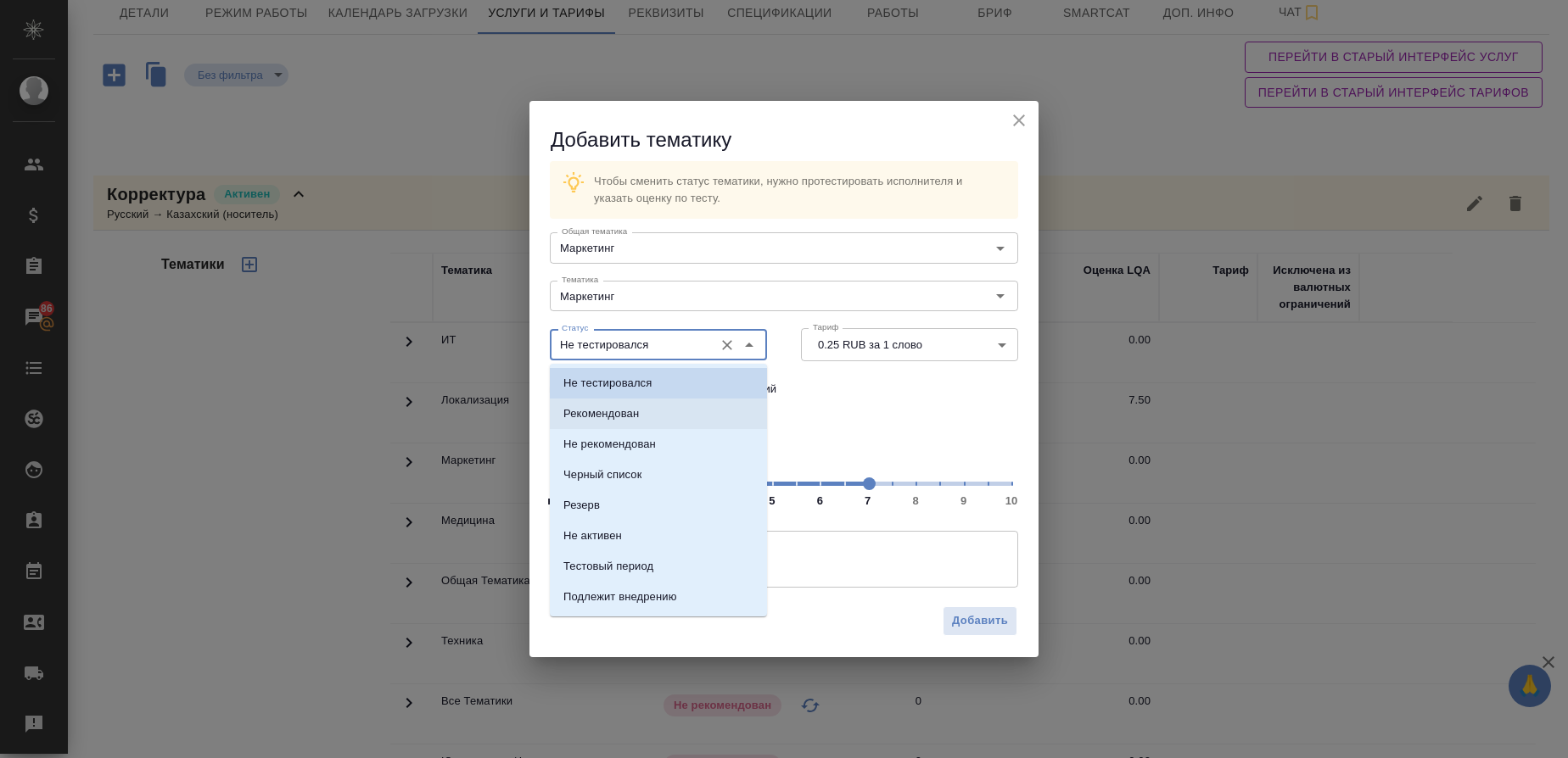
click at [621, 409] on p "Рекомендован" at bounding box center [601, 413] width 75 height 17
type input "Рекомендован"
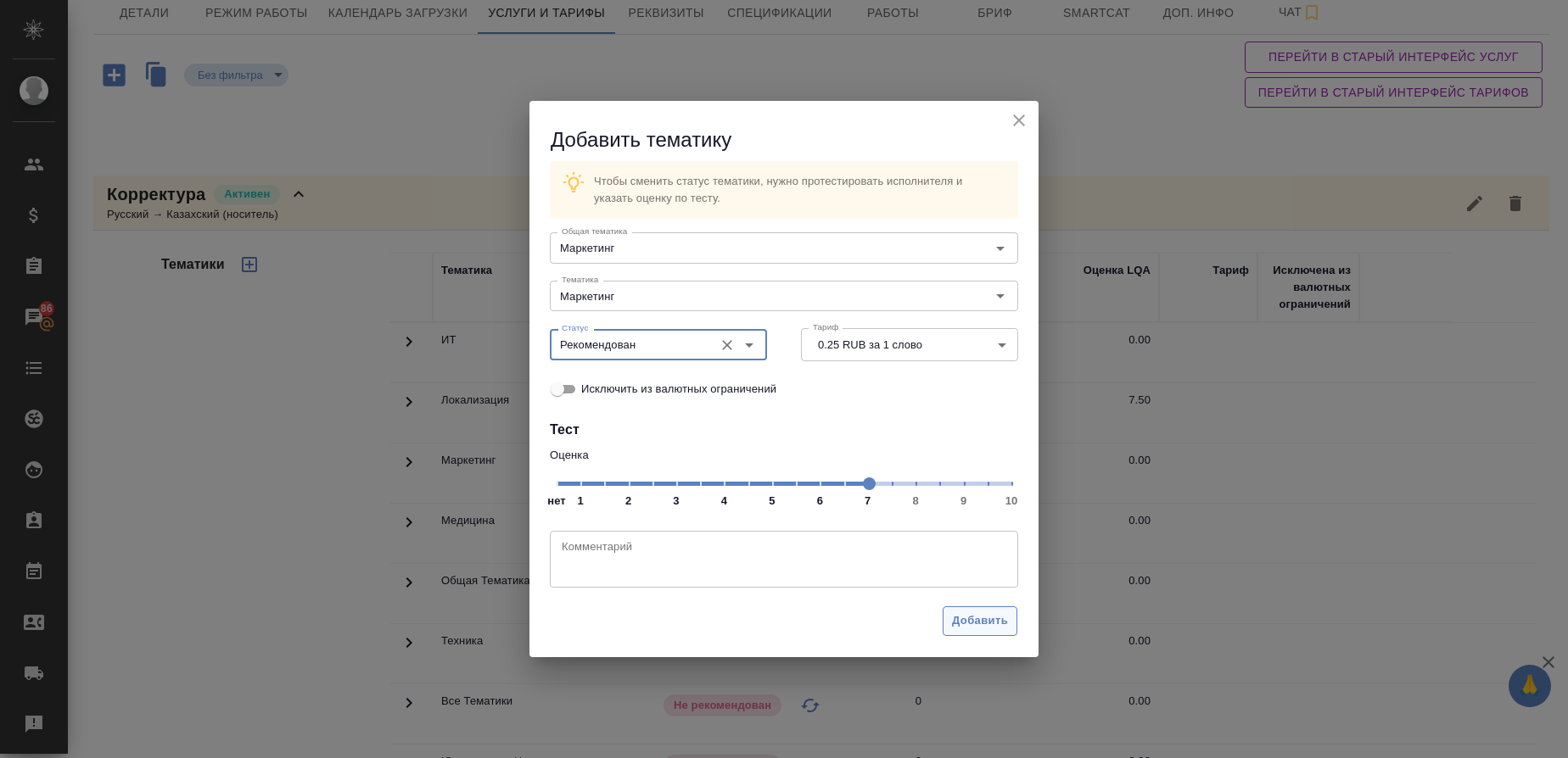
click at [983, 623] on span "Добавить" at bounding box center [980, 621] width 56 height 19
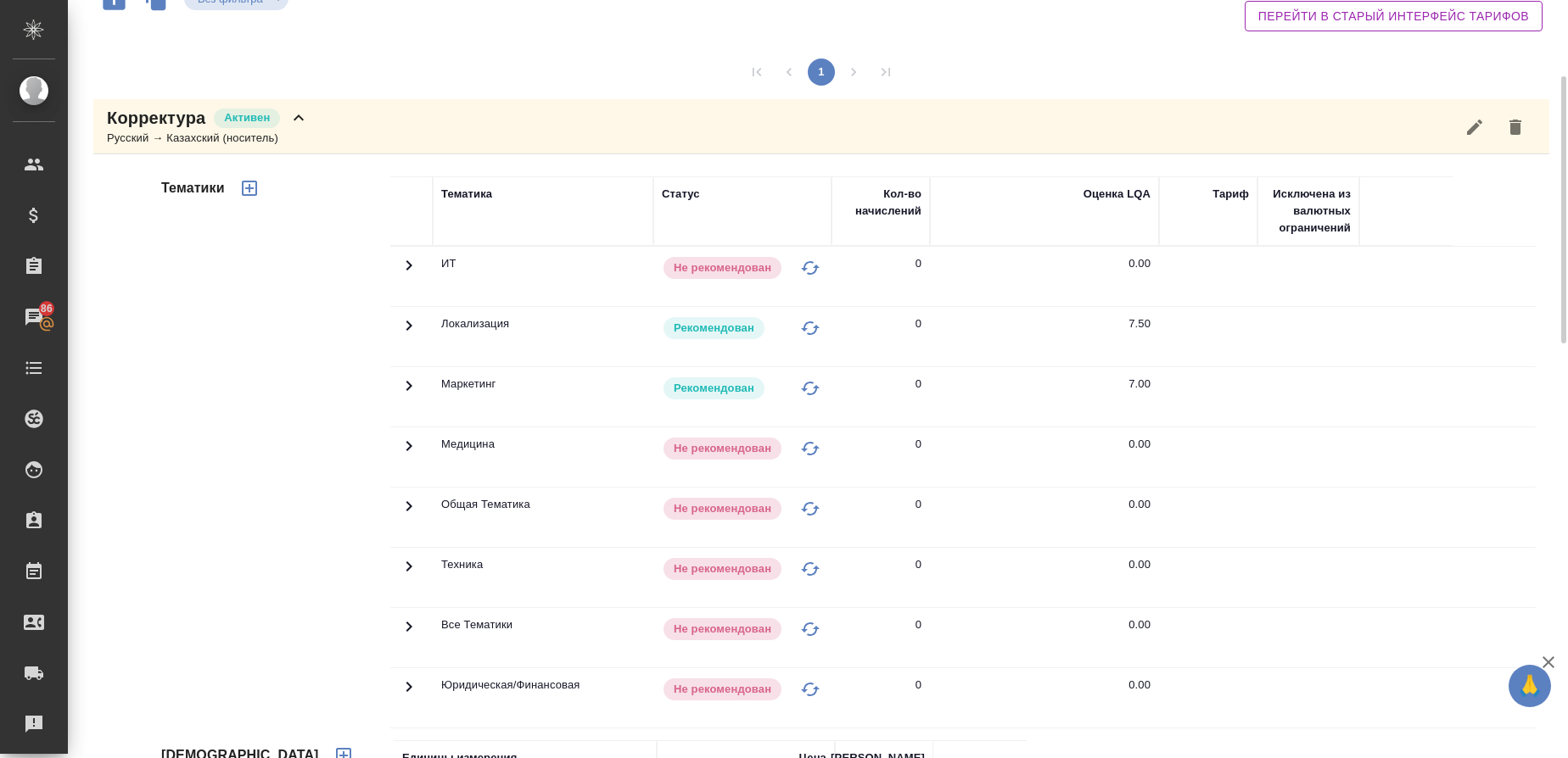
scroll to position [142, 0]
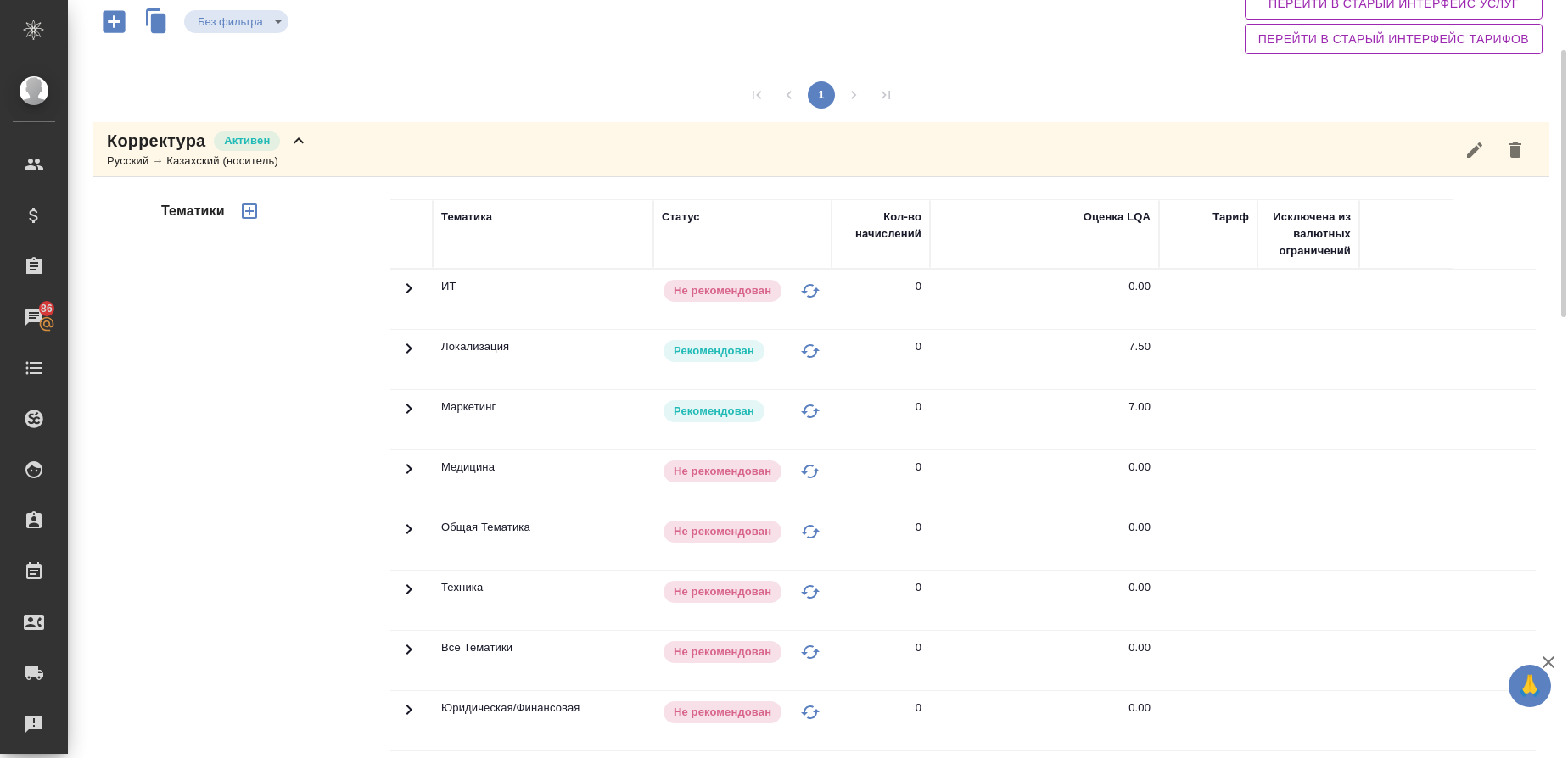
click at [262, 215] on button "button" at bounding box center [249, 211] width 40 height 40
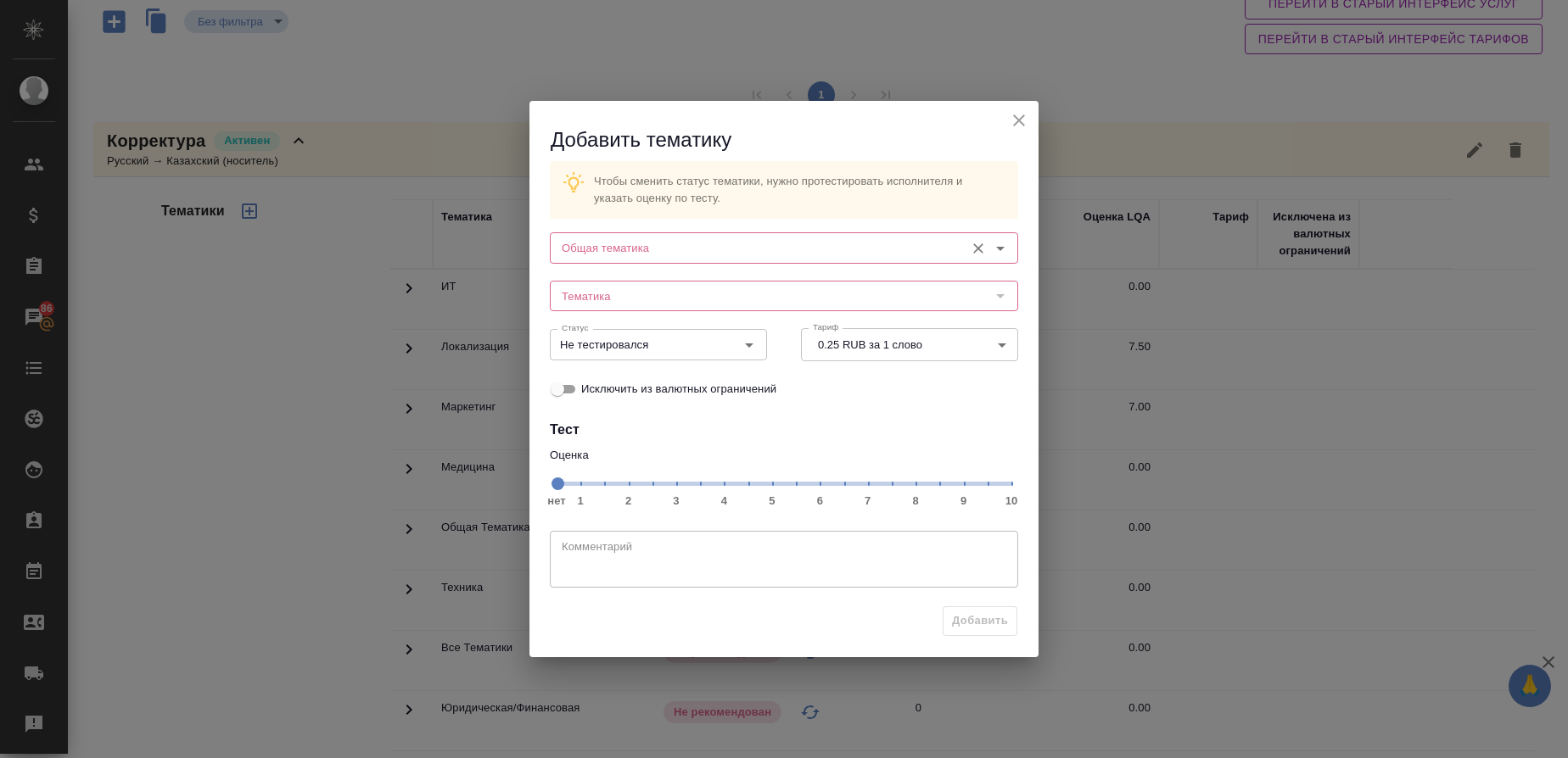
click at [619, 249] on input "Общая тематика" at bounding box center [756, 248] width 402 height 20
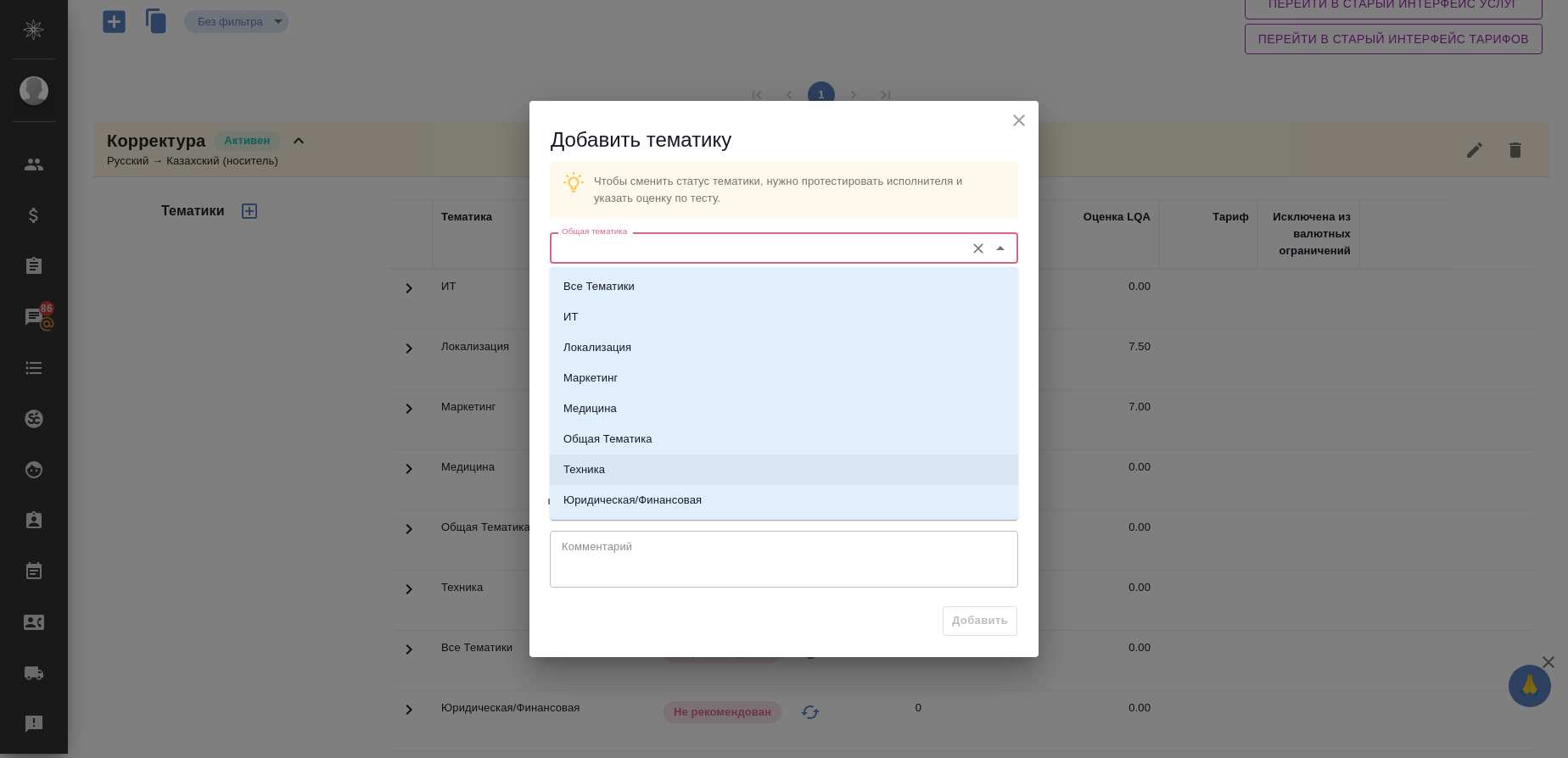
click at [592, 459] on li "Техника" at bounding box center [784, 470] width 469 height 30
type input "Техника"
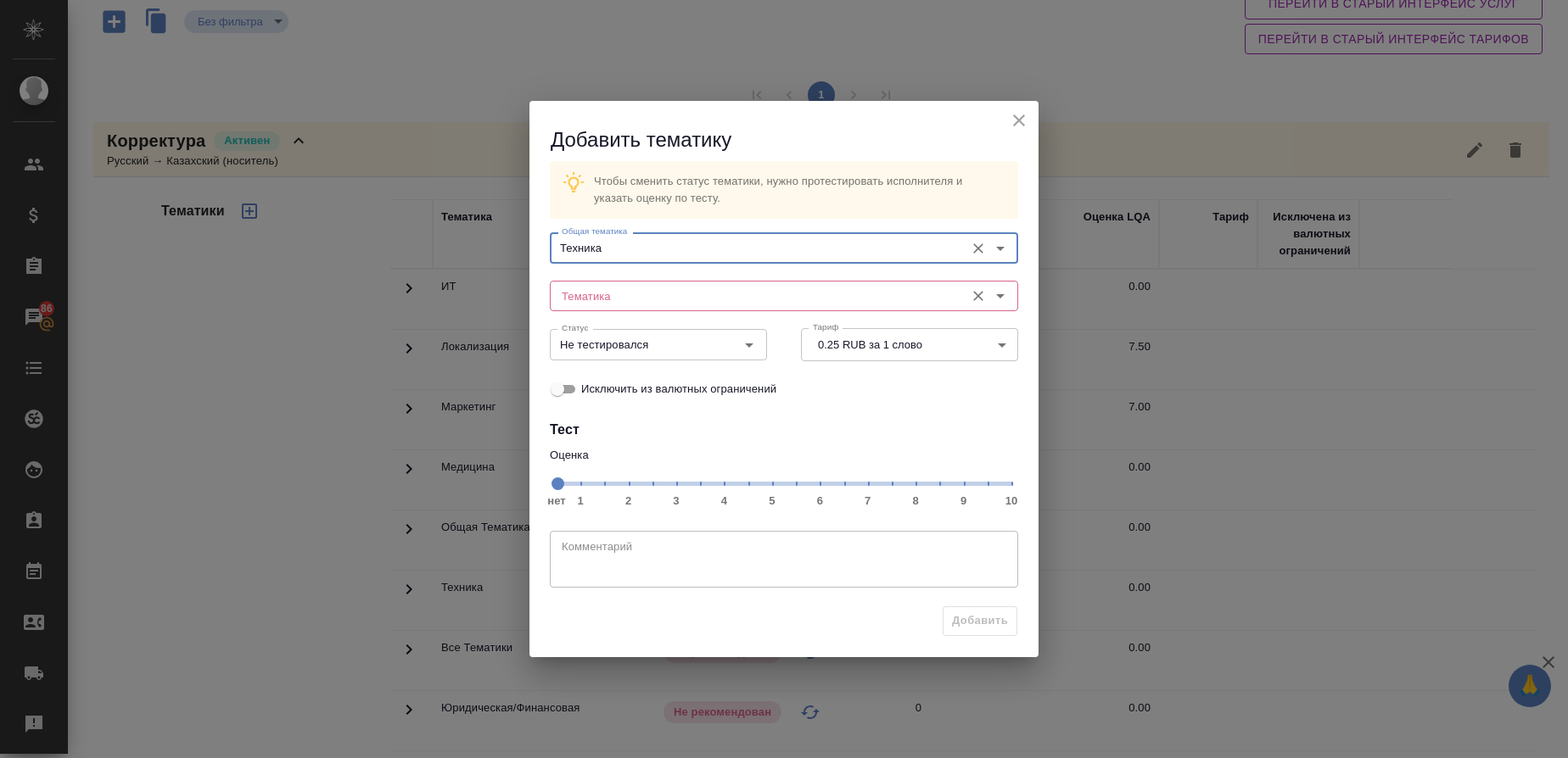
click at [590, 289] on input "Тематика" at bounding box center [756, 296] width 402 height 20
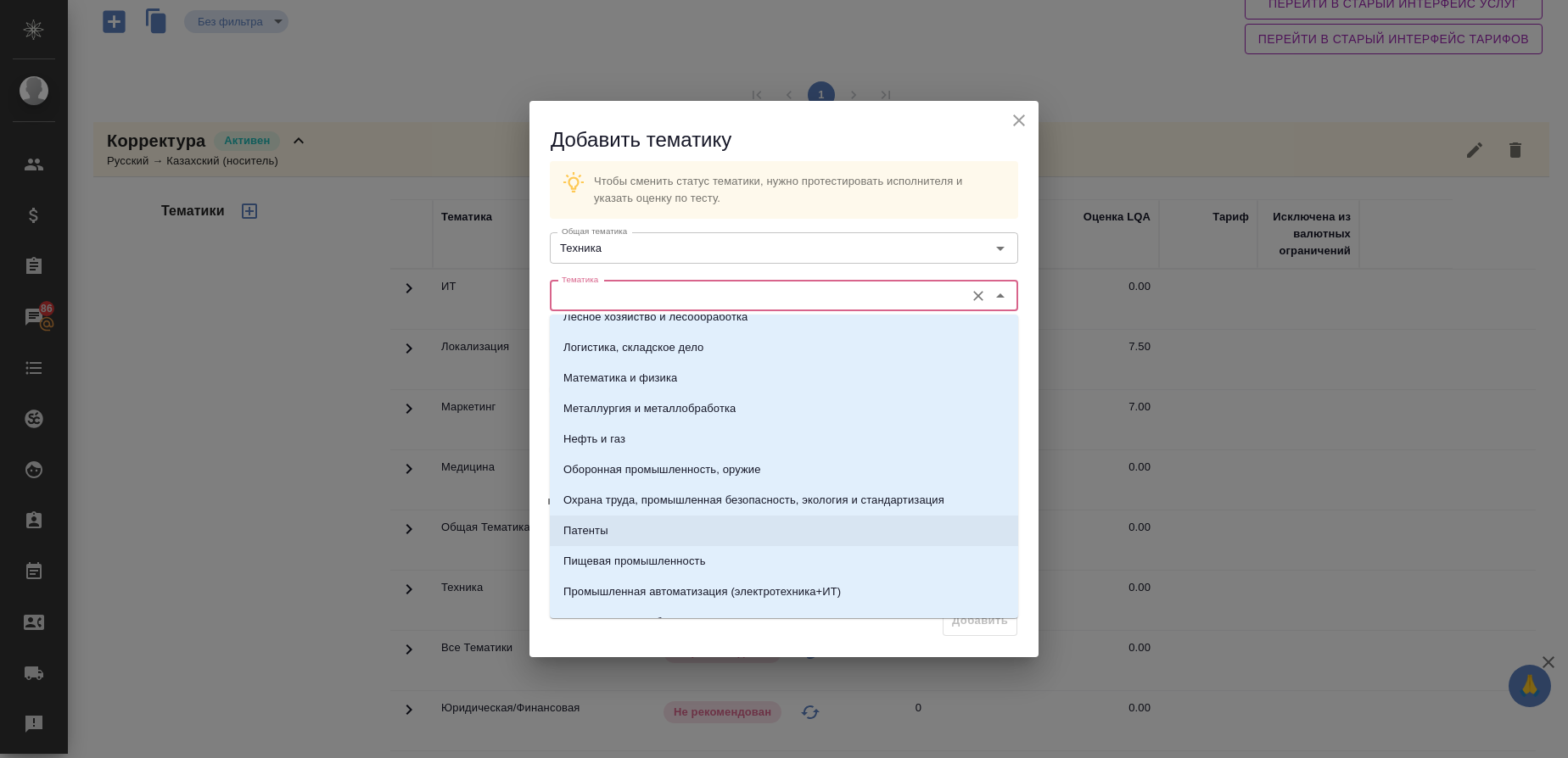
scroll to position [221, 0]
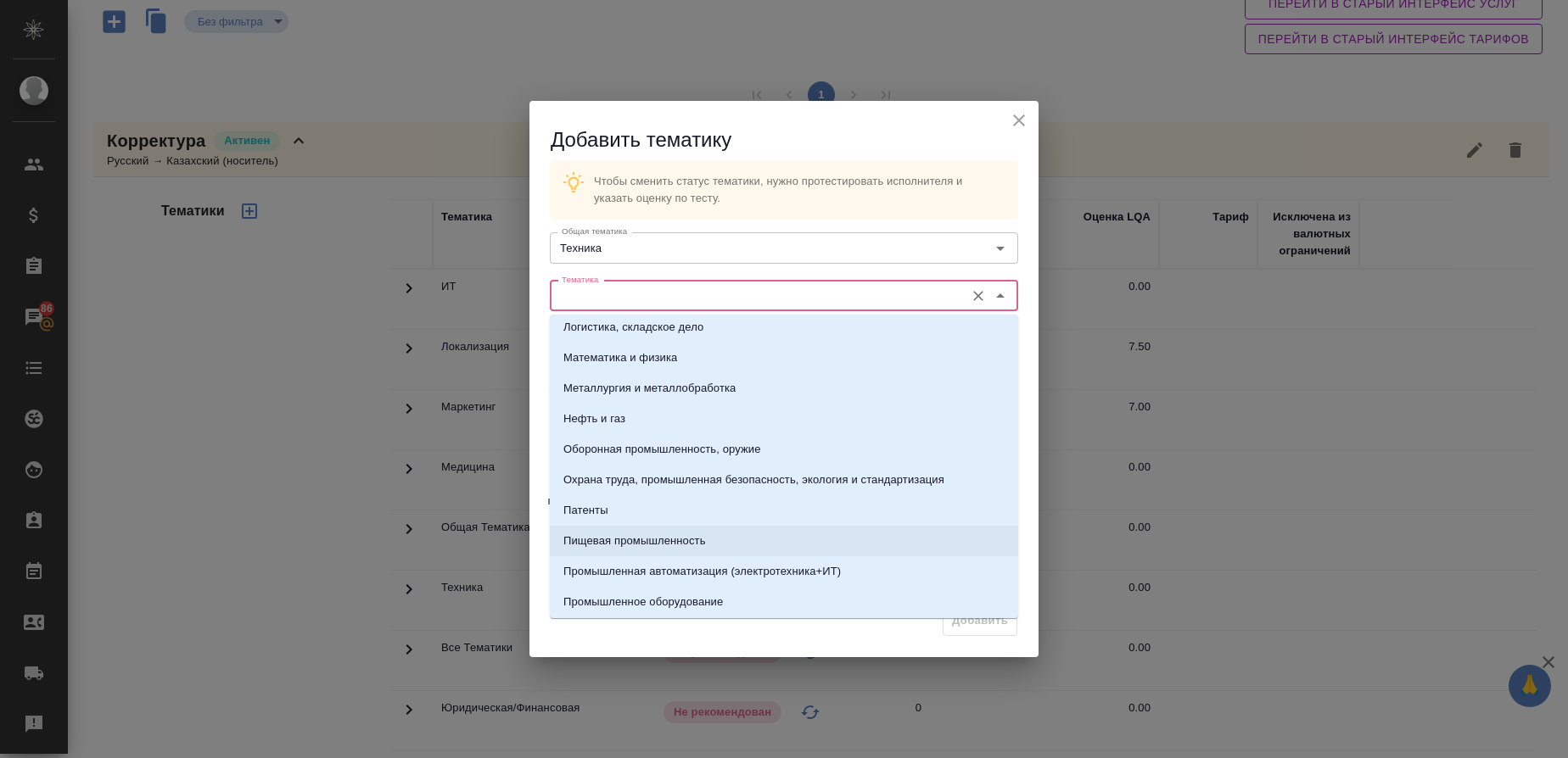
click at [632, 538] on p "Пищевая промышленность" at bounding box center [634, 541] width 142 height 17
type input "Пищевая промышленность"
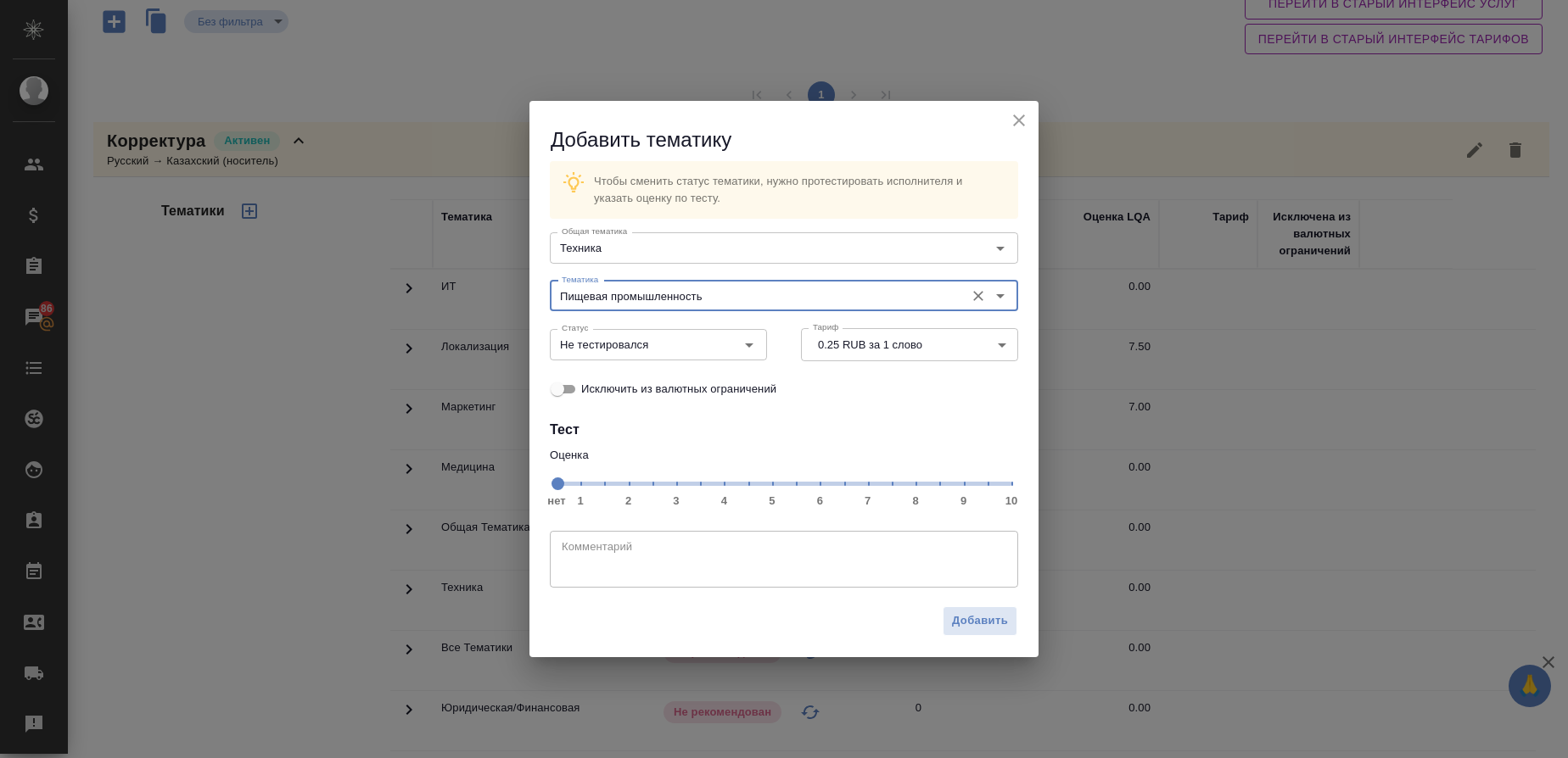
click at [940, 485] on span "нет 1 2 3 4 5 6 7 8 9 10" at bounding box center [784, 482] width 455 height 24
click at [756, 349] on icon "Open" at bounding box center [749, 345] width 20 height 20
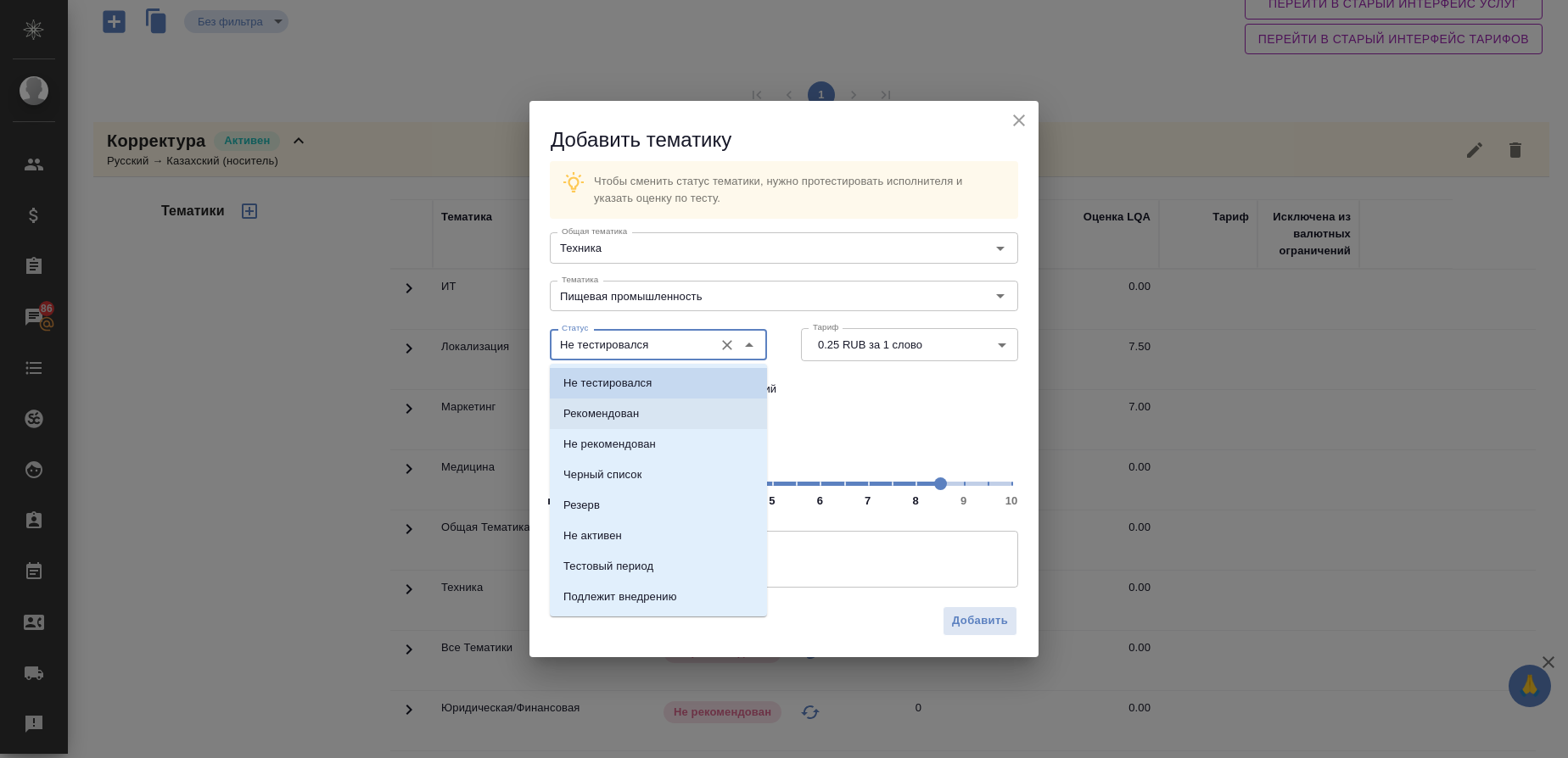
click at [637, 406] on p "Рекомендован" at bounding box center [601, 413] width 75 height 17
type input "Рекомендован"
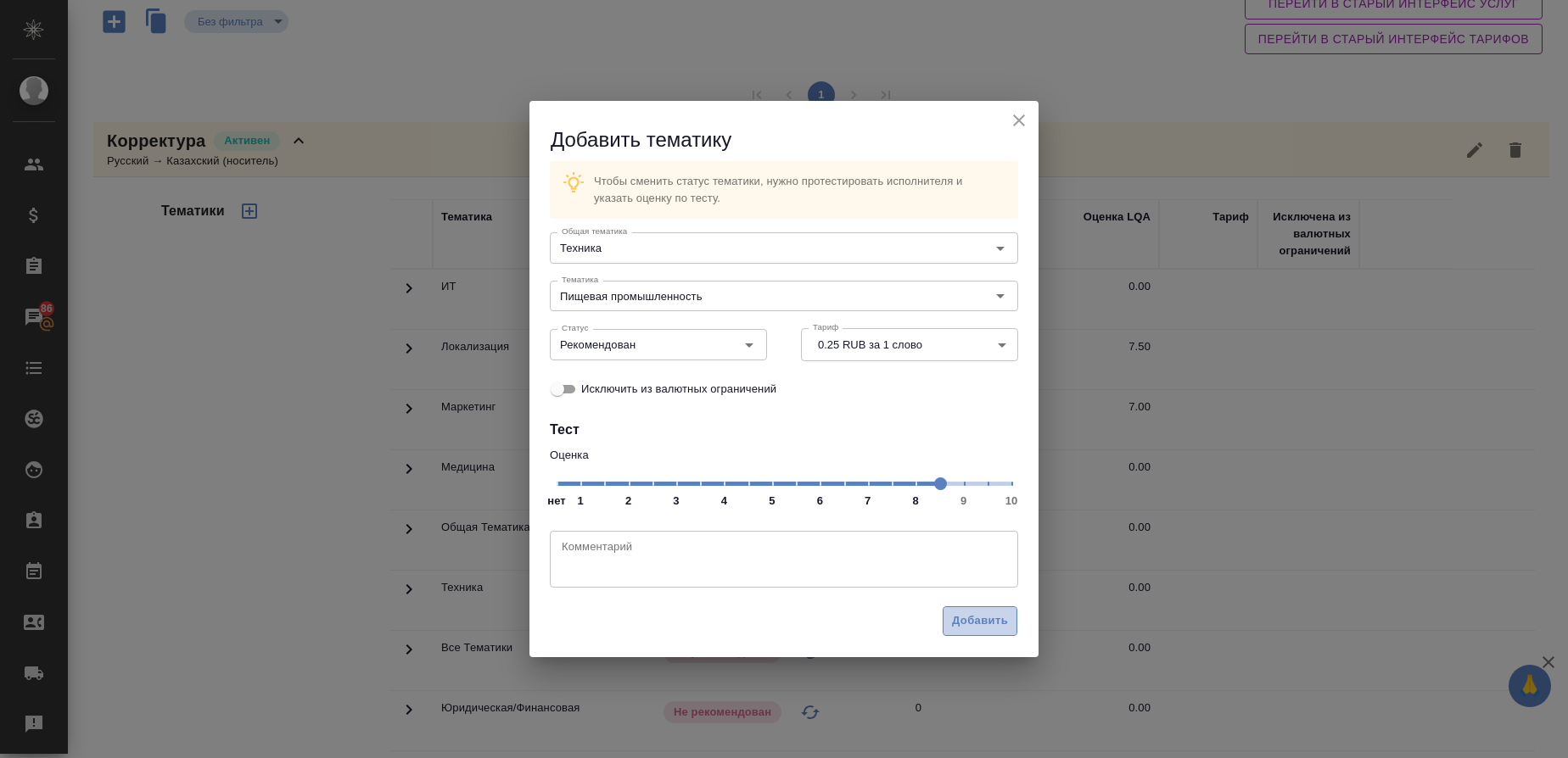
click at [1001, 624] on span "Добавить" at bounding box center [980, 621] width 56 height 19
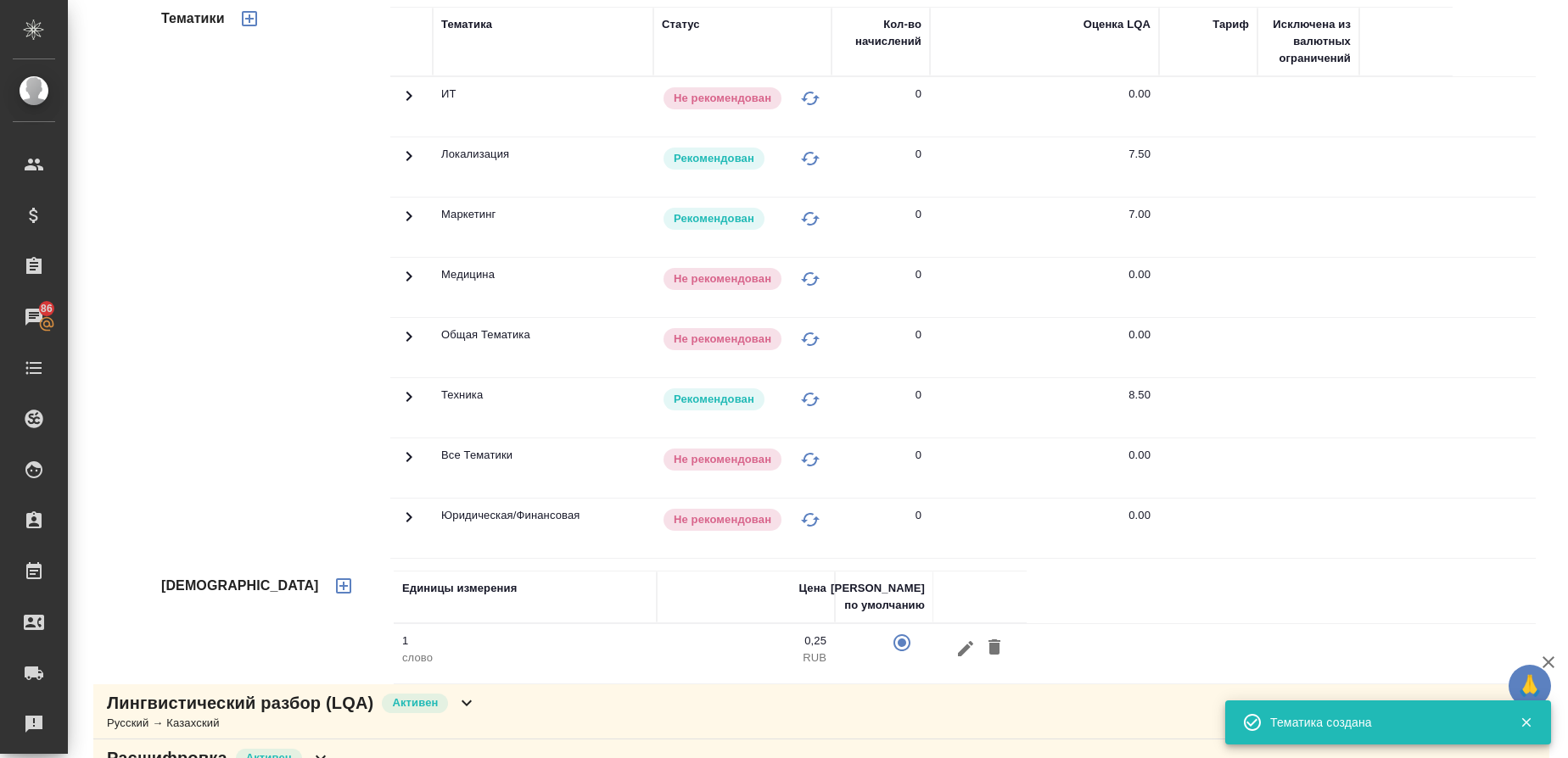
scroll to position [0, 0]
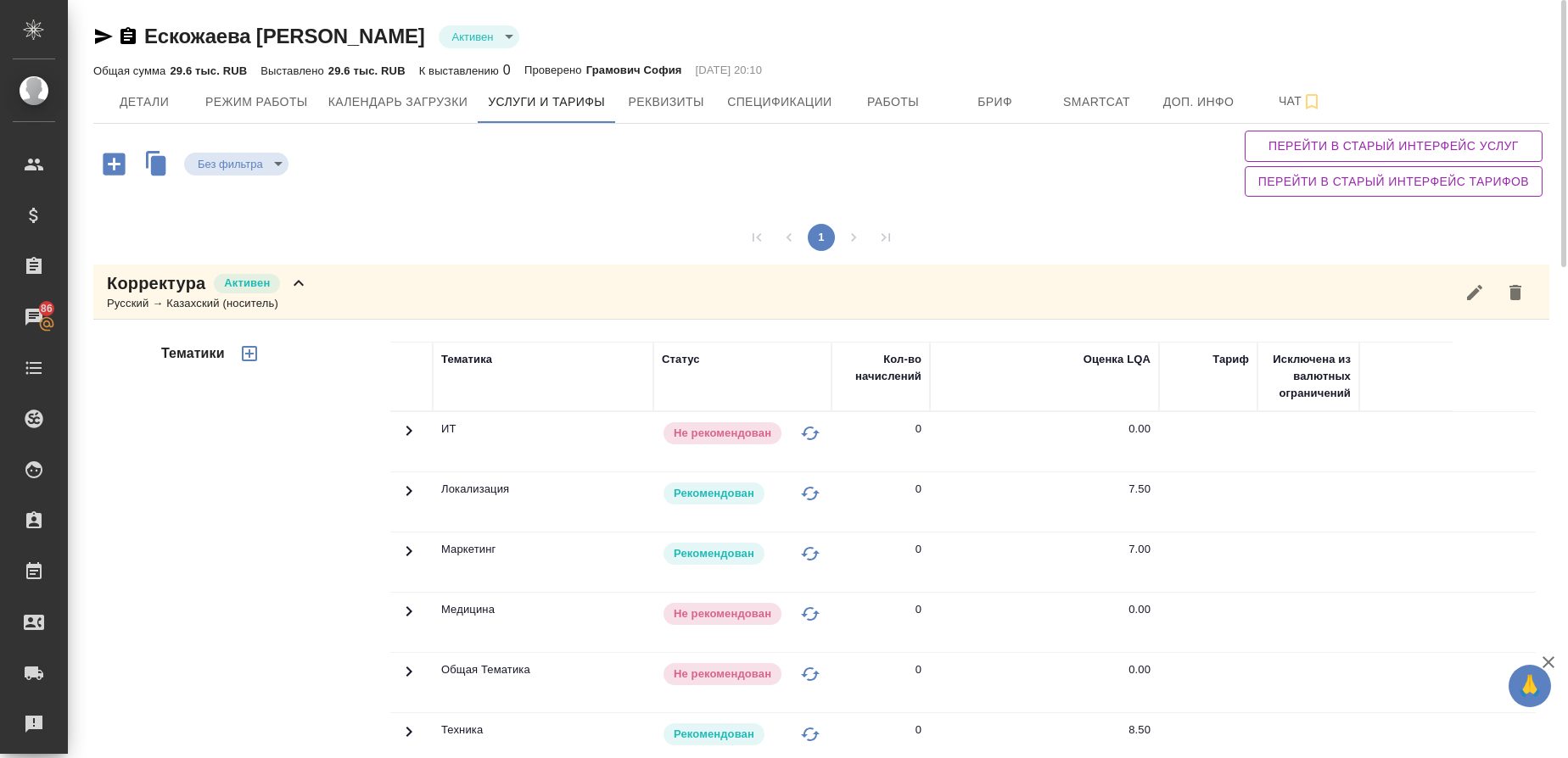
click at [257, 355] on icon "button" at bounding box center [249, 354] width 20 height 20
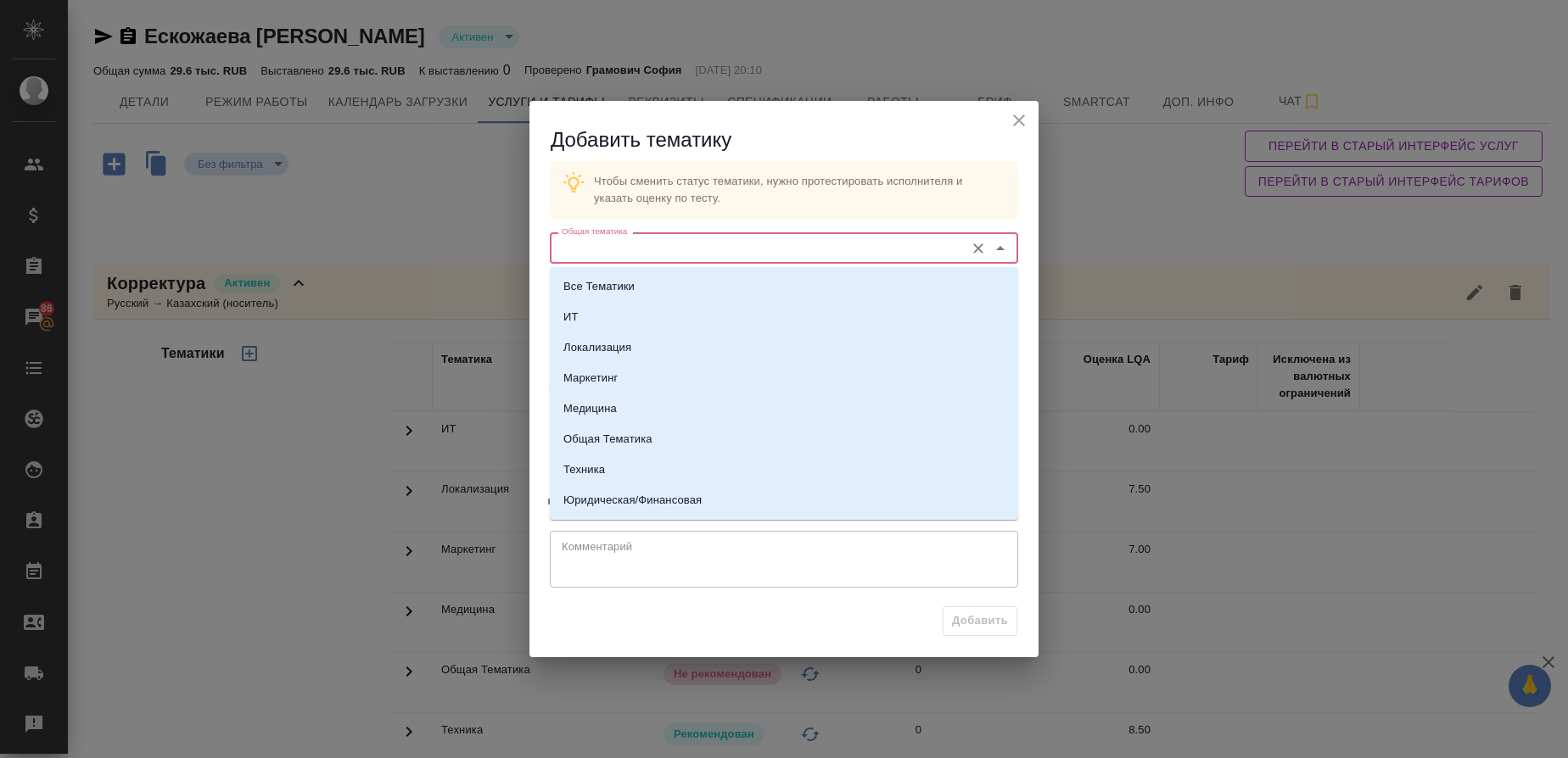
click at [628, 249] on input "Общая тематика" at bounding box center [756, 248] width 402 height 20
click at [592, 470] on p "Техника" at bounding box center [584, 470] width 41 height 17
type input "Техника"
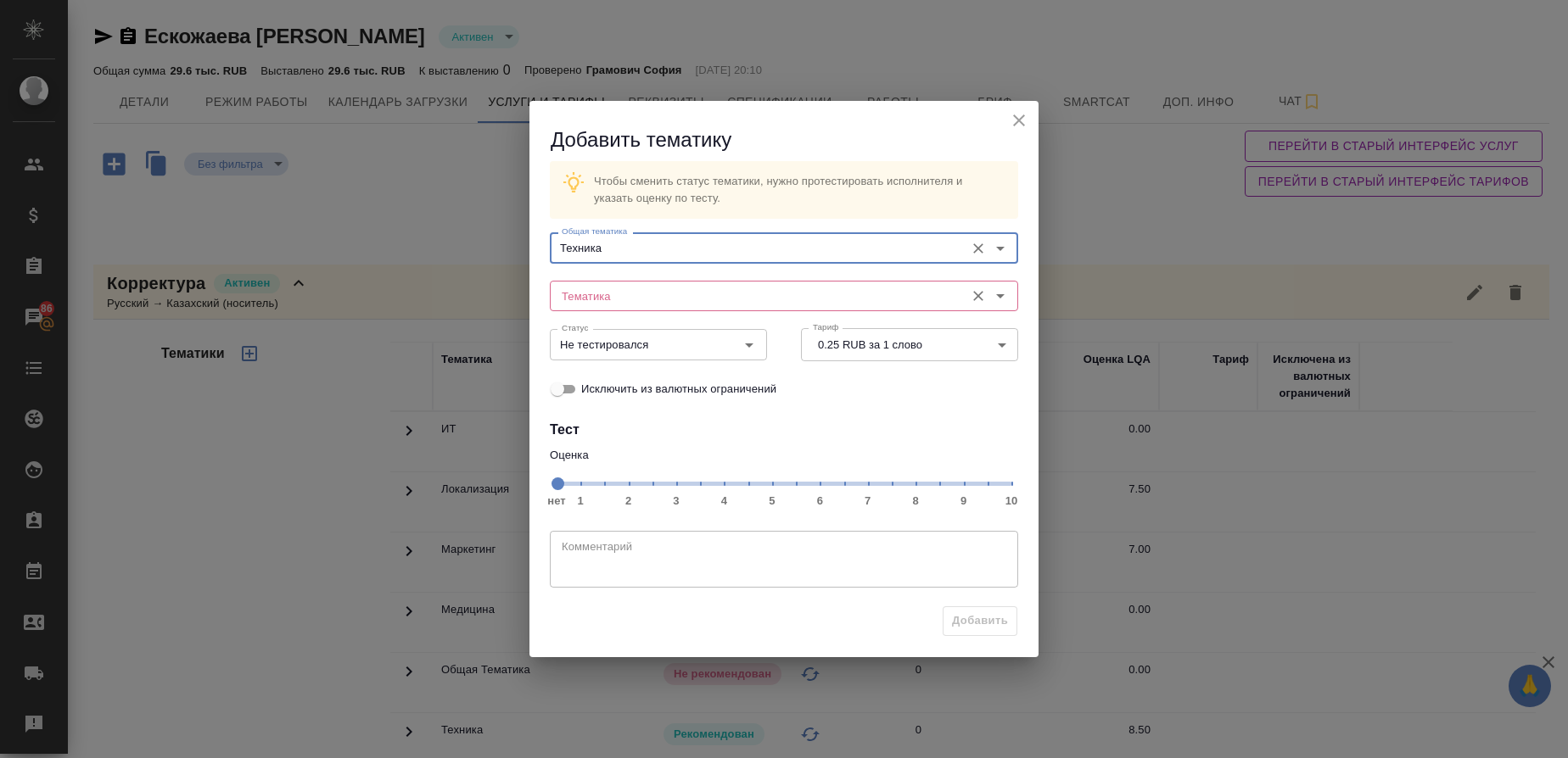
click at [631, 292] on input "Тематика" at bounding box center [756, 296] width 402 height 20
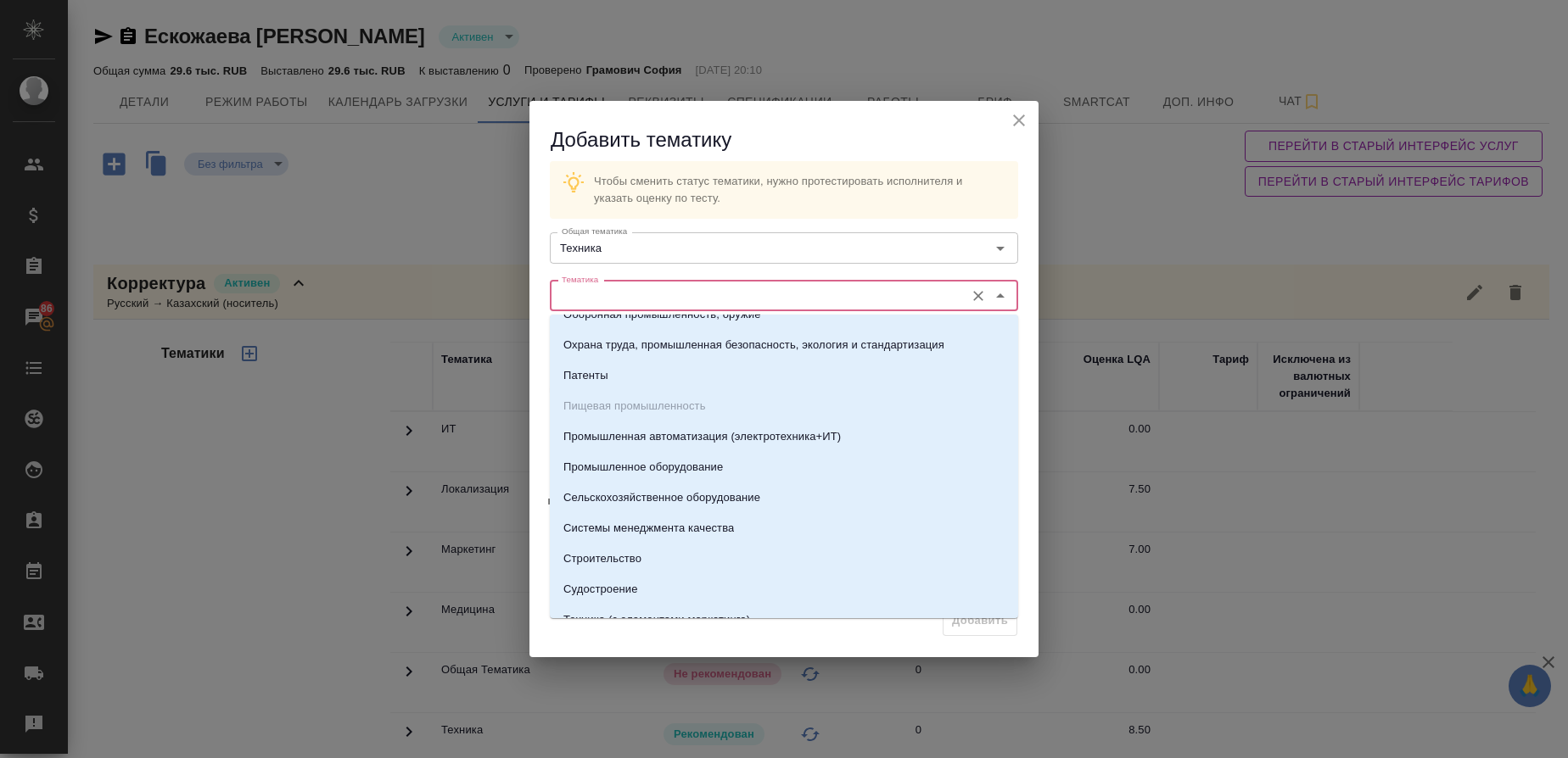
scroll to position [356, 0]
click at [640, 556] on p "Строительство" at bounding box center [602, 558] width 78 height 17
type input "Строительство"
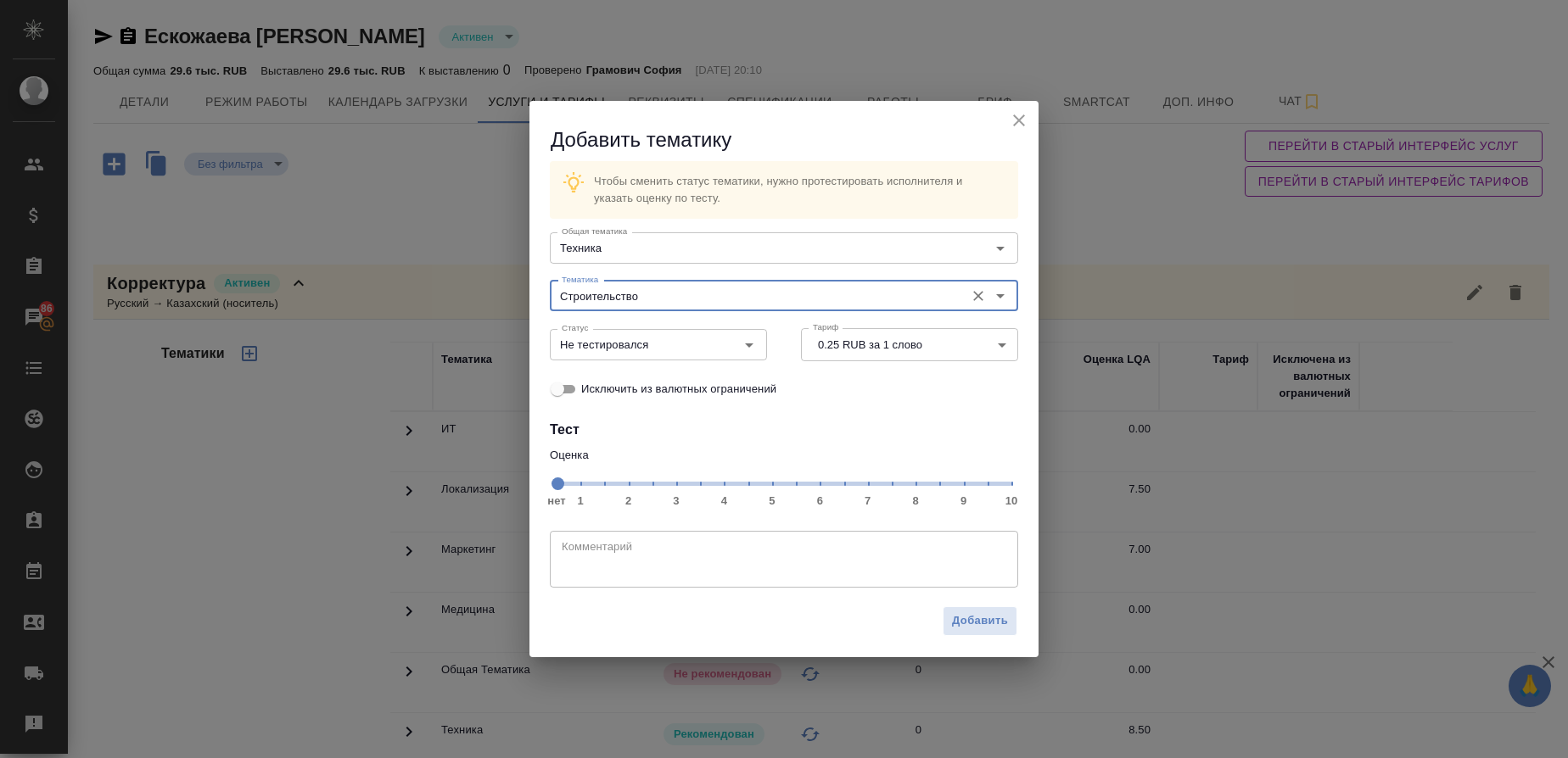
click at [934, 483] on span "нет 1 2 3 4 5 6 7 8 9 10" at bounding box center [784, 482] width 455 height 24
click at [753, 350] on icon "Open" at bounding box center [749, 345] width 20 height 20
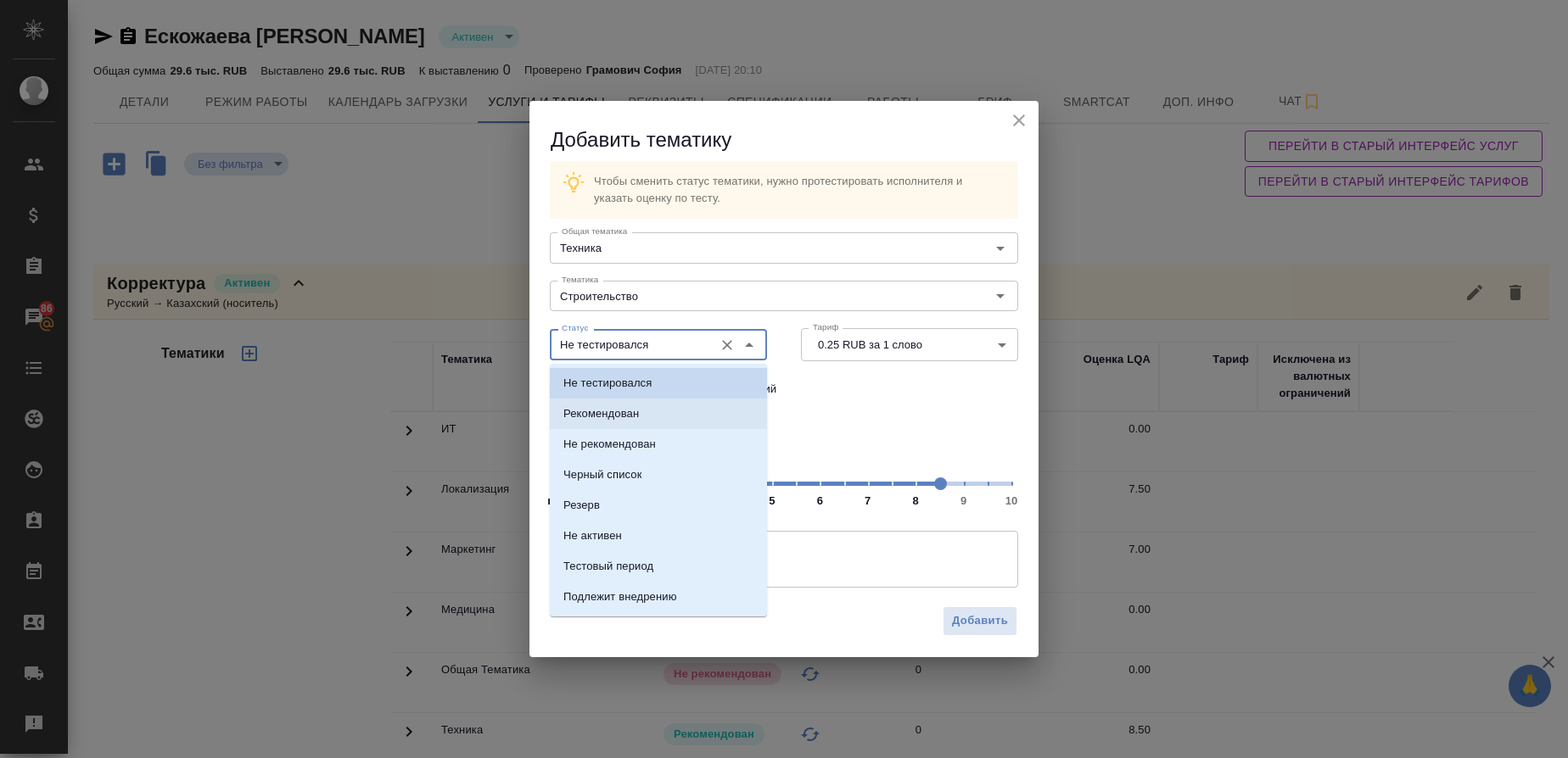
click at [653, 407] on li "Рекомендован" at bounding box center [658, 413] width 217 height 30
type input "Рекомендован"
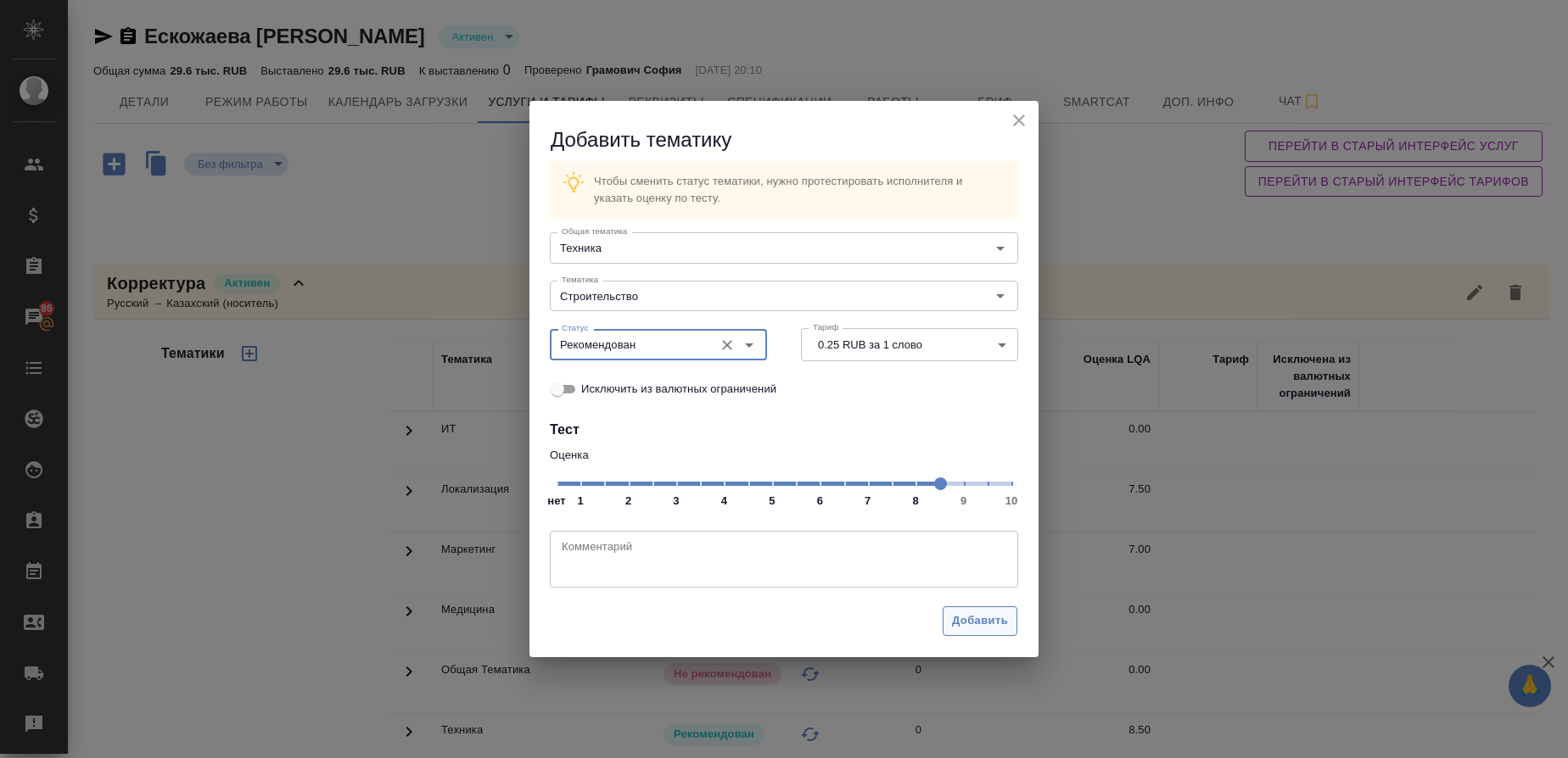
click at [961, 617] on span "Добавить" at bounding box center [980, 621] width 56 height 19
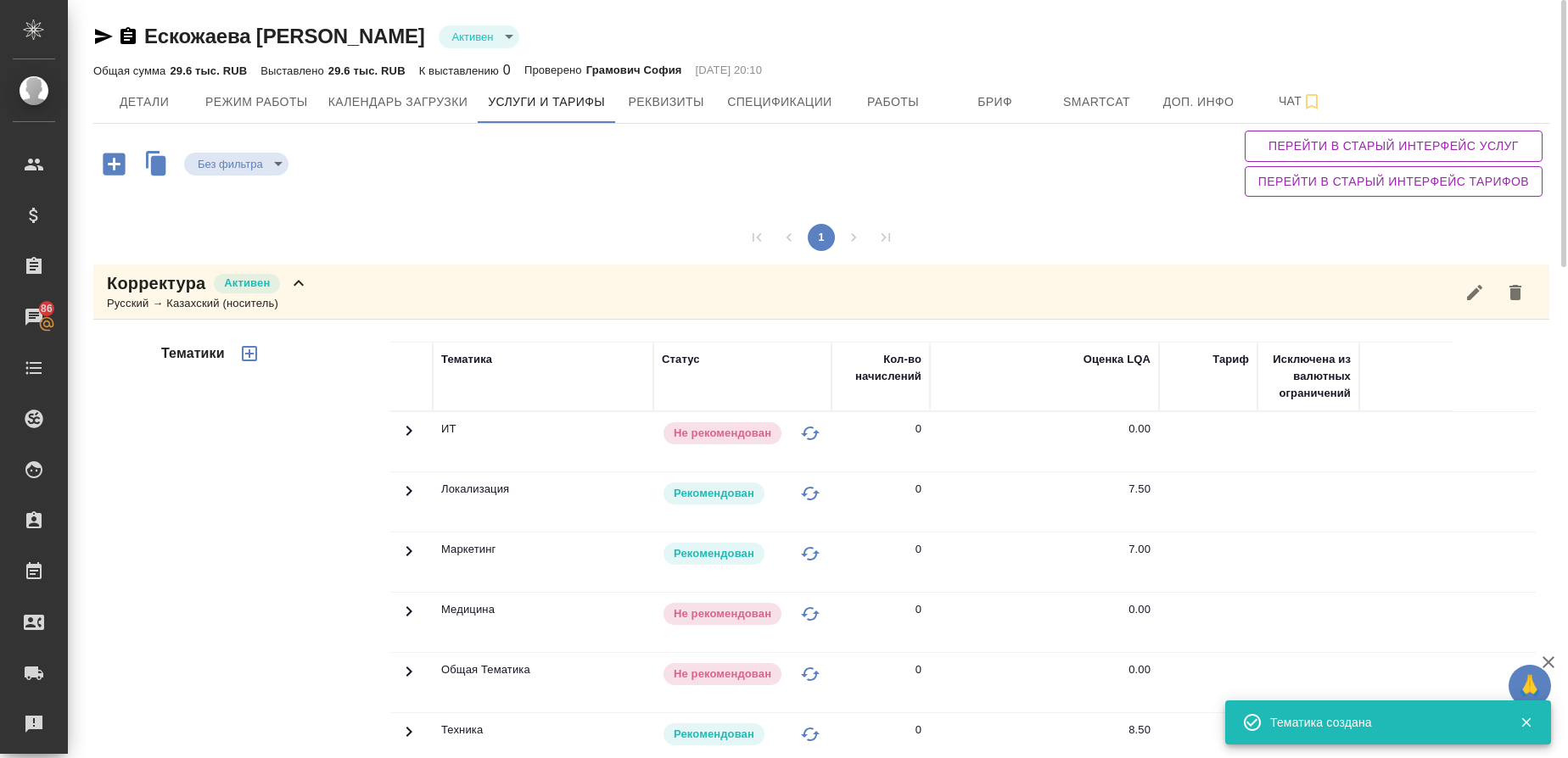
click at [250, 354] on icon "button" at bounding box center [249, 354] width 16 height 16
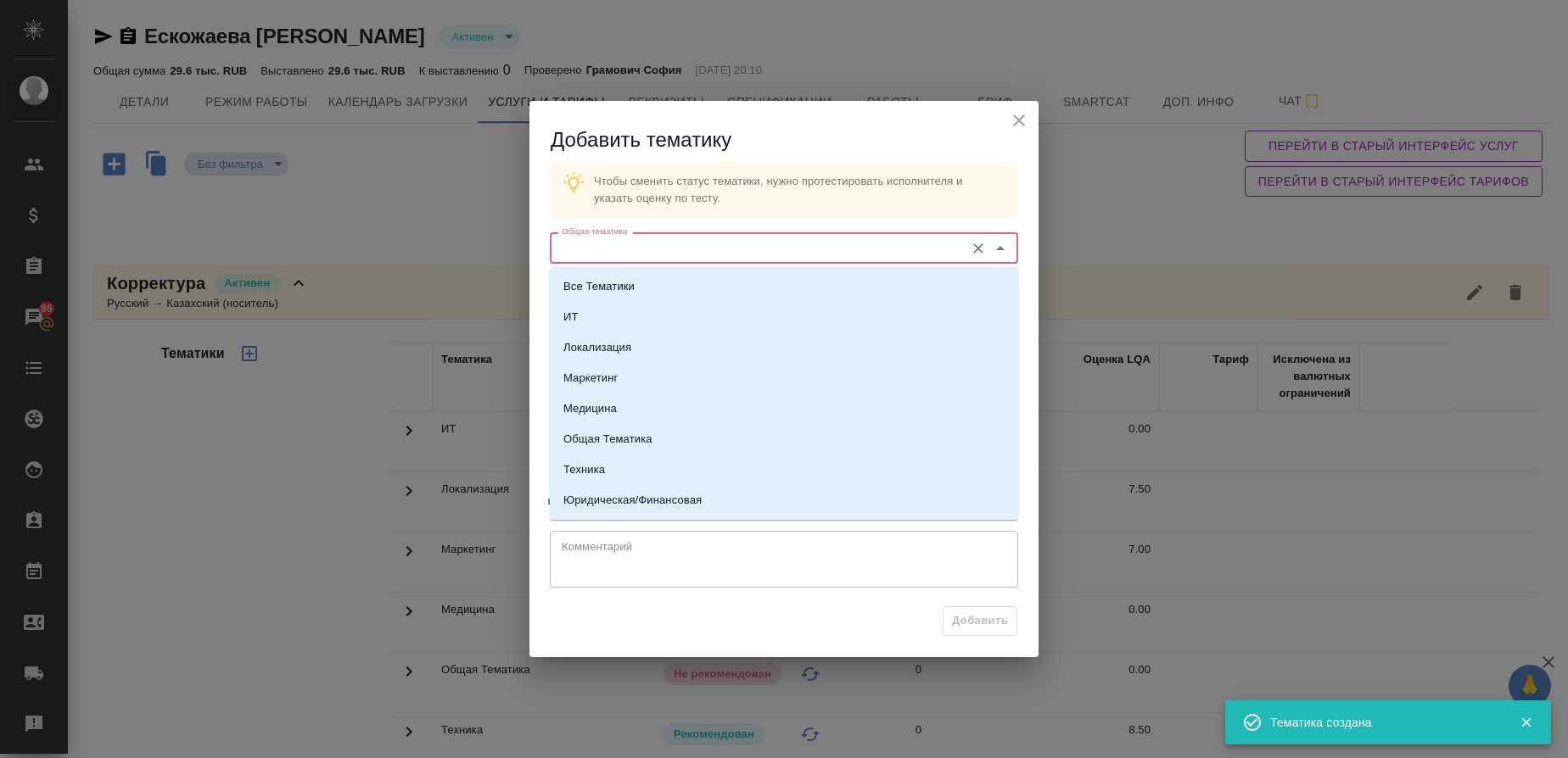
click at [699, 248] on input "Общая тематика" at bounding box center [756, 248] width 402 height 20
click at [601, 459] on li "Техника" at bounding box center [784, 470] width 469 height 30
type input "Техника"
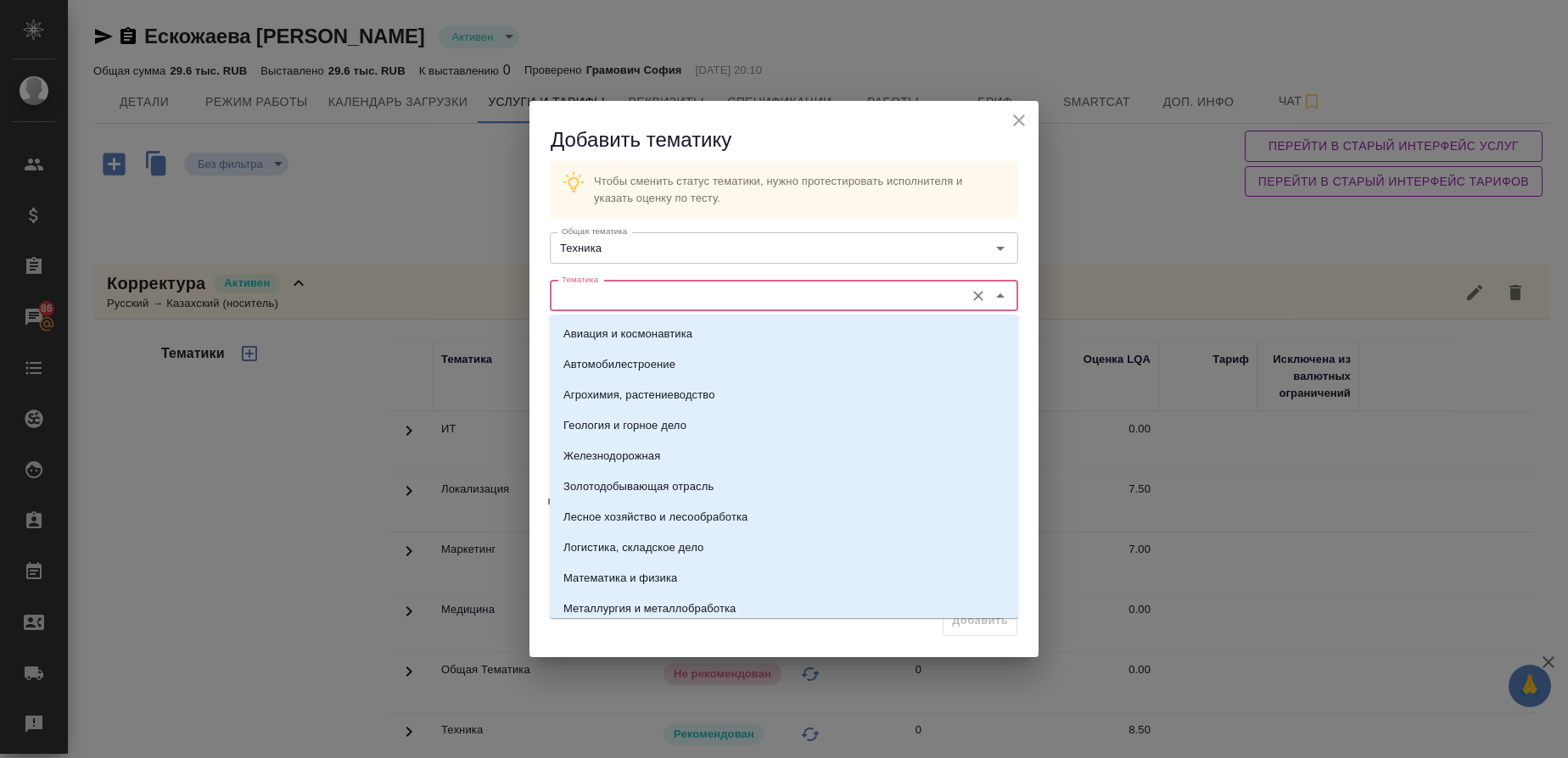
click at [631, 296] on input "Тематика" at bounding box center [756, 296] width 402 height 20
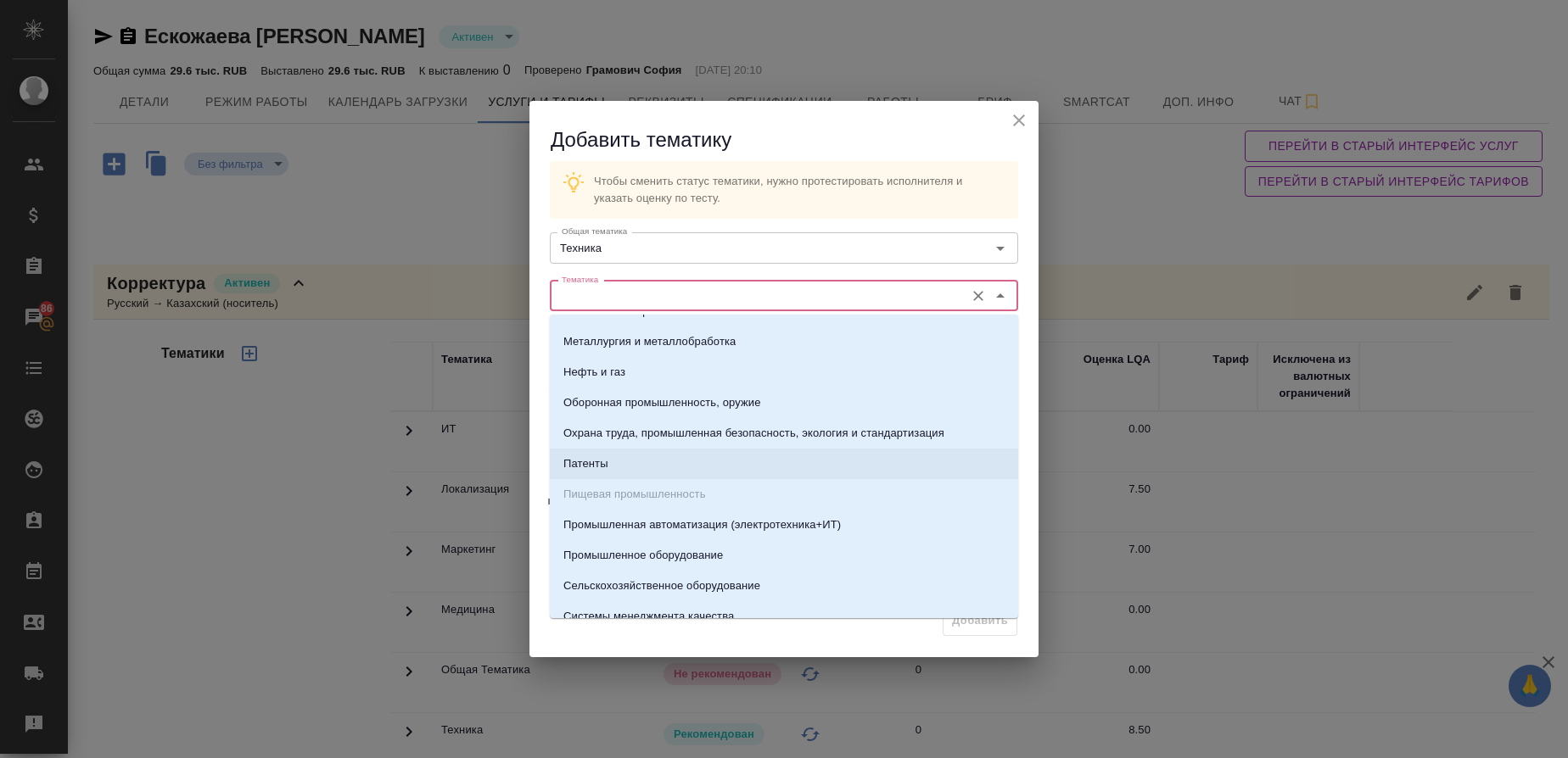
scroll to position [269, 0]
click at [714, 539] on li "Промышленное оборудование" at bounding box center [784, 553] width 469 height 30
type input "Промышленное оборудование"
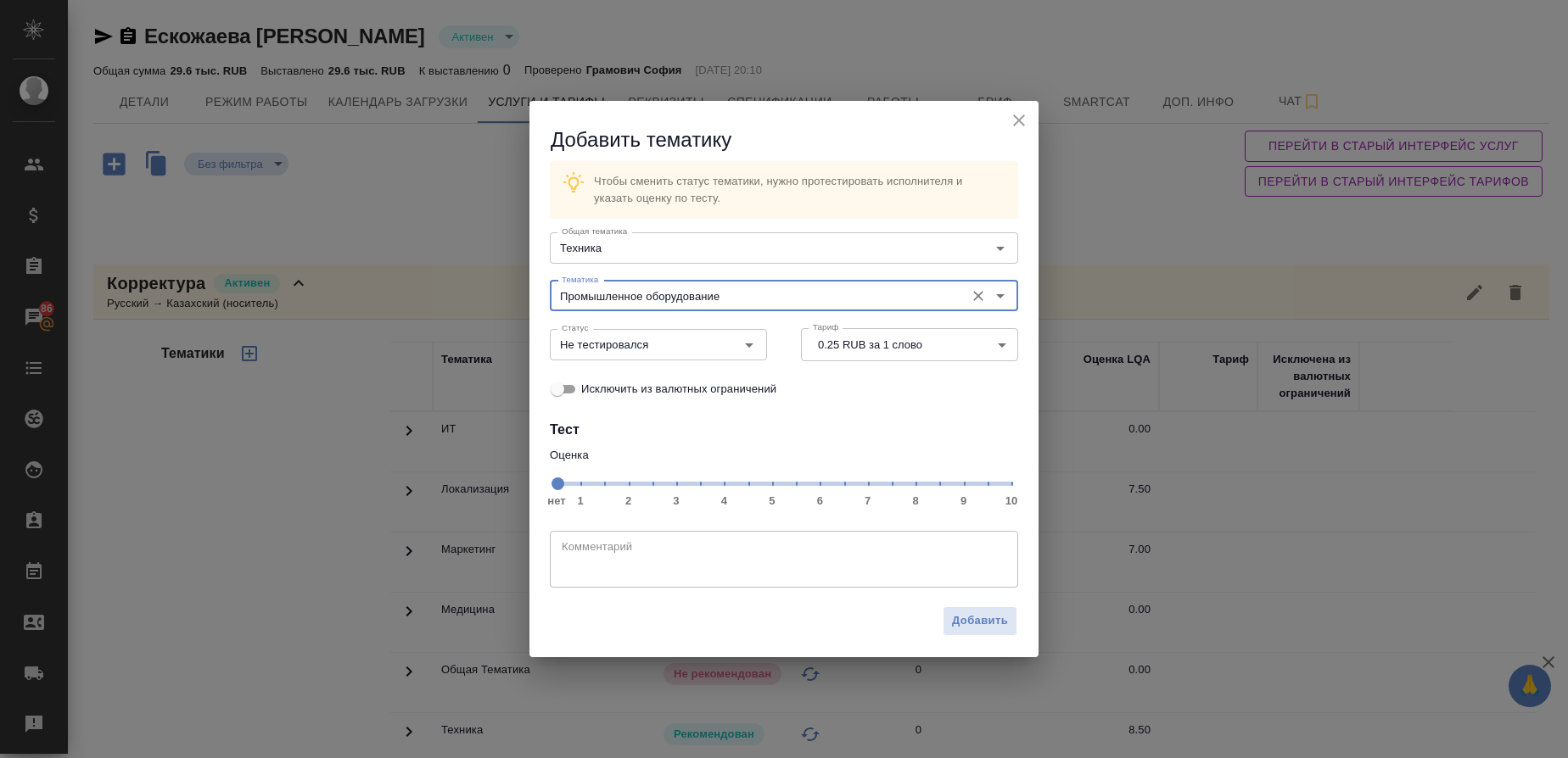
click at [913, 481] on span "нет 1 2 3 4 5 6 7 8 9 10" at bounding box center [784, 482] width 455 height 24
click at [742, 345] on icon "Open" at bounding box center [749, 345] width 20 height 20
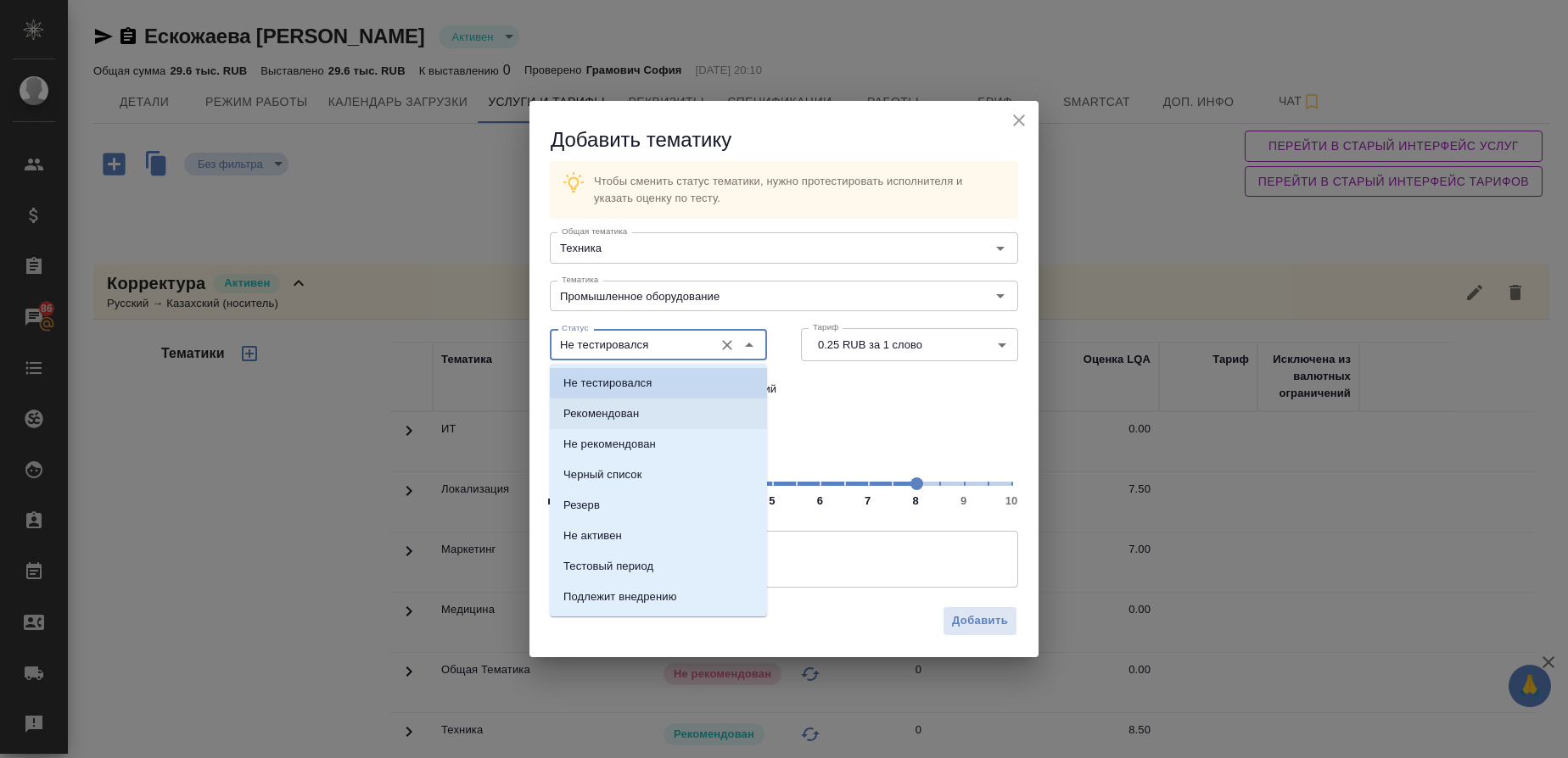
click at [641, 413] on li "Рекомендован" at bounding box center [658, 413] width 217 height 30
type input "Рекомендован"
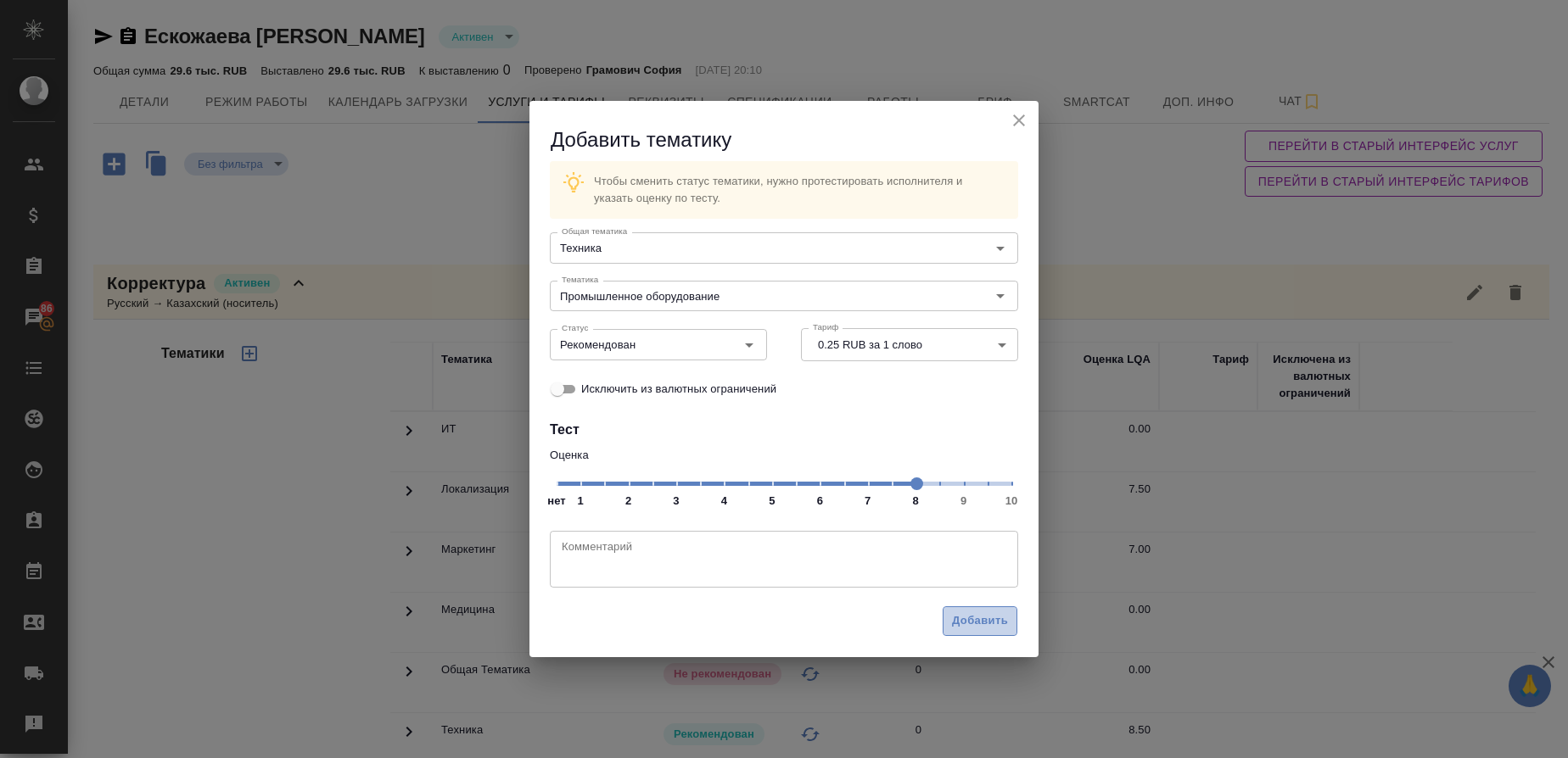
click at [984, 614] on span "Добавить" at bounding box center [980, 621] width 56 height 19
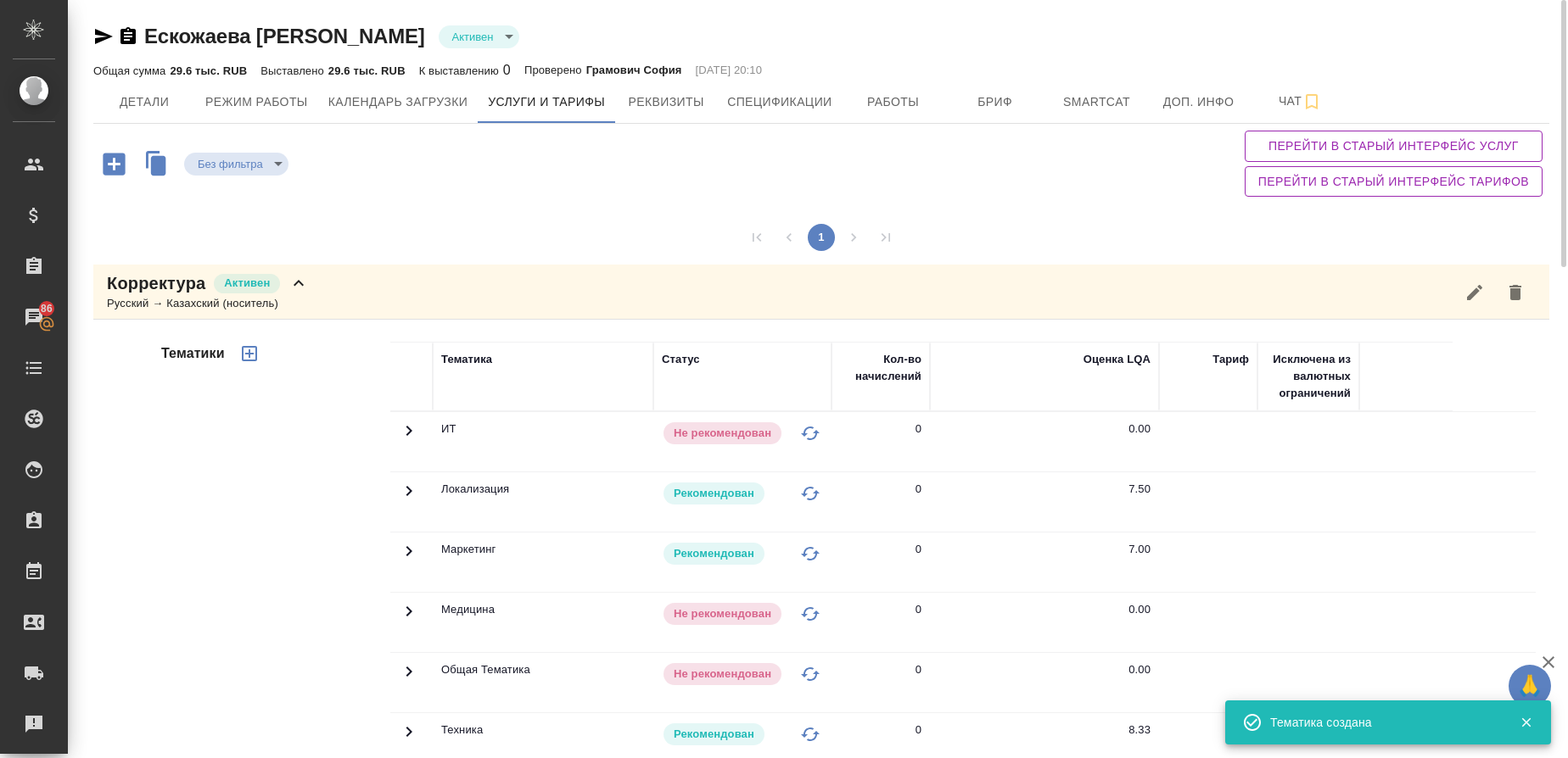
click at [159, 288] on p "Корректура" at bounding box center [155, 283] width 98 height 24
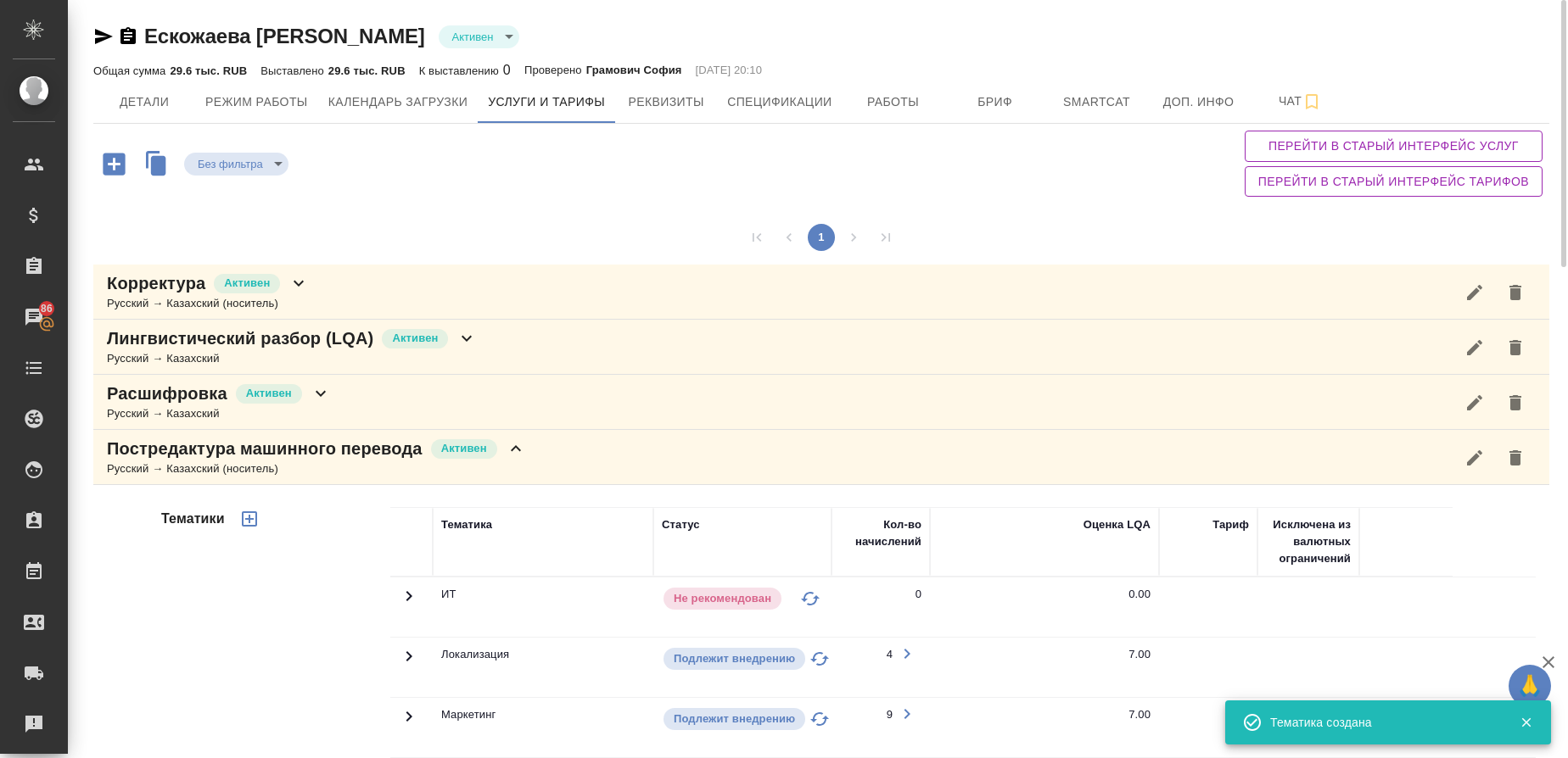
click at [244, 450] on p "Постредактура машинного перевода" at bounding box center [264, 449] width 315 height 24
